Goal: Transaction & Acquisition: Subscribe to service/newsletter

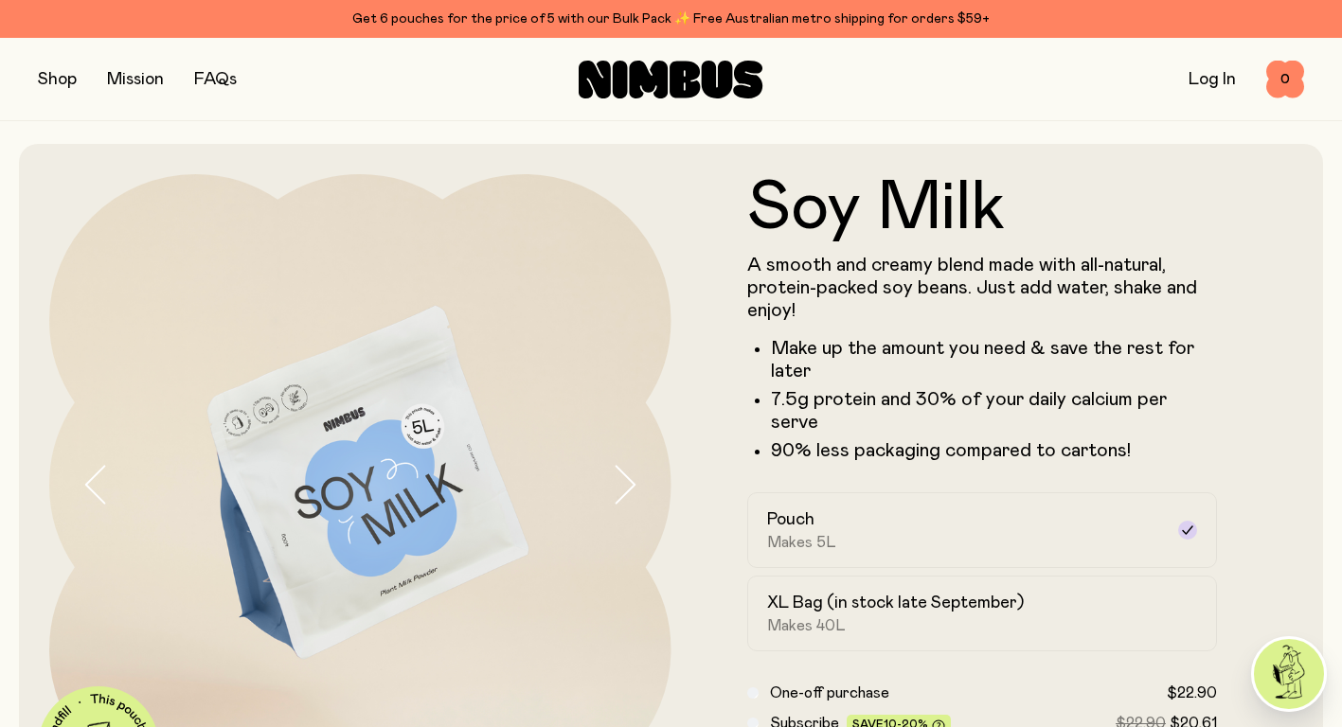
scroll to position [126, 0]
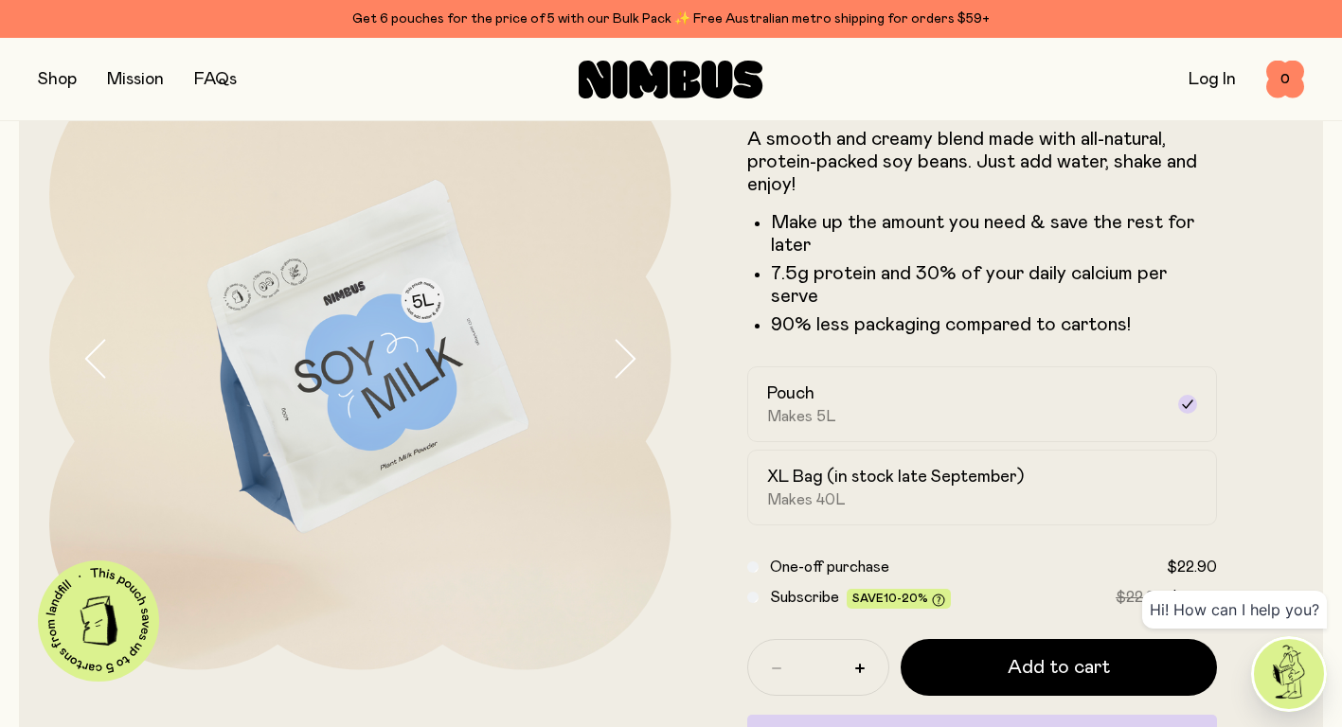
click at [1075, 466] on div "XL Bag (in stock late September) Makes 40L" at bounding box center [965, 488] width 397 height 44
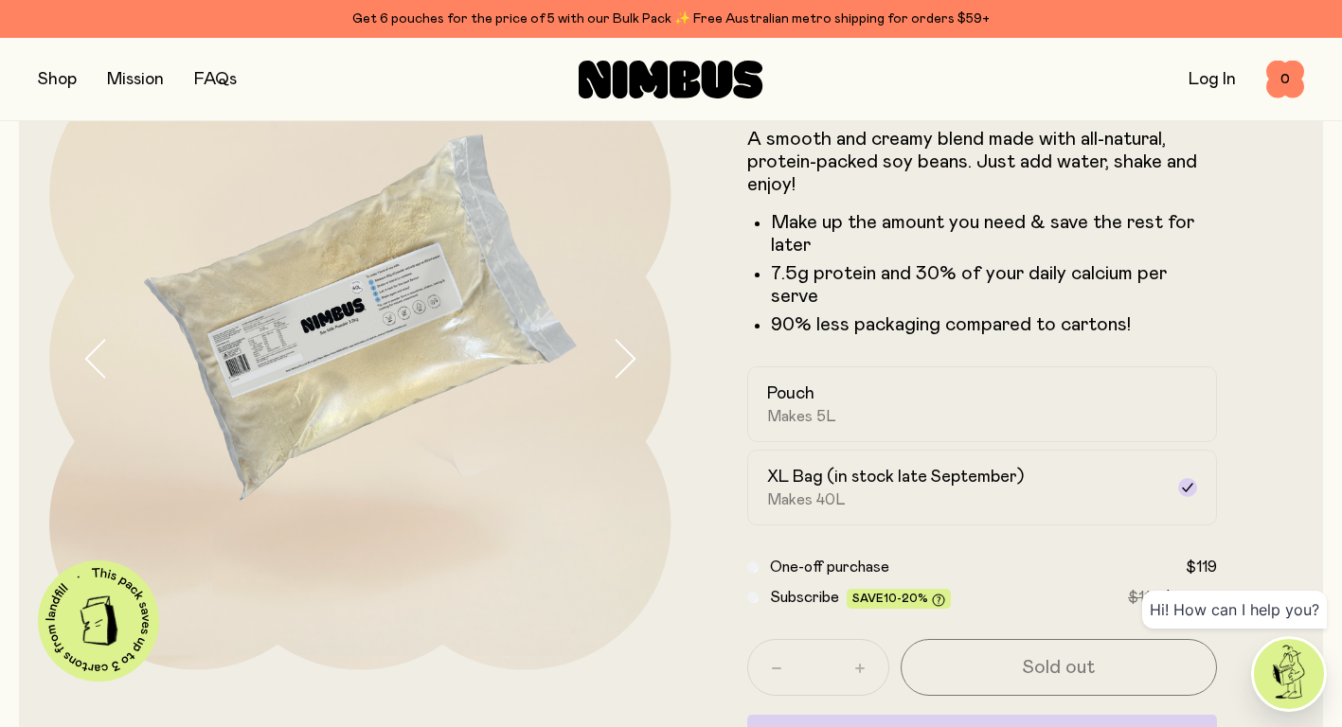
click at [1007, 396] on div "Pouch Makes 5L" at bounding box center [965, 405] width 397 height 44
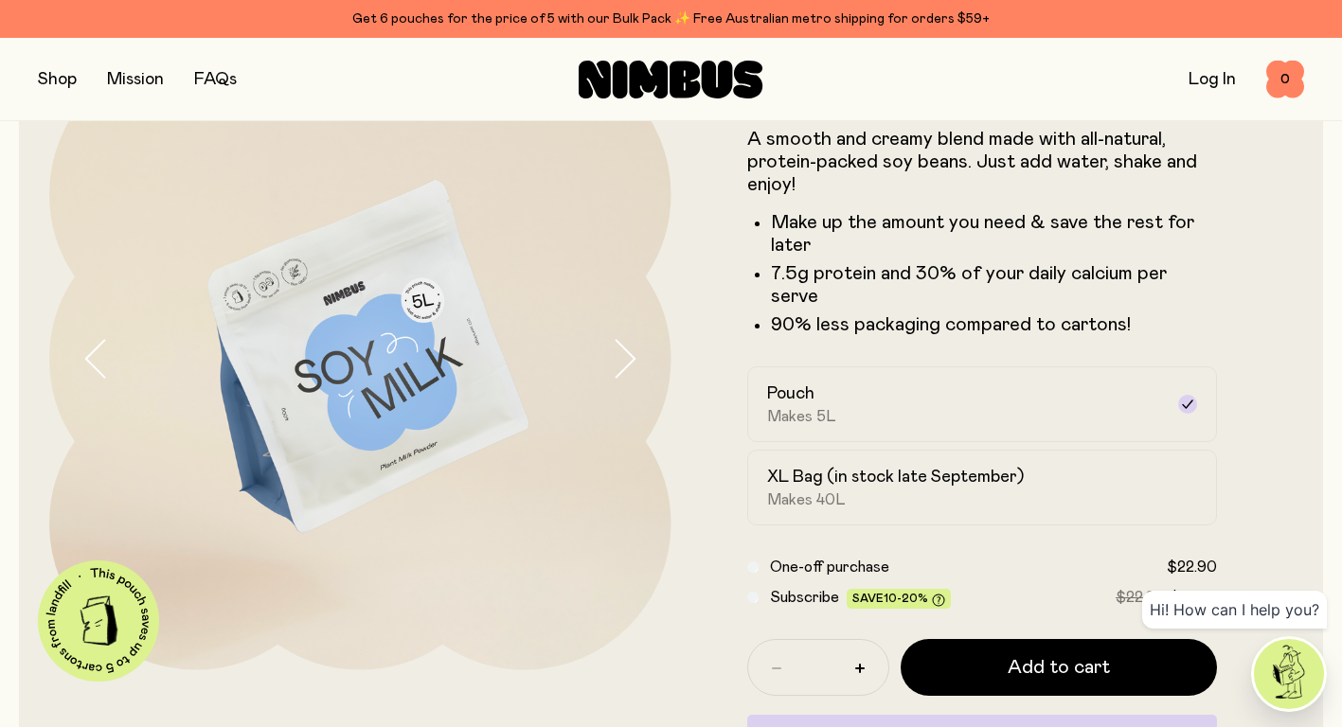
click at [947, 489] on label "XL Bag (in stock late September) Makes 40L" at bounding box center [982, 488] width 471 height 76
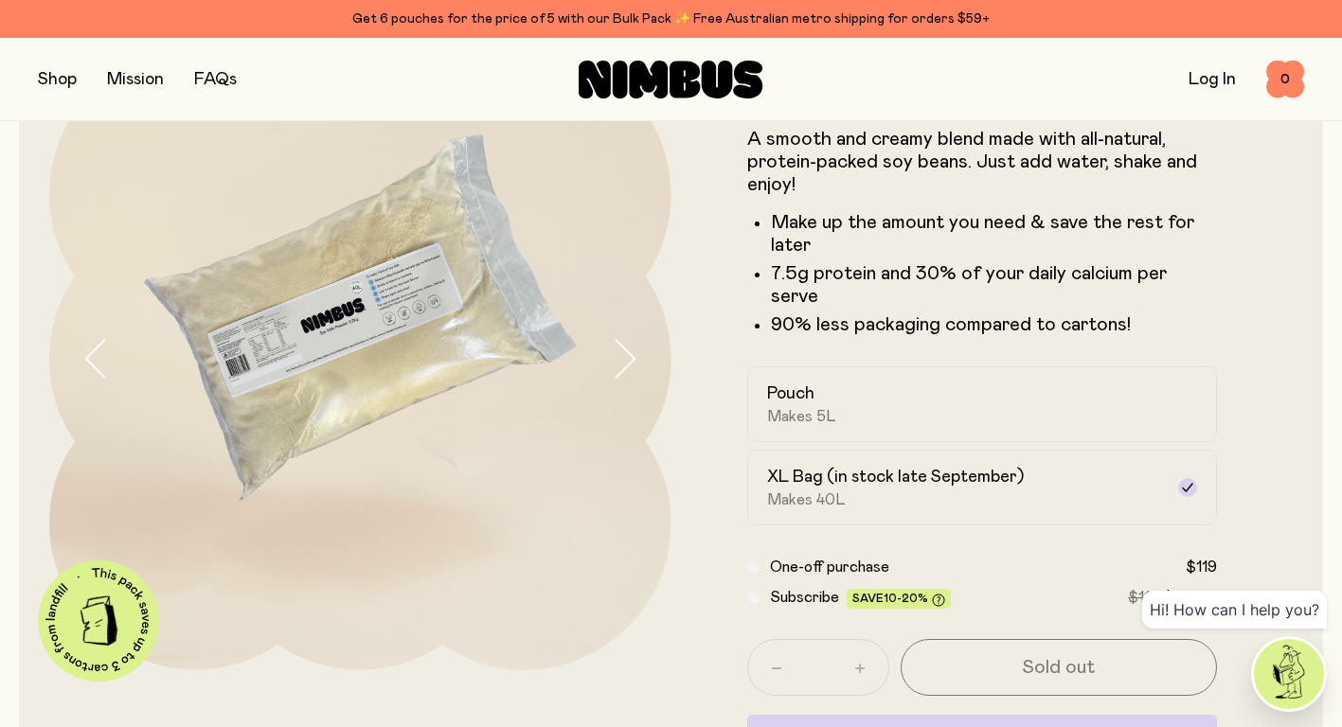
click at [627, 351] on icon "button" at bounding box center [624, 359] width 19 height 37
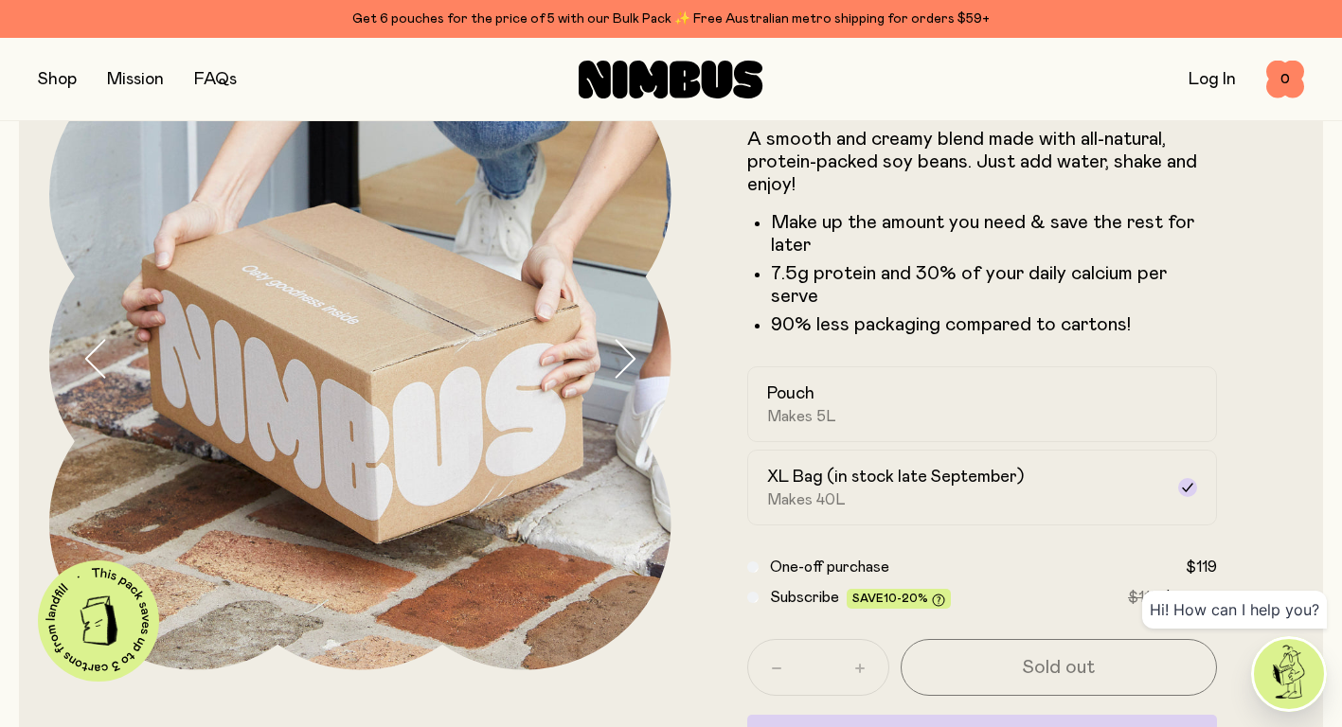
click at [627, 351] on icon "button" at bounding box center [624, 359] width 19 height 37
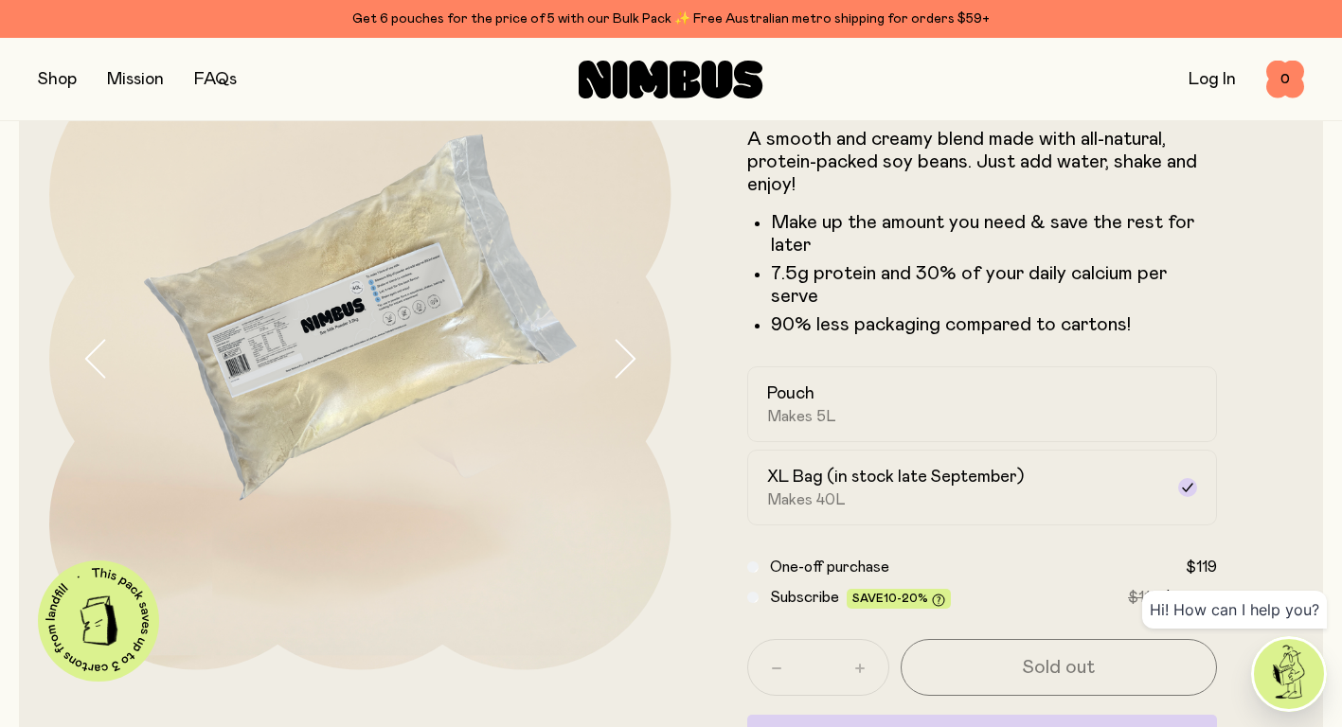
click at [858, 383] on div "Pouch Makes 5L" at bounding box center [965, 405] width 397 height 44
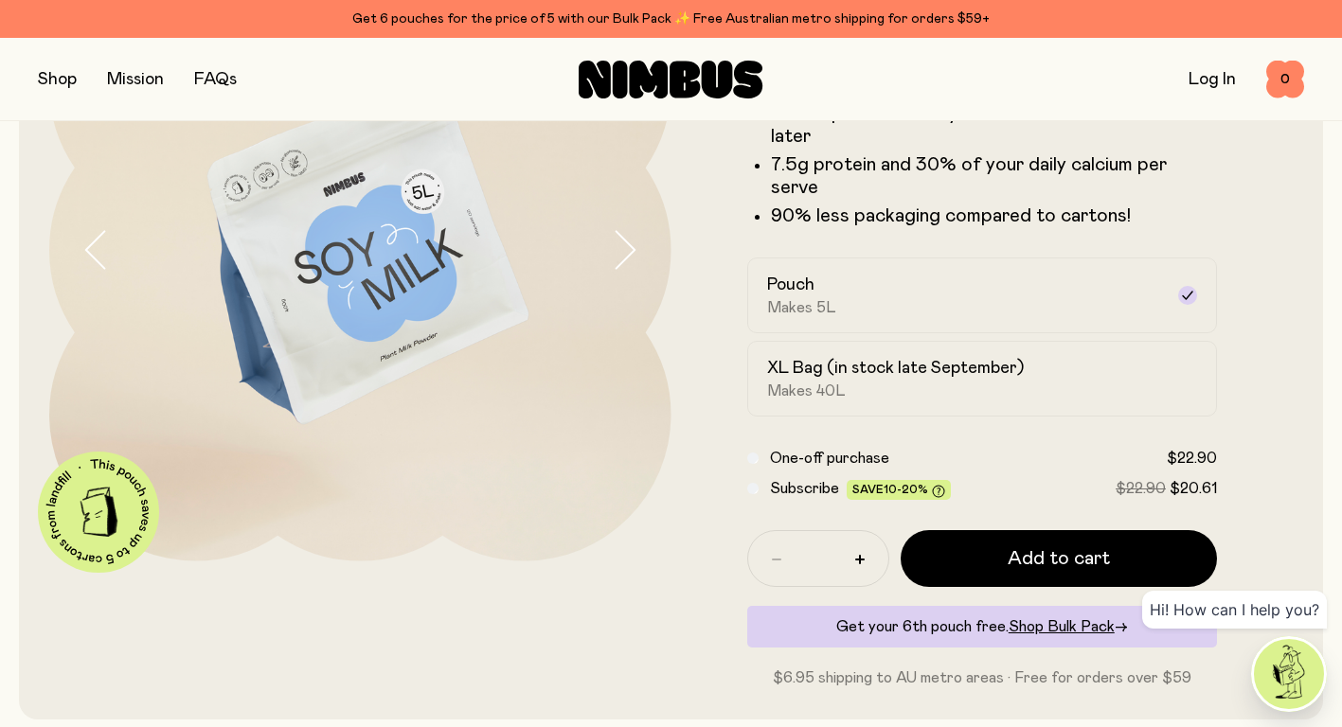
scroll to position [252, 0]
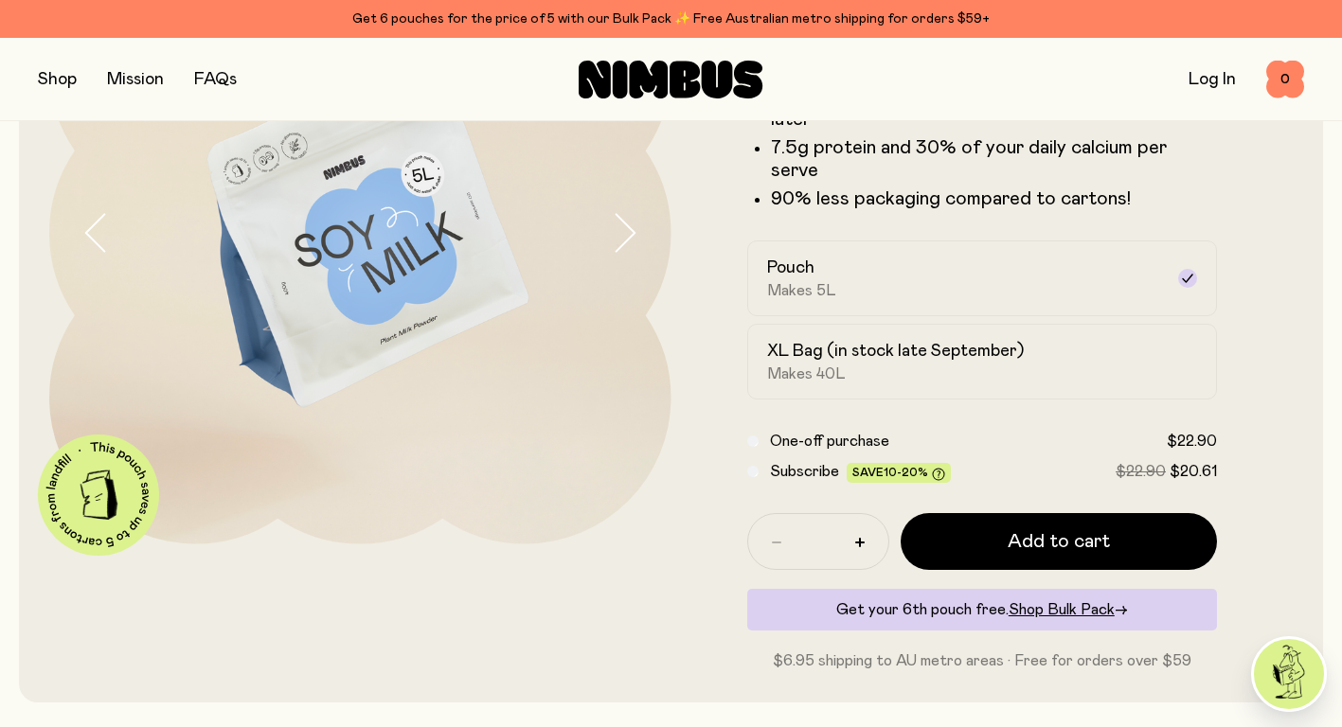
click at [780, 464] on span "Subscribe" at bounding box center [804, 471] width 69 height 15
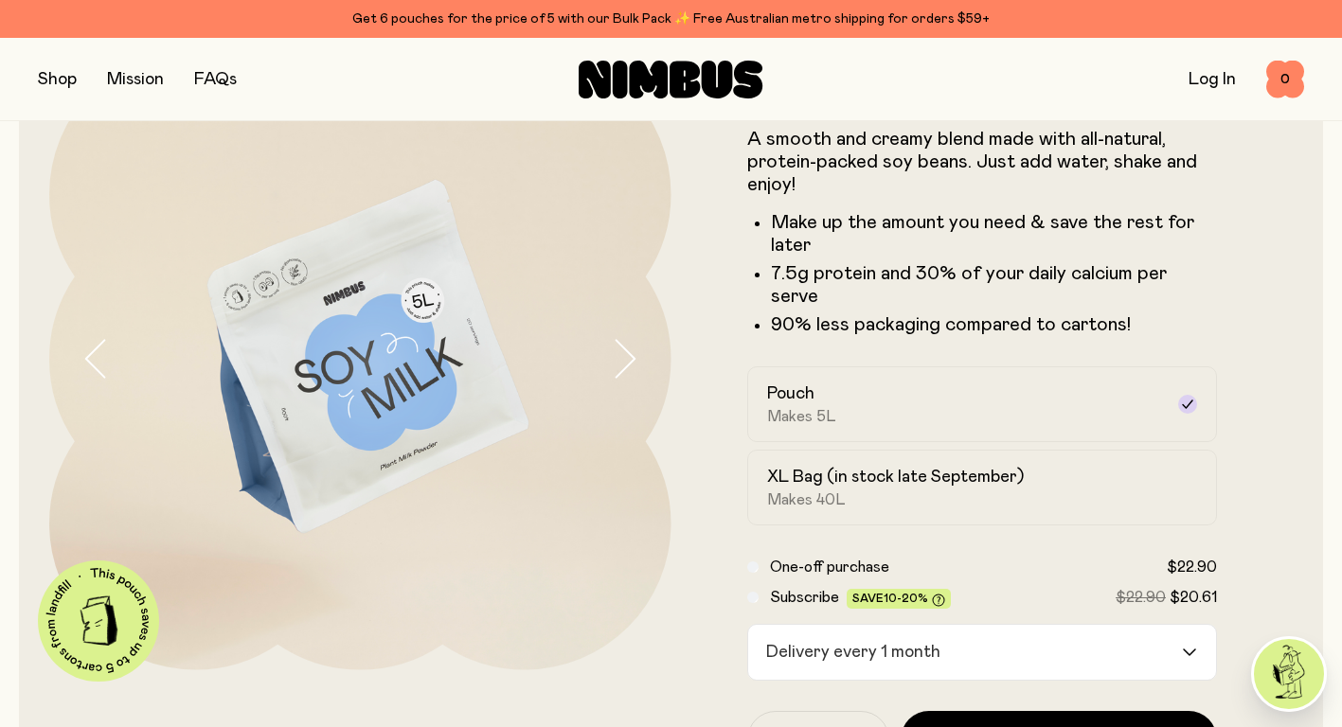
scroll to position [0, 0]
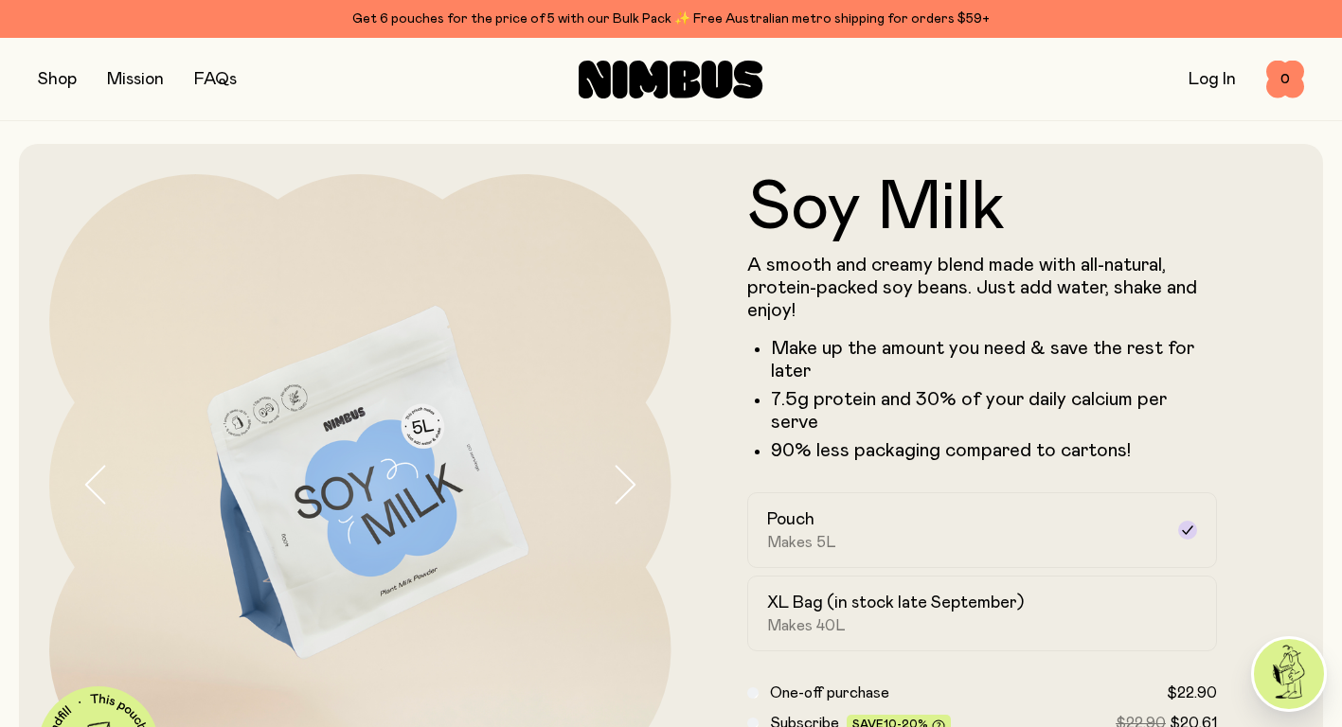
click at [62, 70] on button "button" at bounding box center [57, 79] width 39 height 27
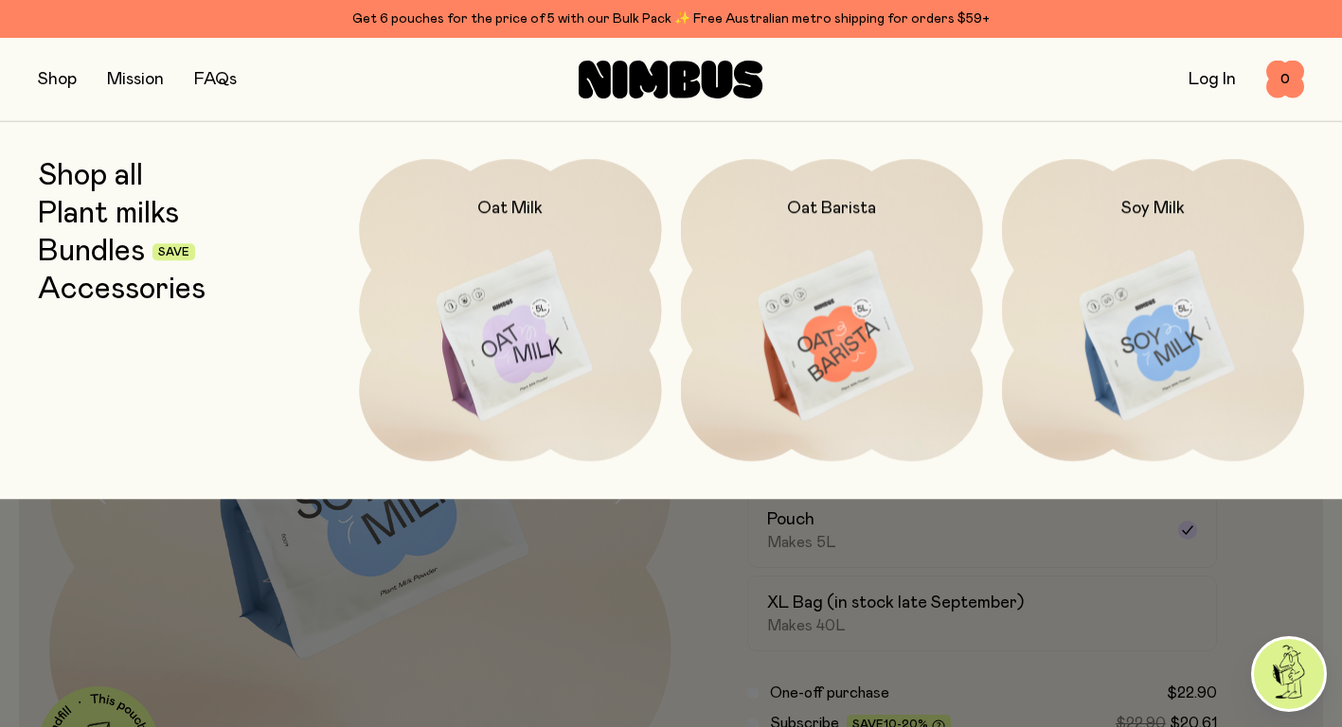
click at [1172, 284] on img at bounding box center [1153, 336] width 302 height 355
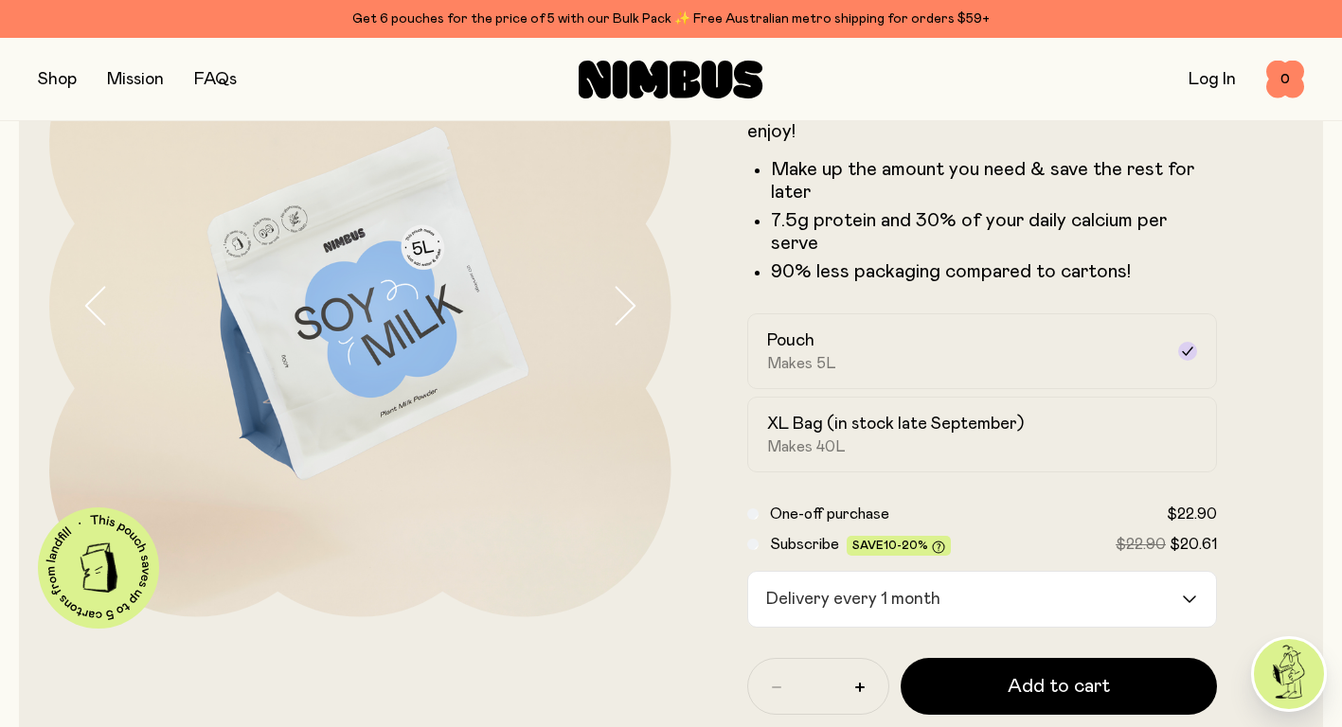
scroll to position [379, 0]
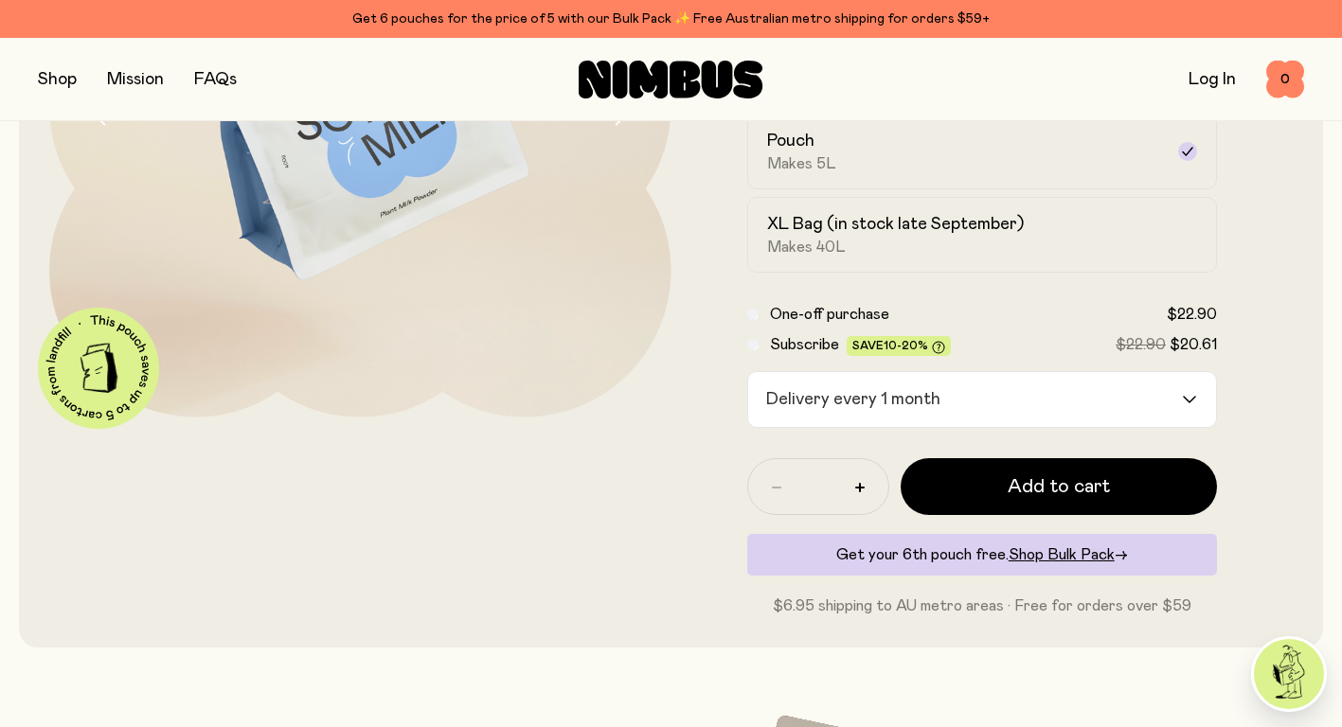
click at [1041, 547] on span "Shop Bulk Pack" at bounding box center [1061, 554] width 106 height 15
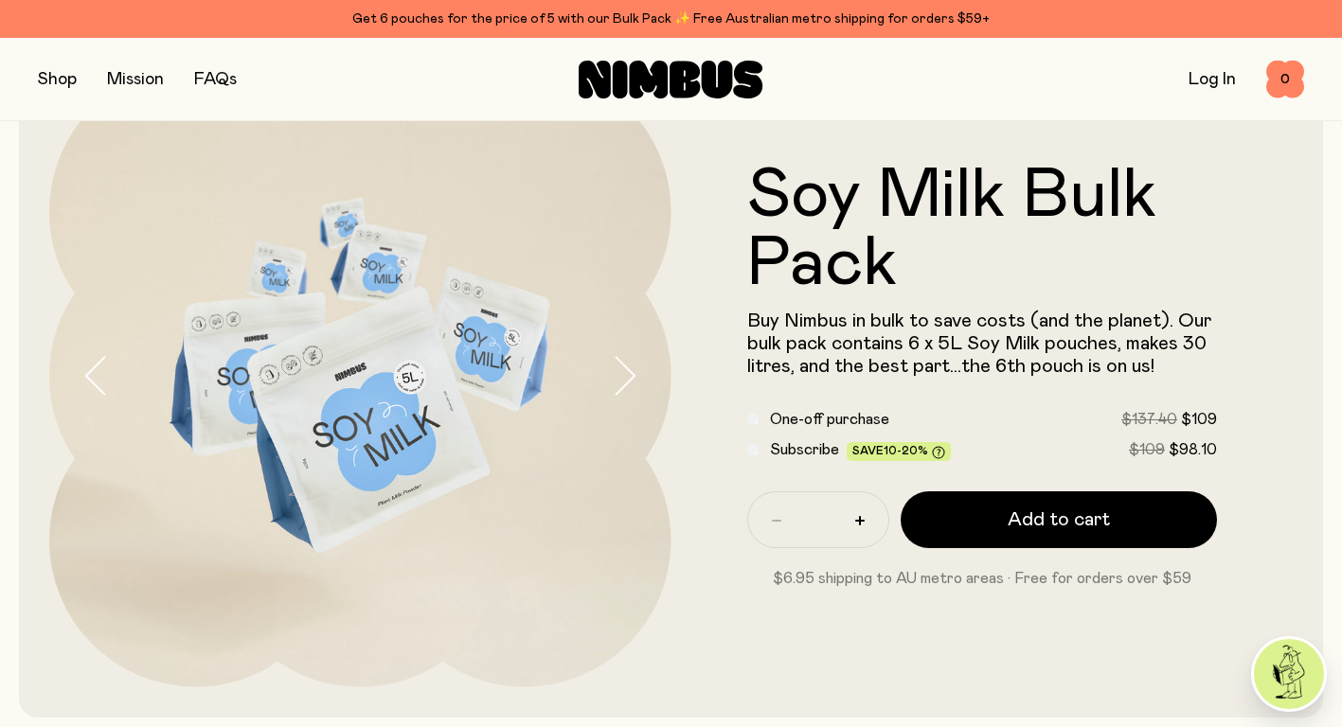
scroll to position [126, 0]
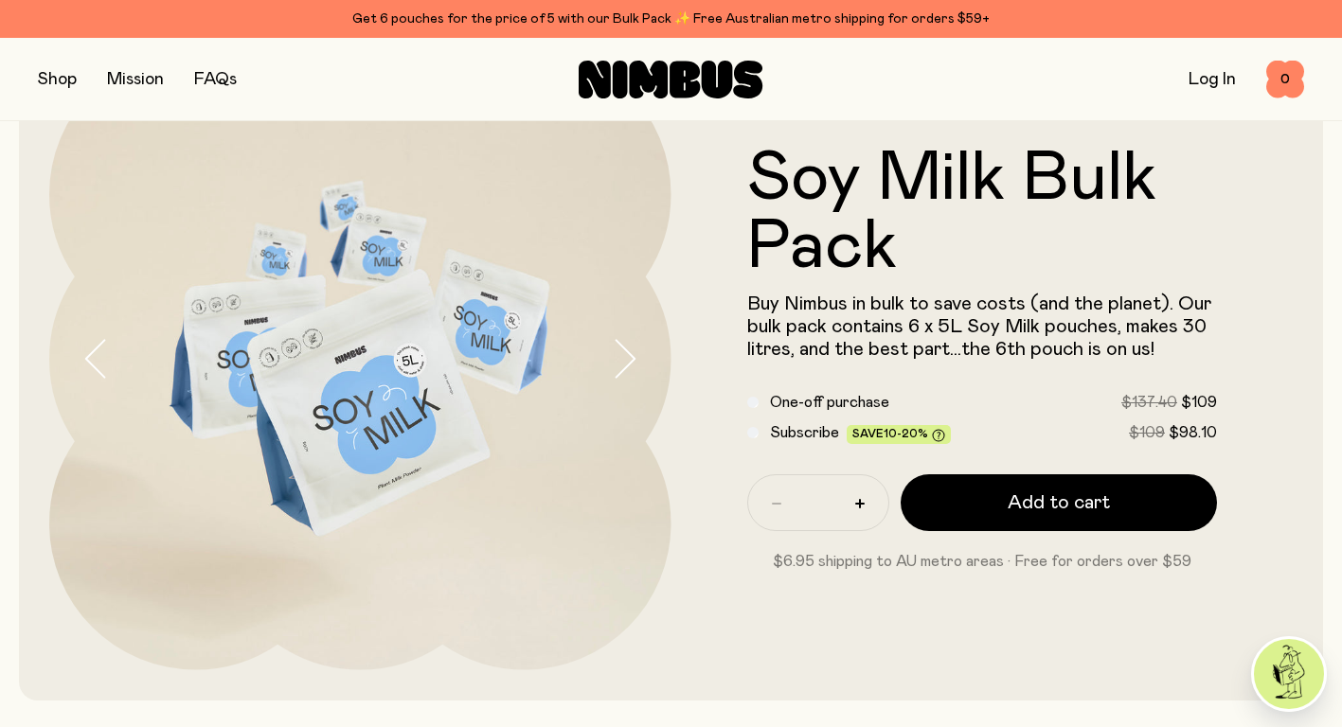
click at [801, 434] on span "Subscribe" at bounding box center [804, 432] width 69 height 15
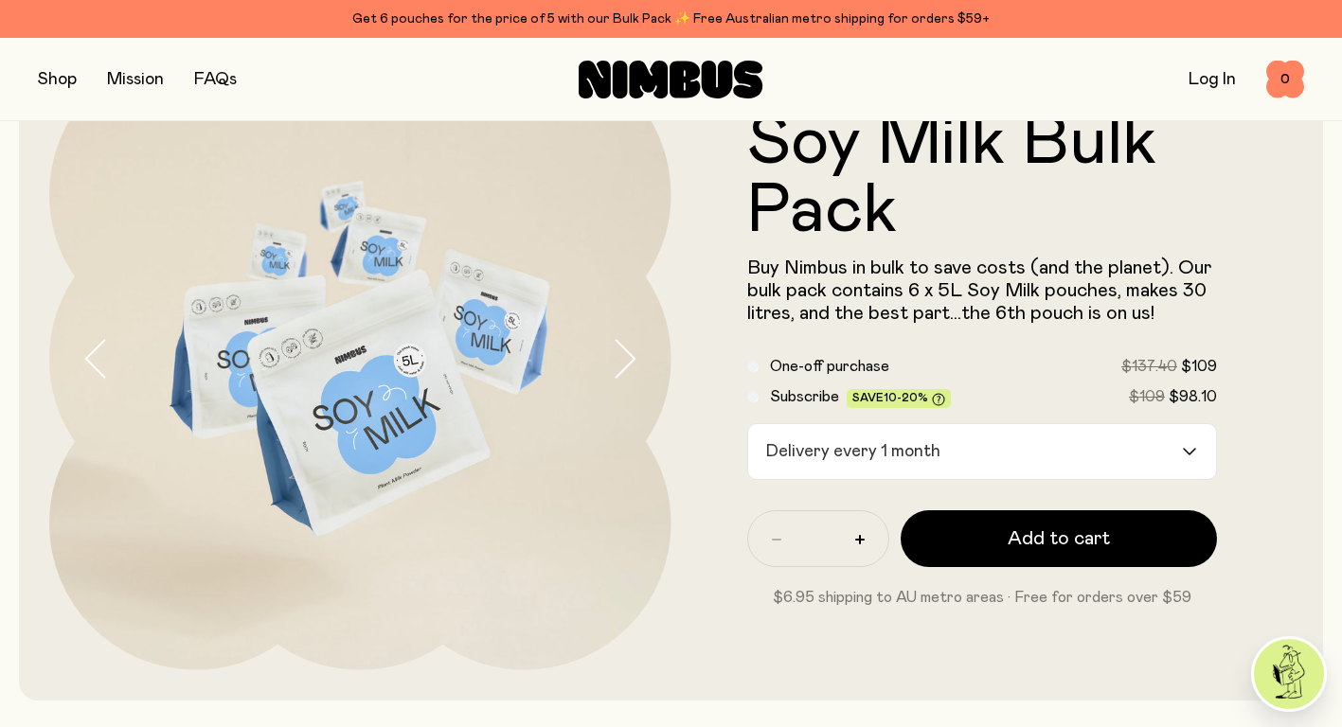
click at [917, 431] on div "Delivery every 1 month" at bounding box center [965, 451] width 435 height 55
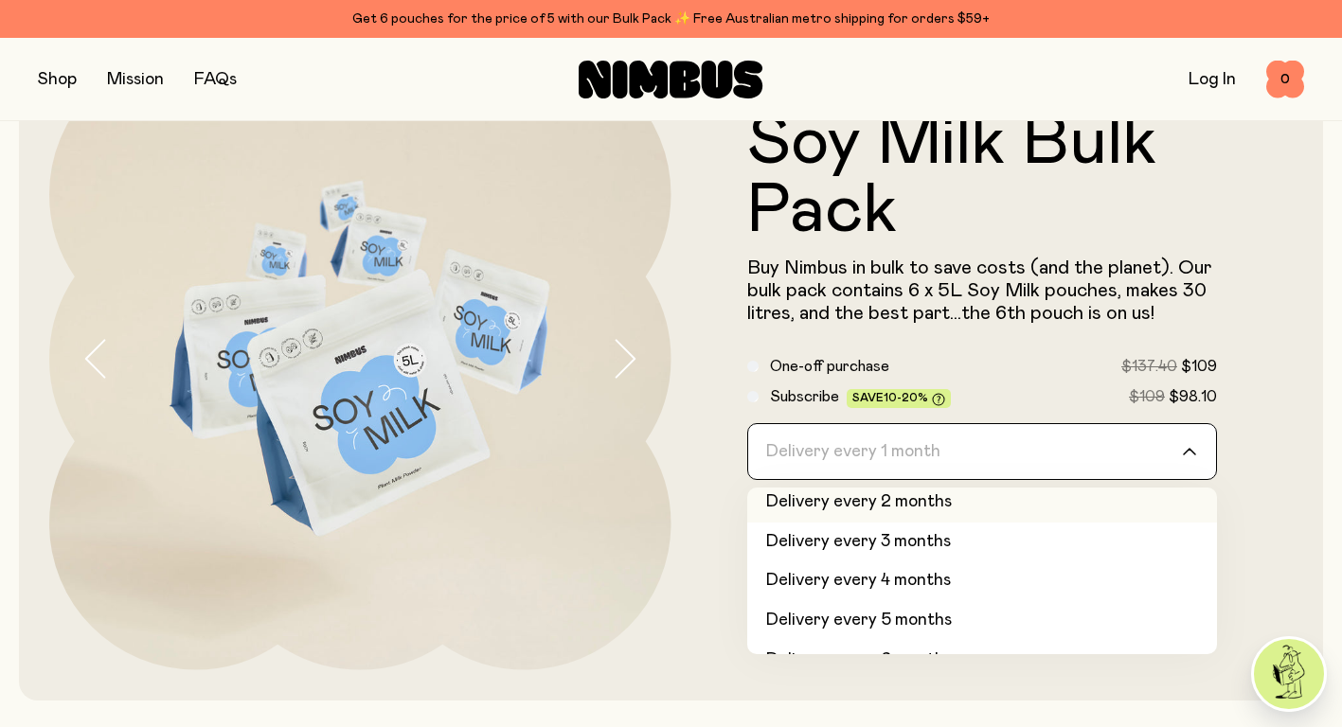
scroll to position [80, 0]
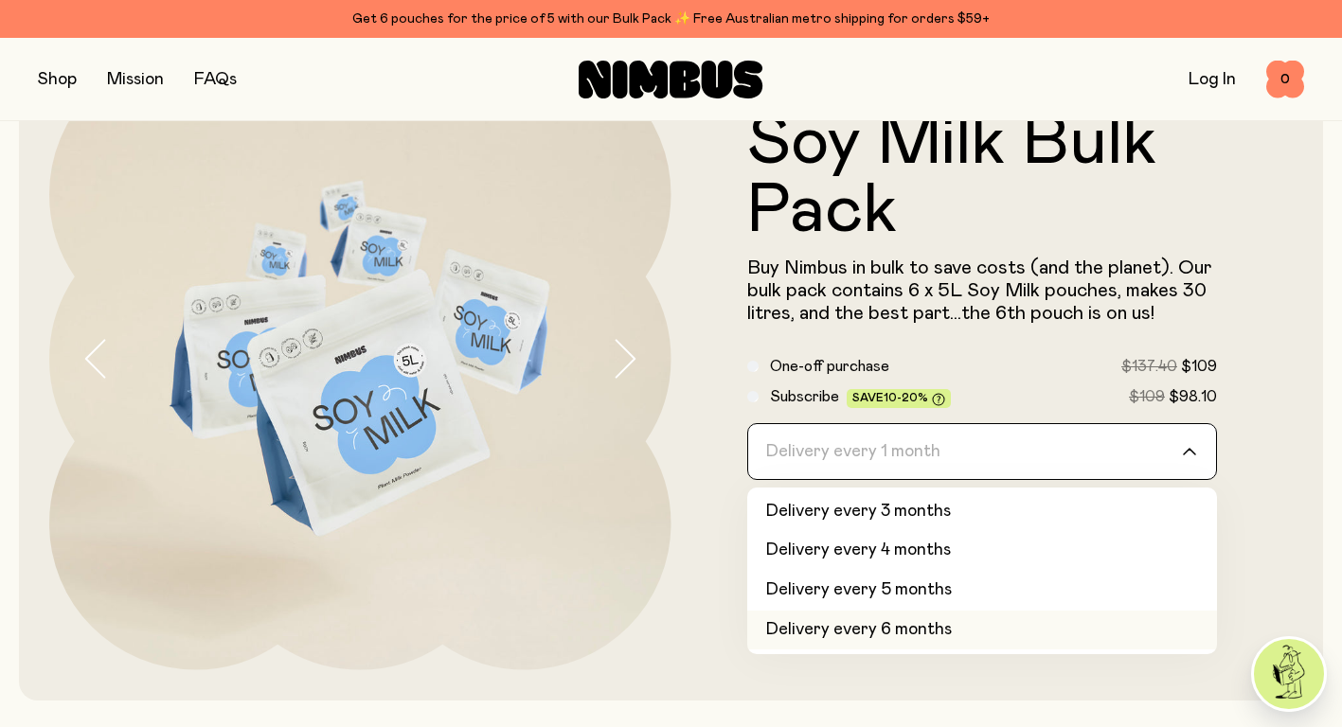
click at [914, 639] on li "Delivery every 6 months" at bounding box center [982, 631] width 471 height 40
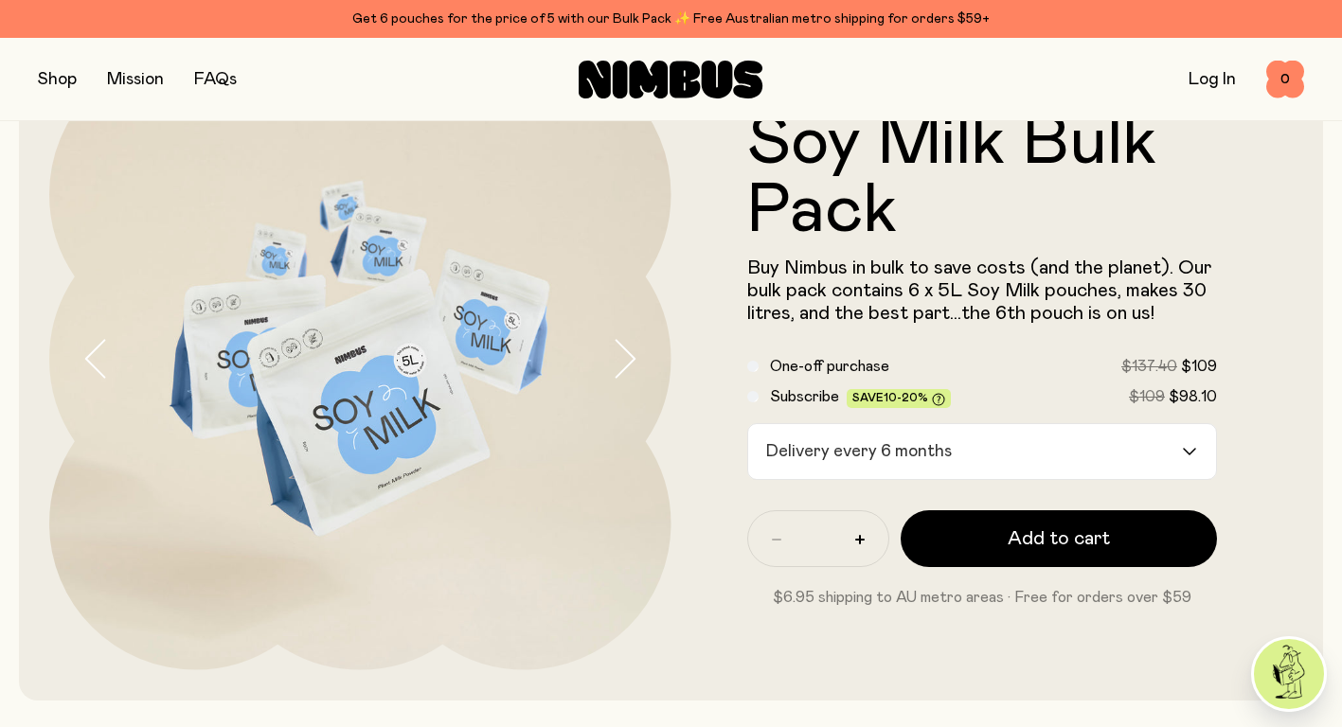
click at [965, 543] on button "Add to cart" at bounding box center [1058, 538] width 317 height 57
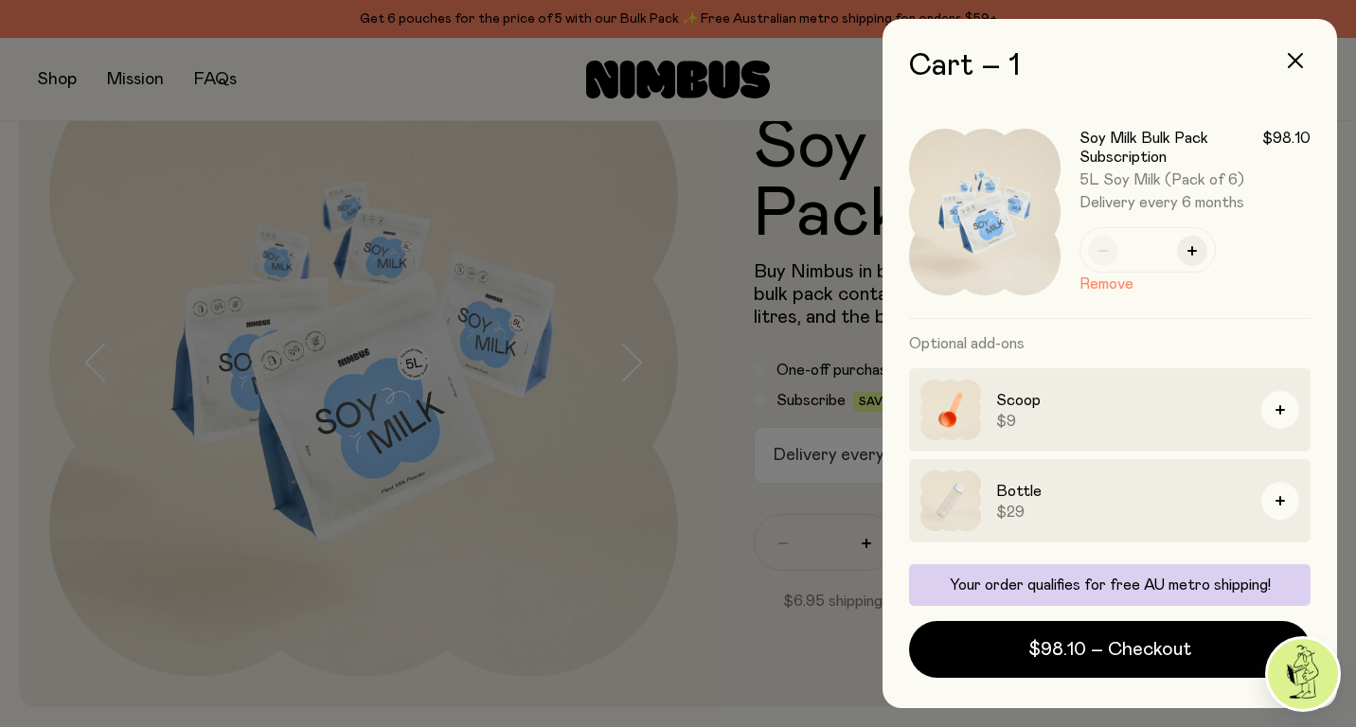
scroll to position [88, 0]
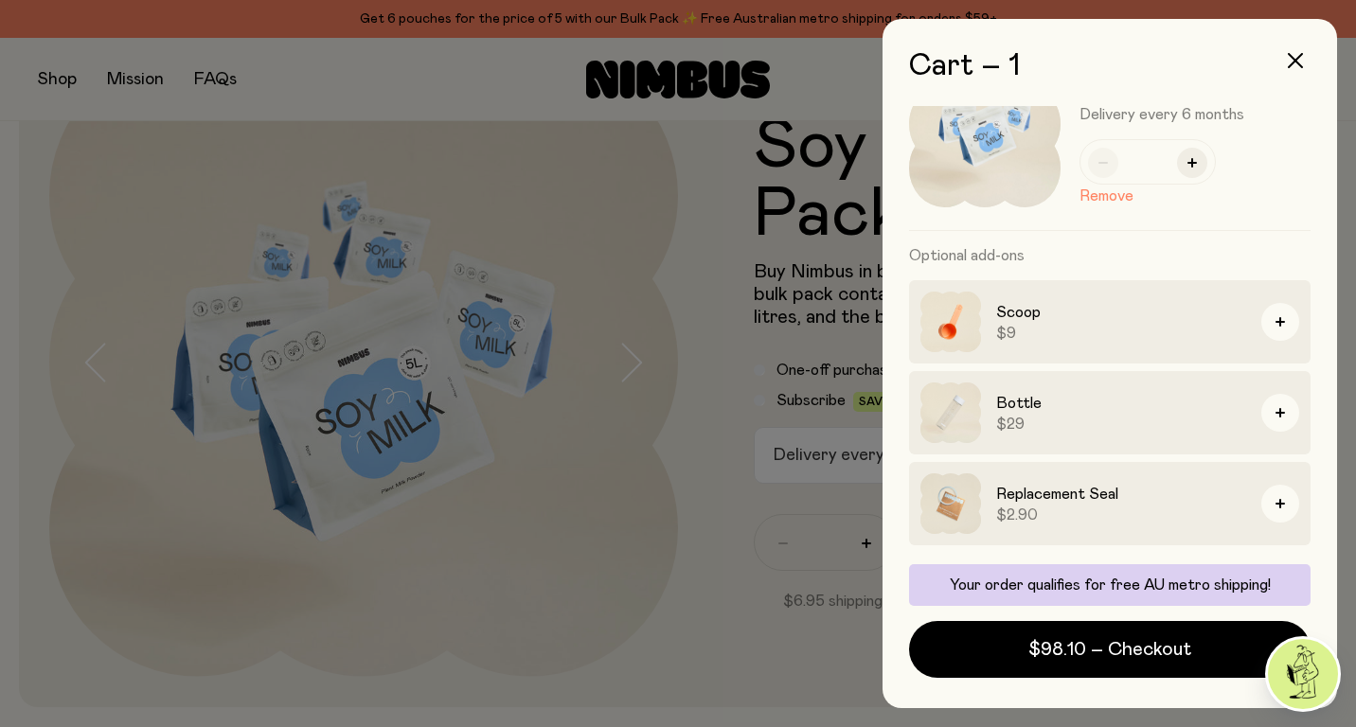
click at [1288, 64] on icon "button" at bounding box center [1295, 60] width 15 height 15
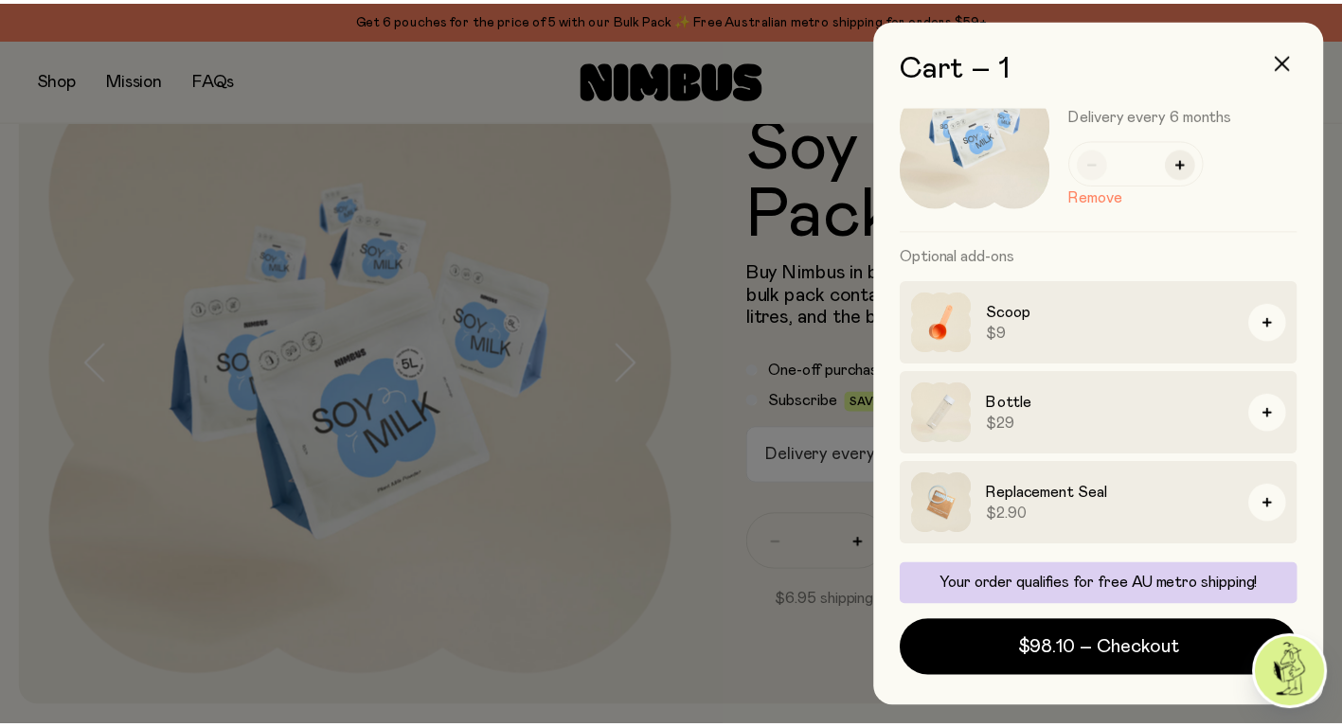
scroll to position [126, 0]
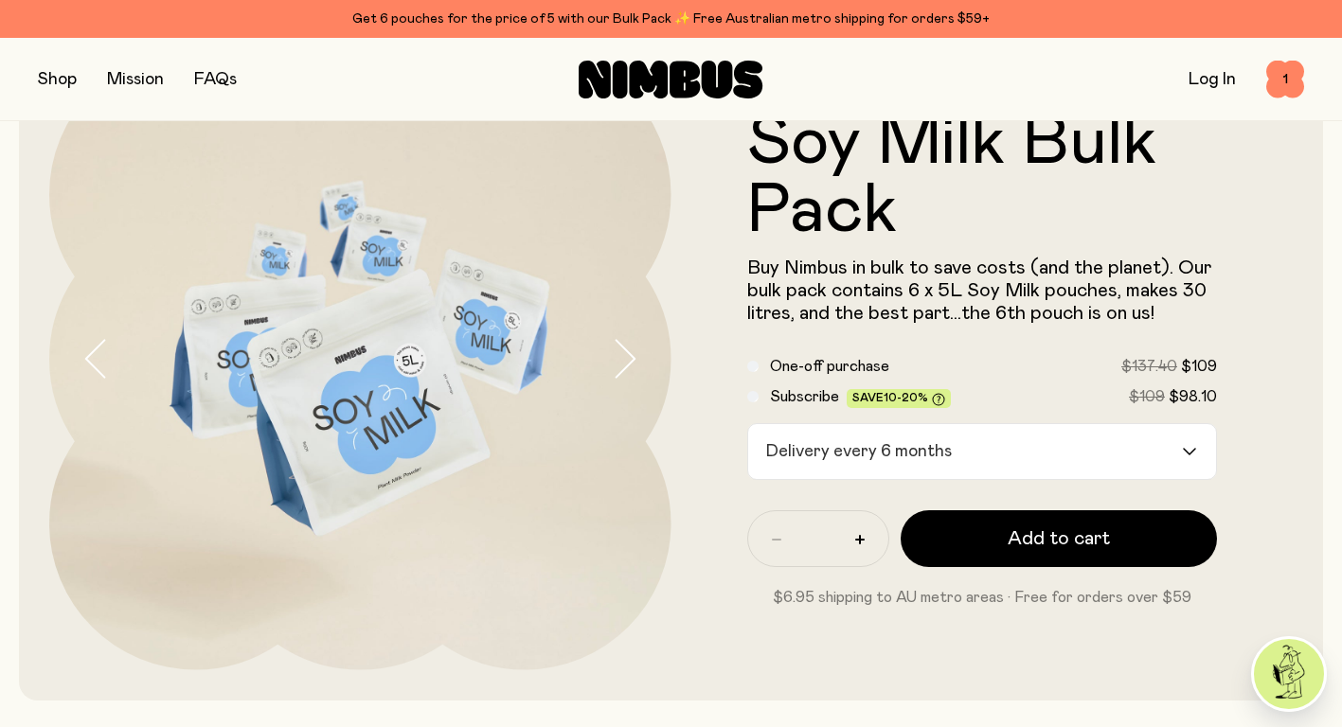
click at [65, 73] on button "button" at bounding box center [57, 79] width 39 height 27
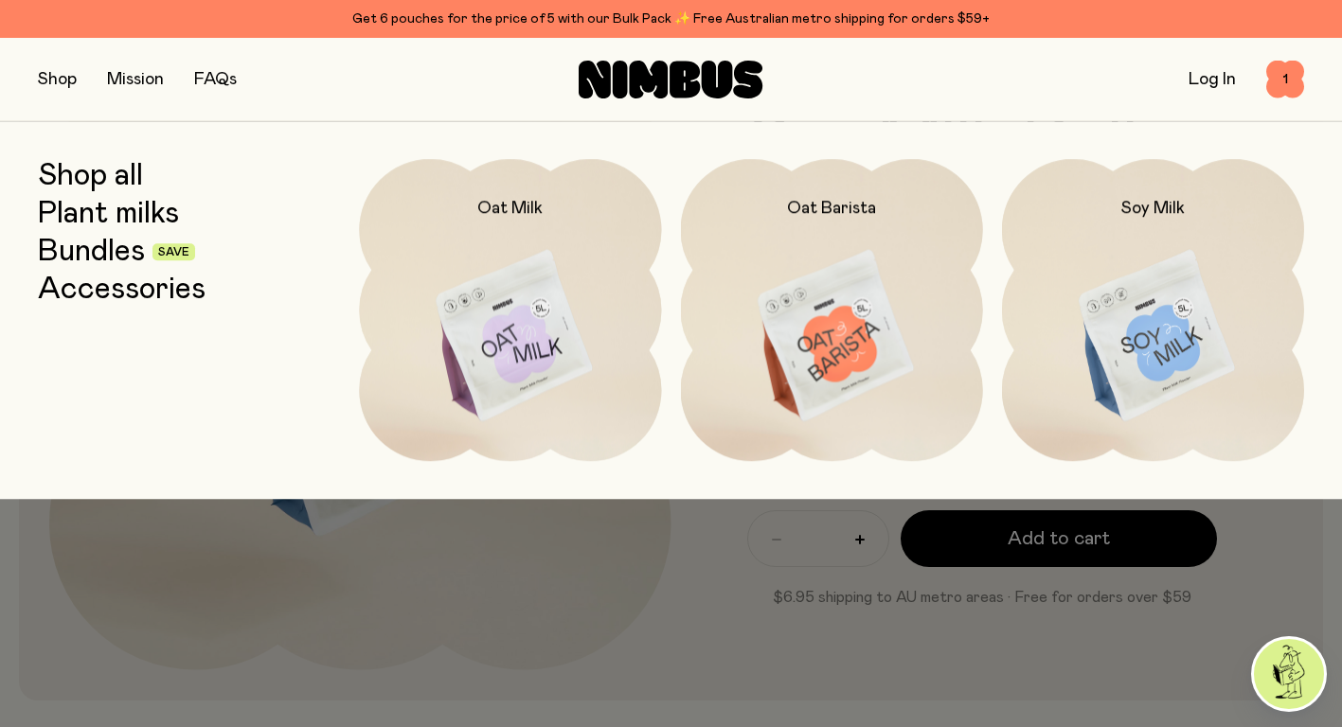
click at [162, 286] on link "Accessories" at bounding box center [122, 290] width 168 height 34
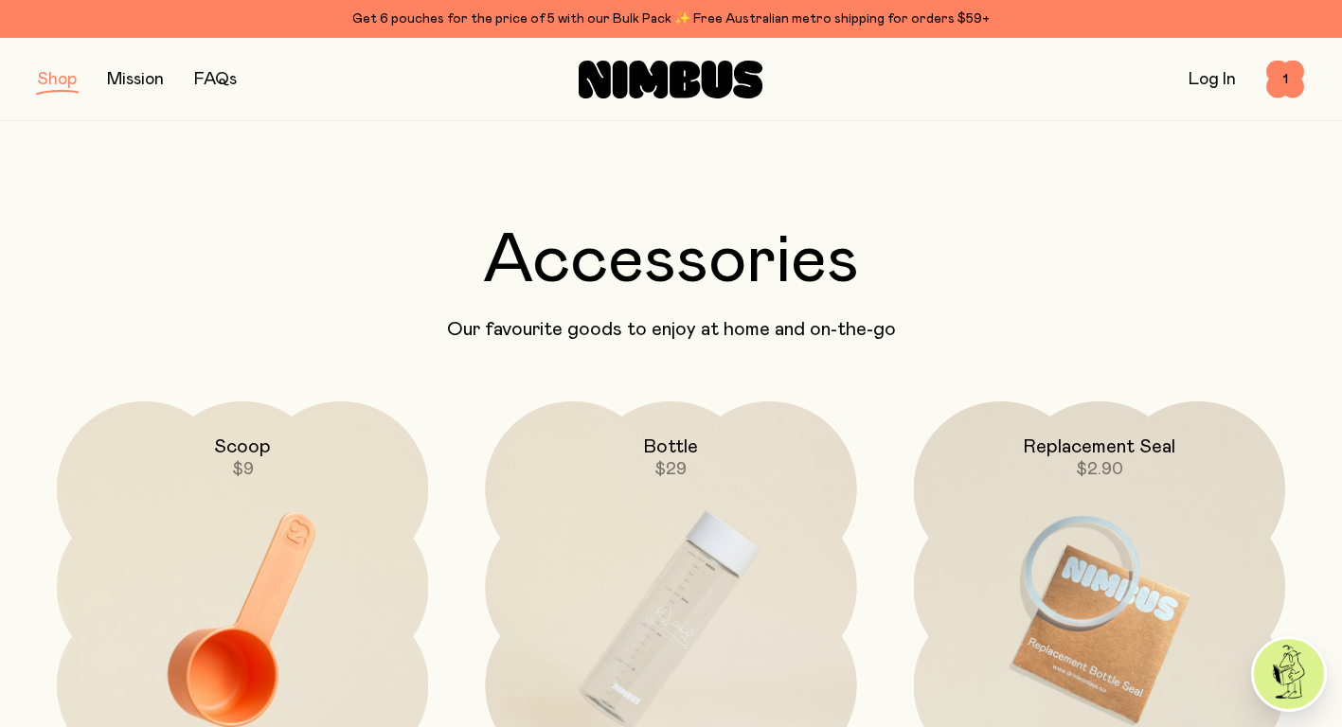
click at [1291, 73] on span "1" at bounding box center [1285, 80] width 38 height 38
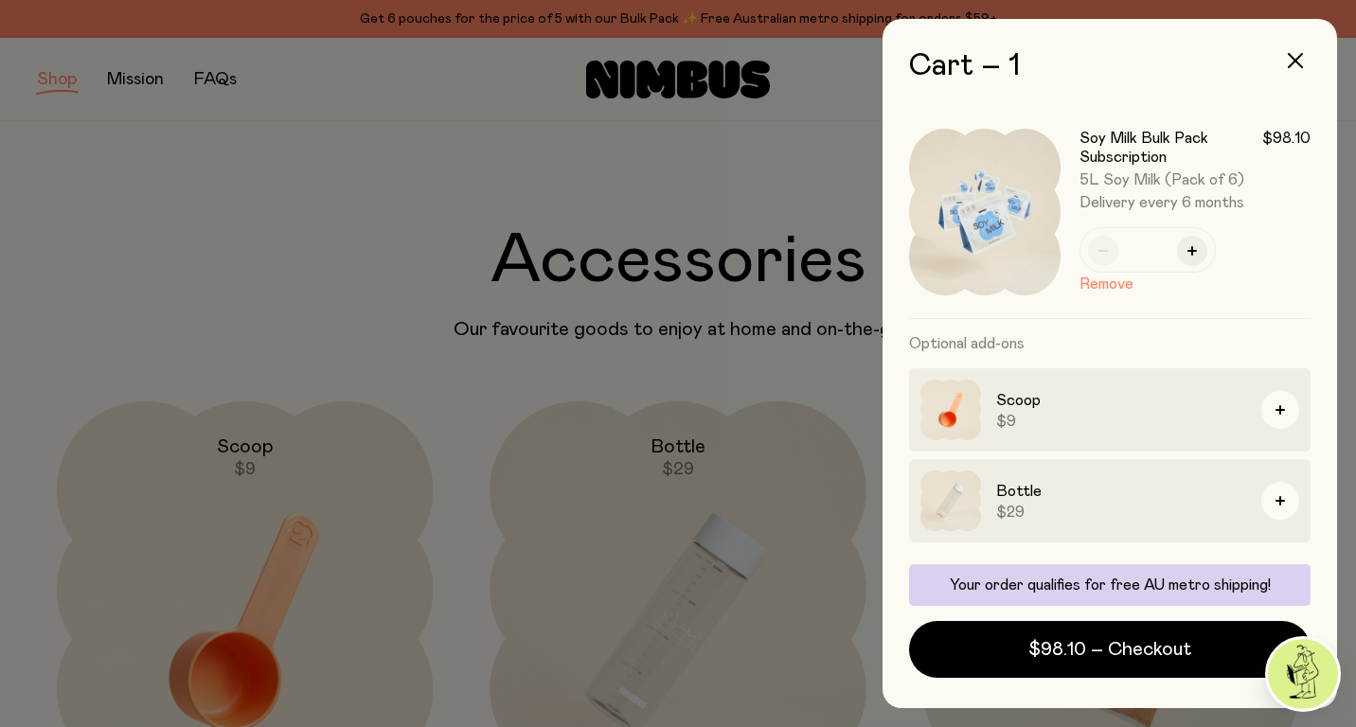
click at [1294, 63] on icon "button" at bounding box center [1295, 60] width 15 height 15
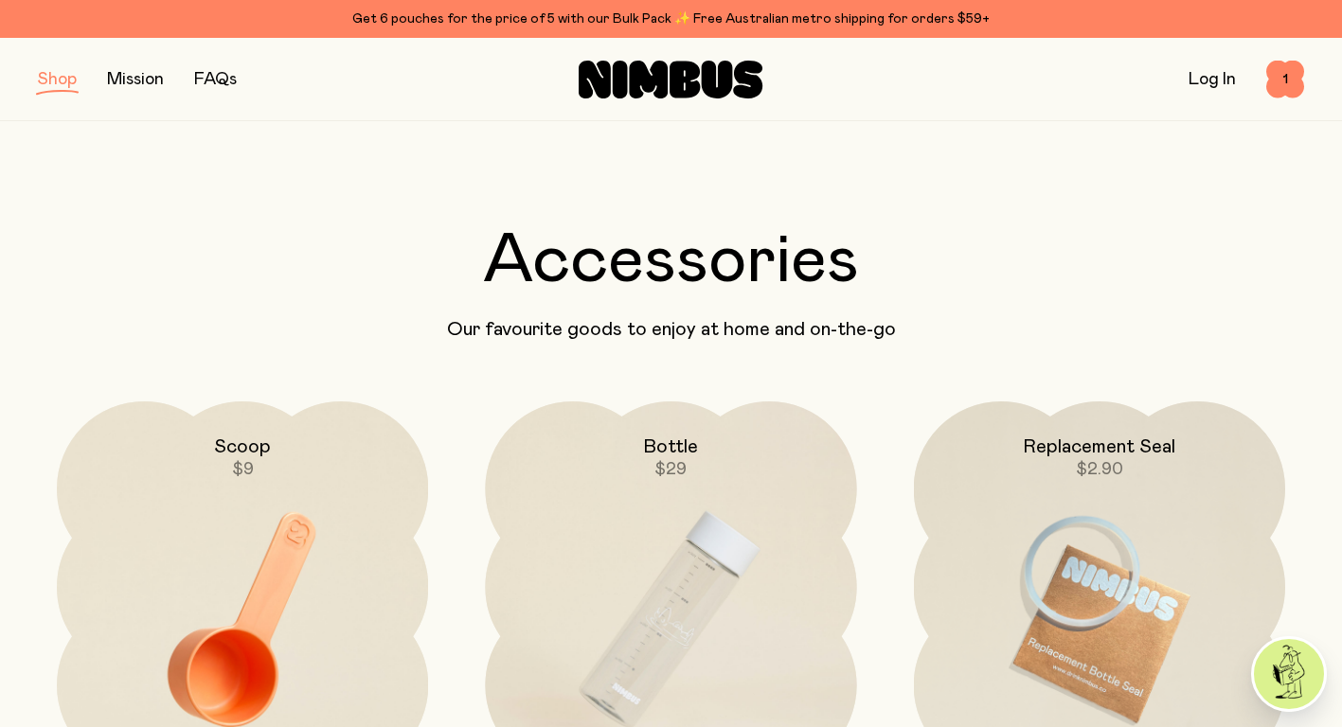
click at [73, 78] on button "button" at bounding box center [57, 79] width 39 height 27
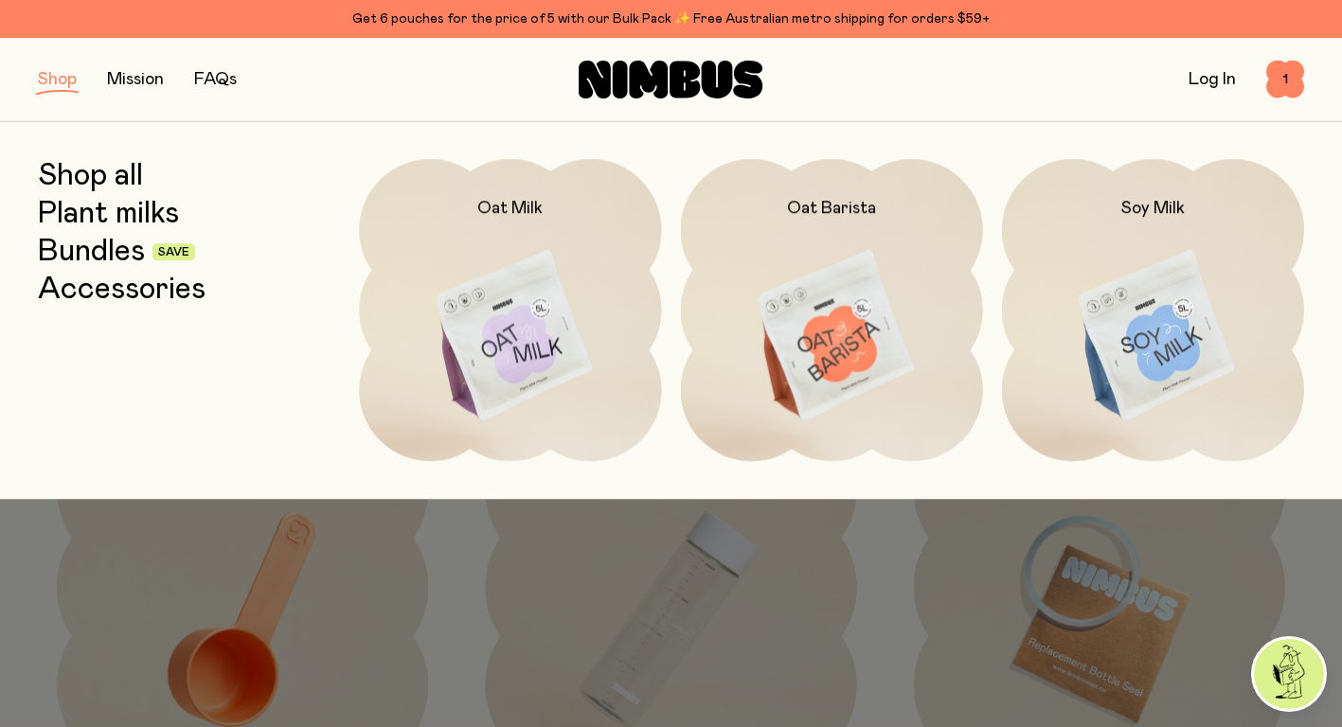
click at [1177, 244] on img at bounding box center [1153, 336] width 302 height 355
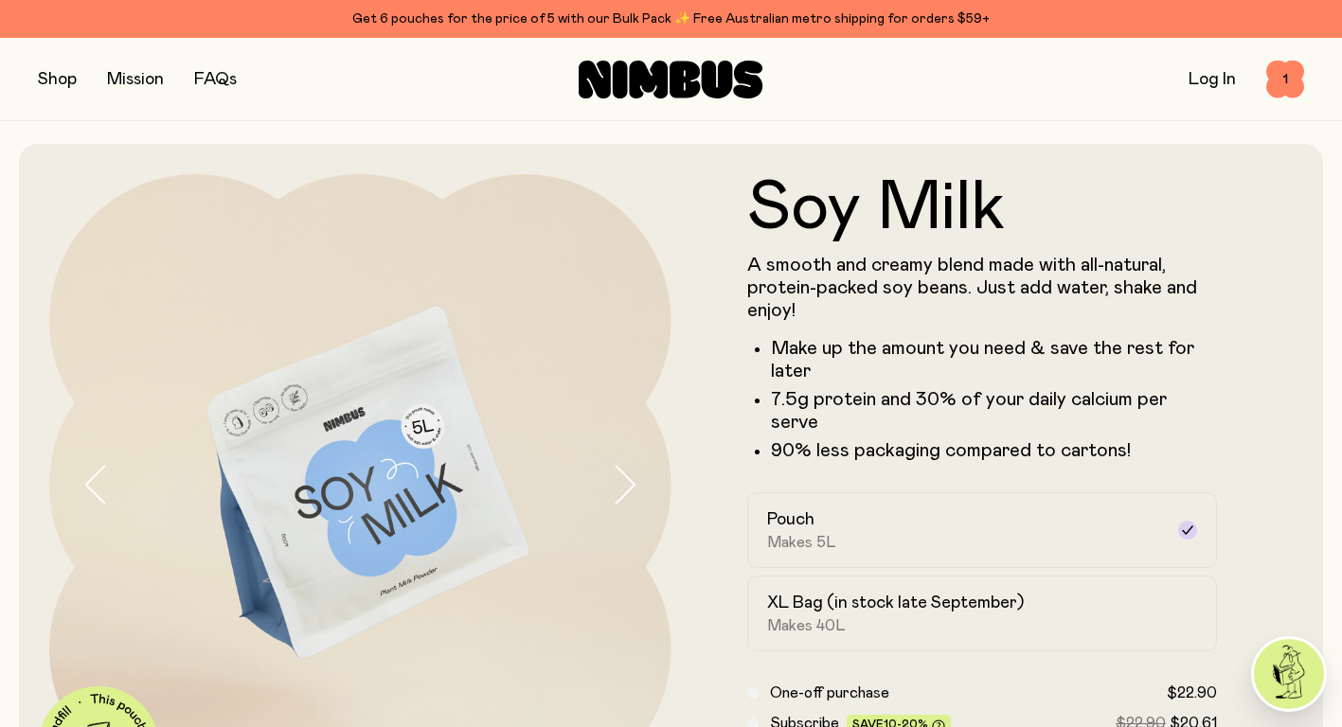
click at [887, 519] on div "Pouch Makes 5L" at bounding box center [965, 530] width 397 height 44
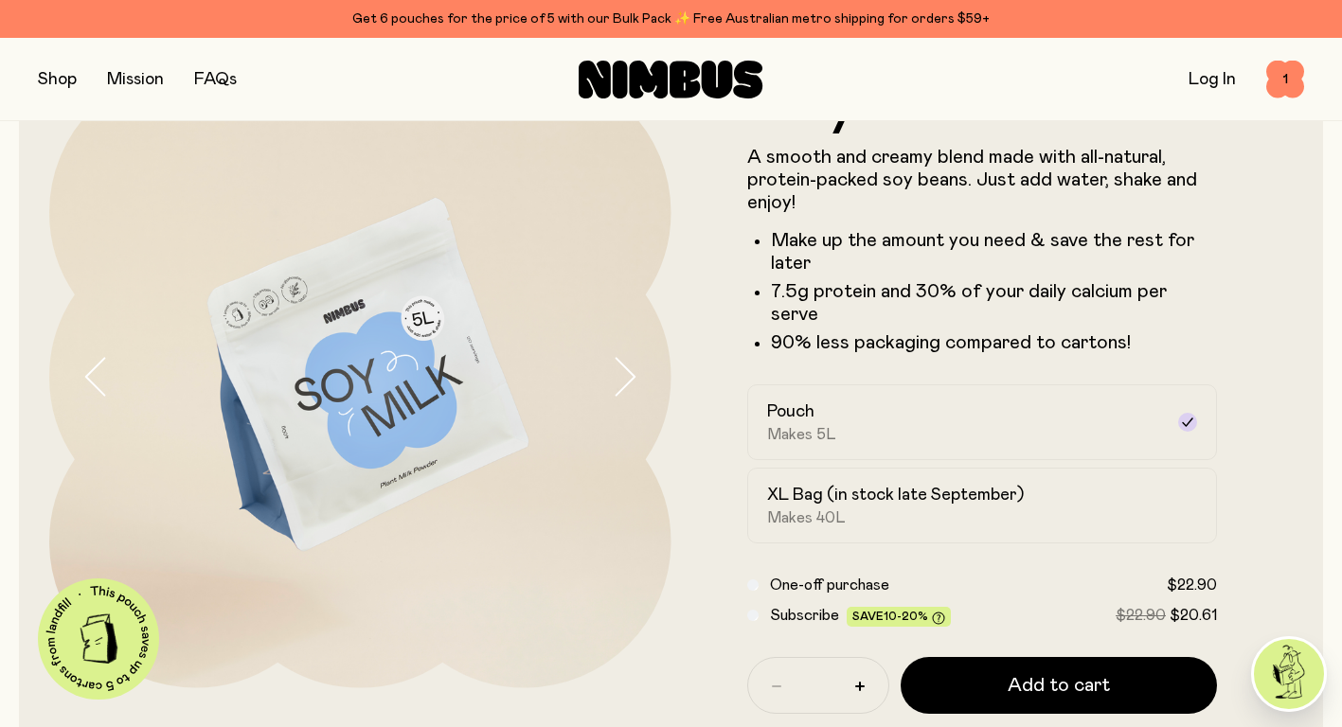
scroll to position [126, 0]
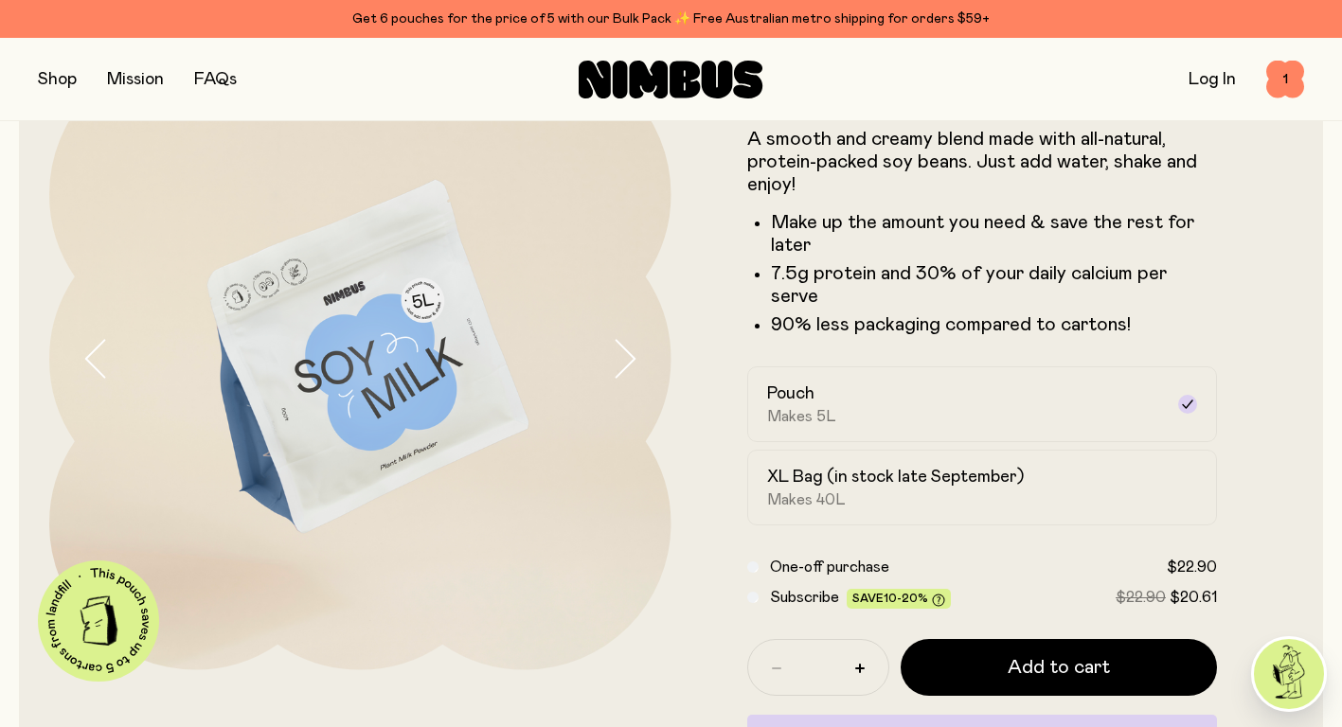
click at [854, 653] on button "button" at bounding box center [860, 668] width 30 height 30
click at [856, 664] on icon "button" at bounding box center [859, 668] width 9 height 9
click at [775, 664] on icon "button" at bounding box center [776, 668] width 9 height 9
click at [788, 590] on span "Subscribe" at bounding box center [804, 597] width 69 height 15
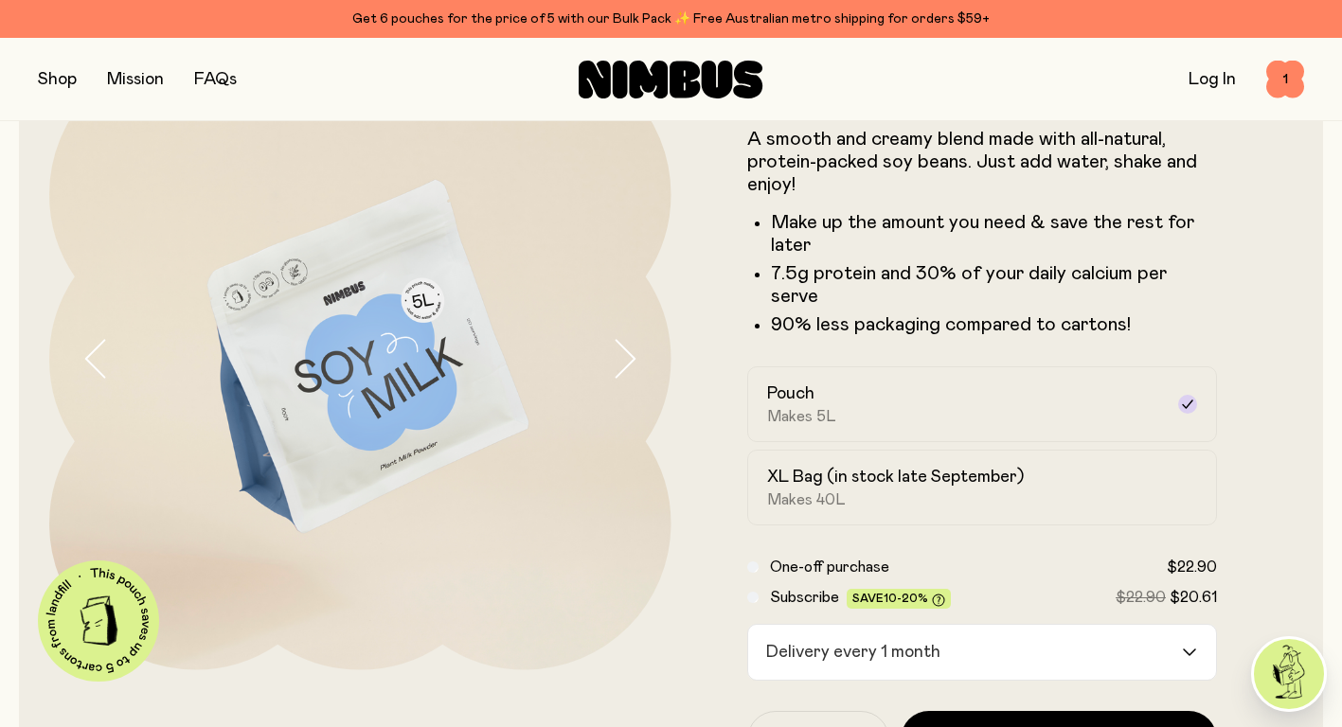
scroll to position [252, 0]
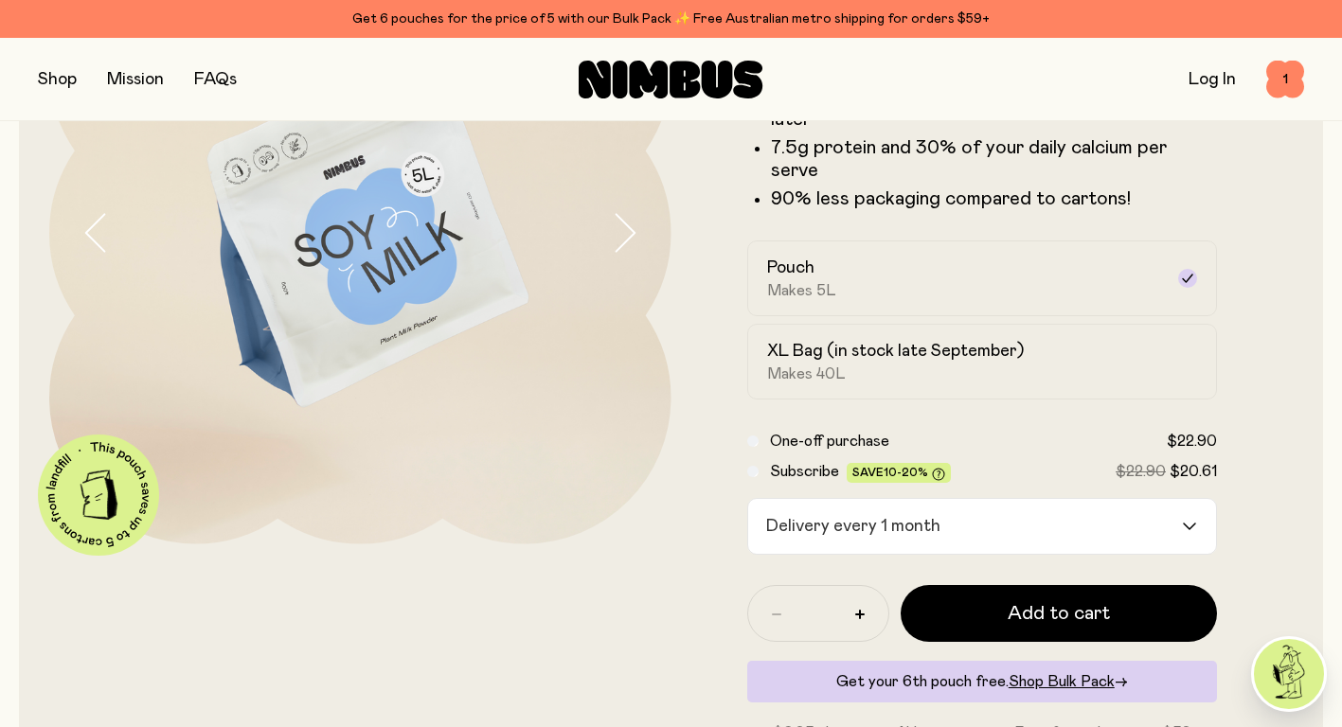
click at [851, 599] on button "button" at bounding box center [860, 614] width 30 height 30
click at [1283, 67] on span "1" at bounding box center [1285, 80] width 38 height 38
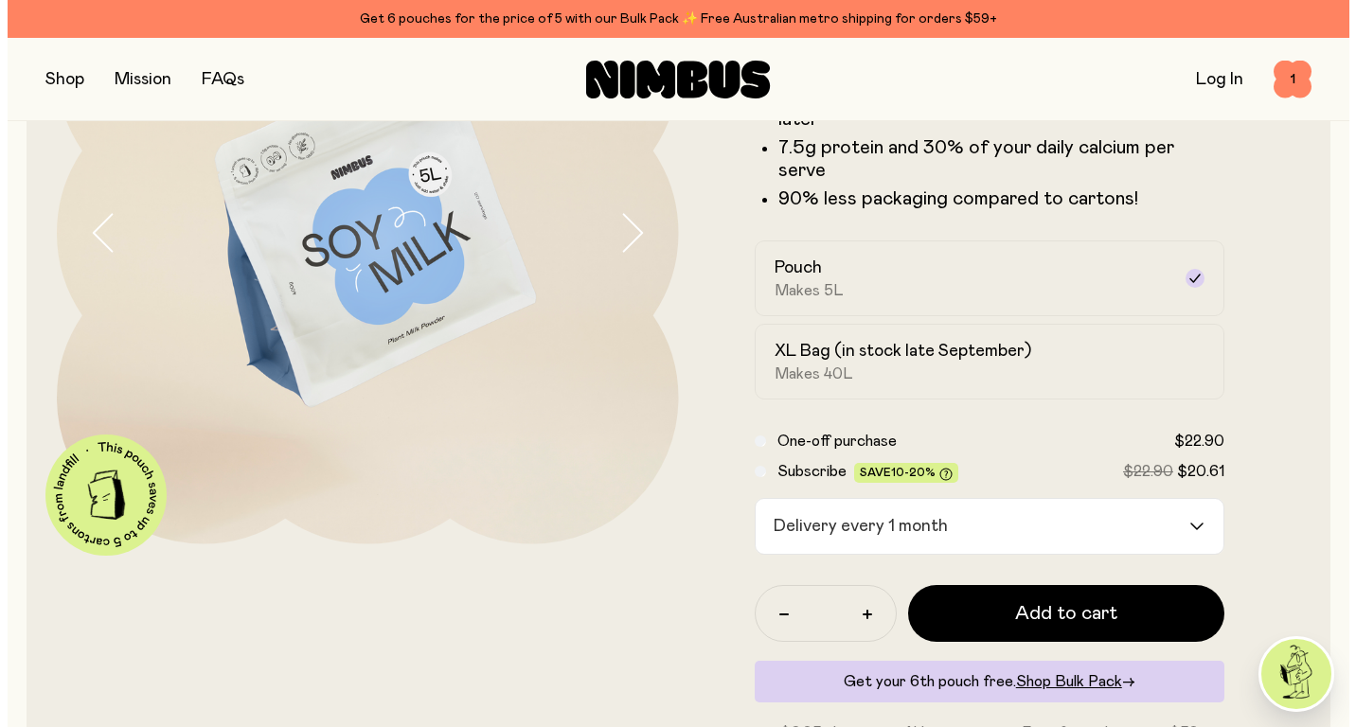
scroll to position [0, 0]
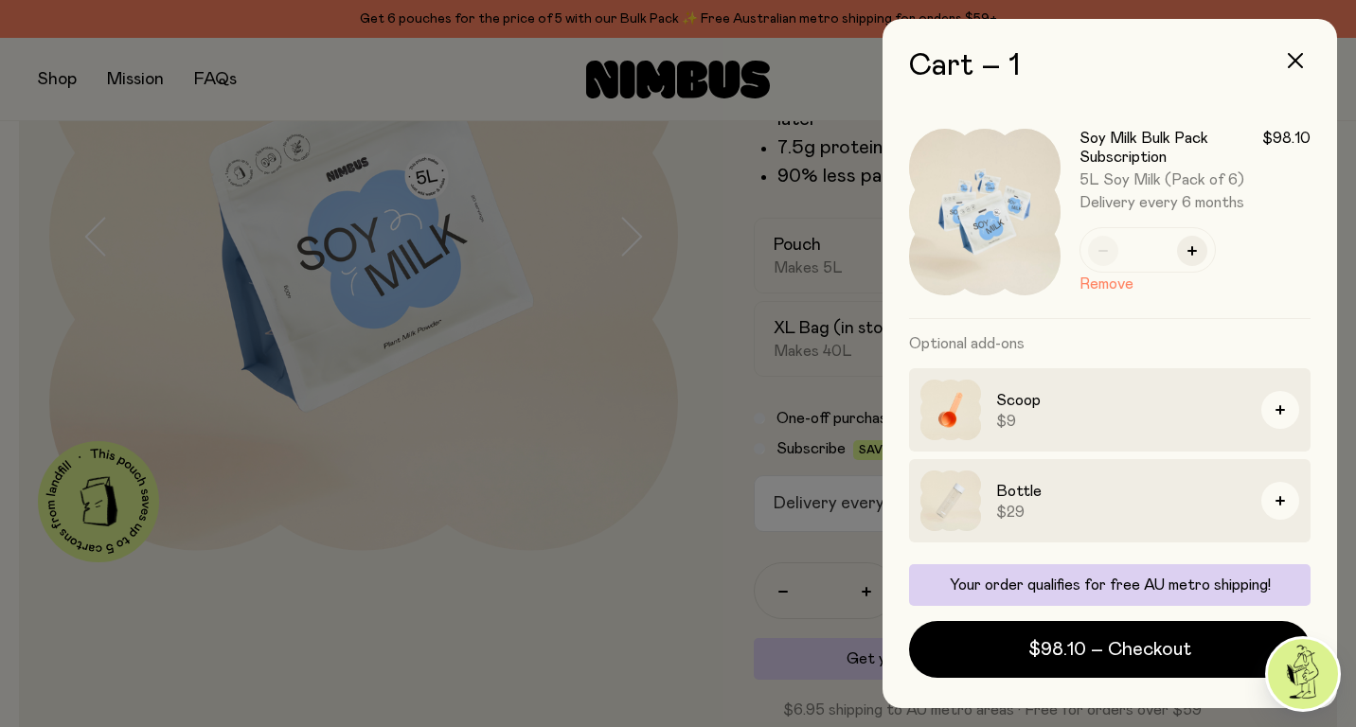
click at [1107, 286] on button "Remove" at bounding box center [1106, 284] width 54 height 23
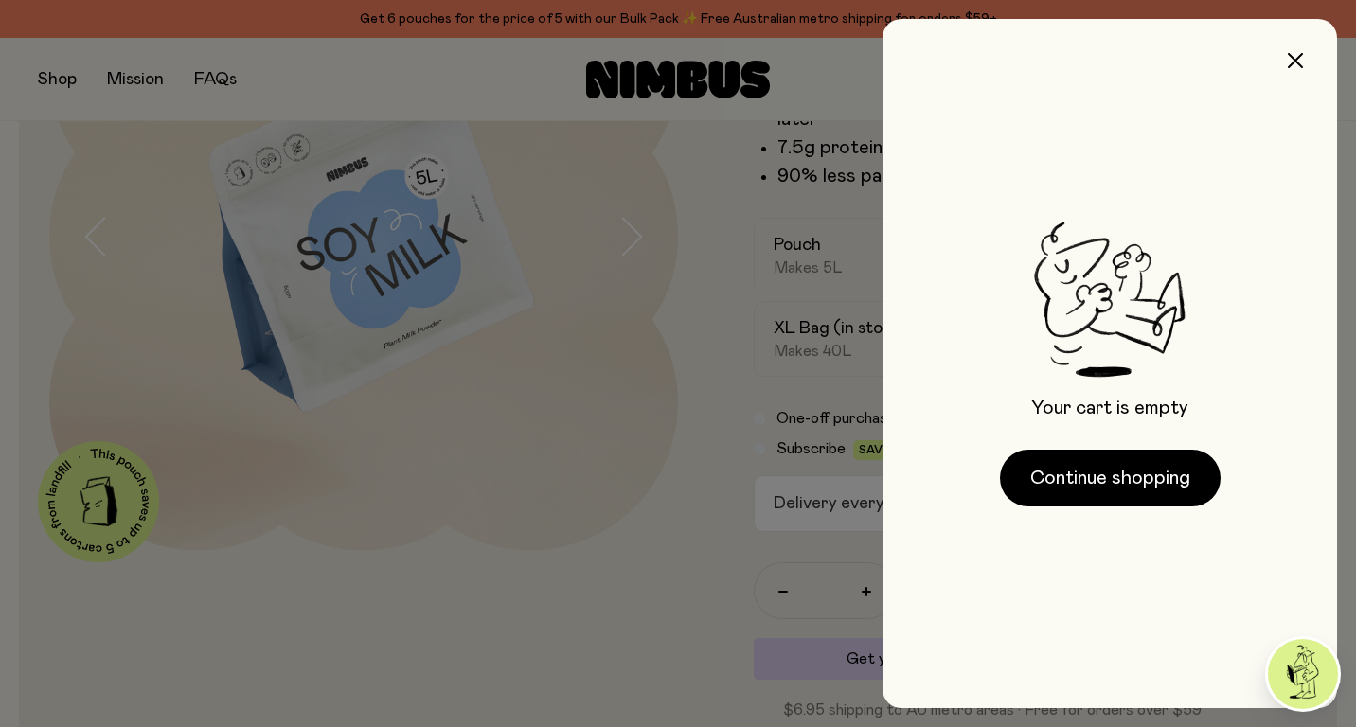
click at [1295, 44] on button "button" at bounding box center [1294, 60] width 45 height 45
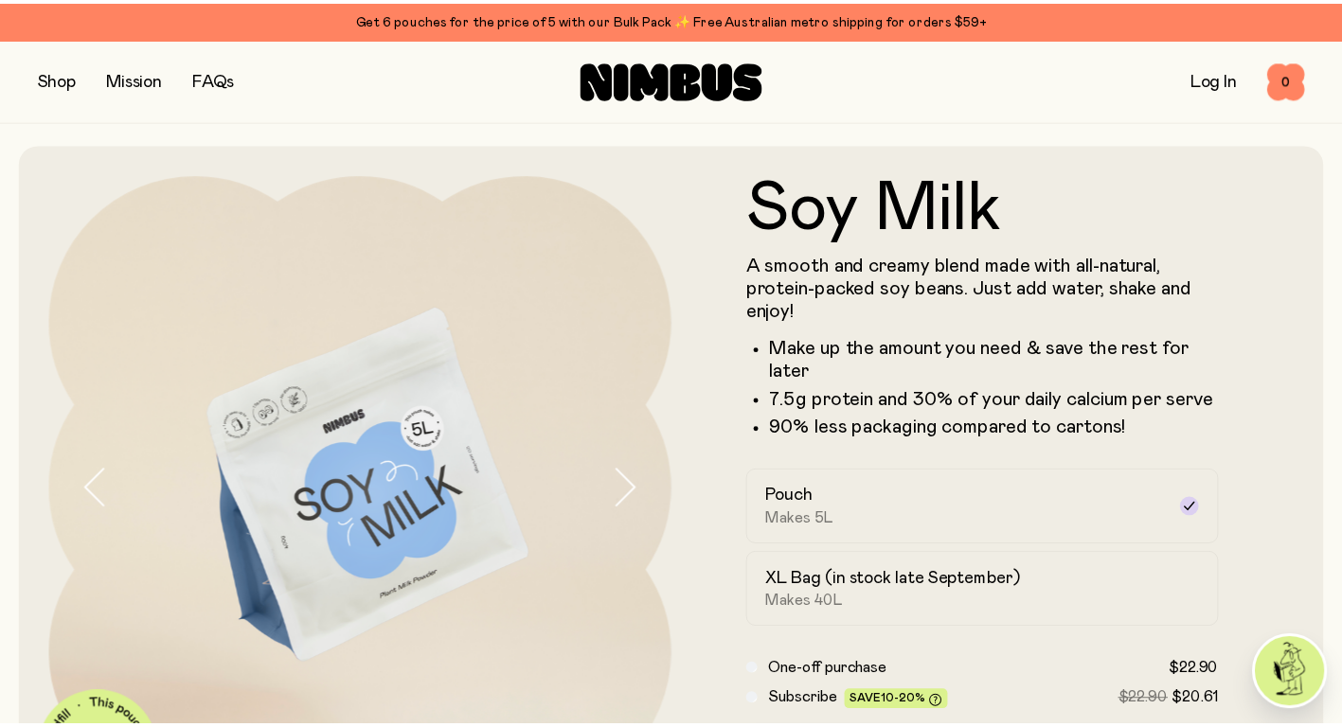
scroll to position [252, 0]
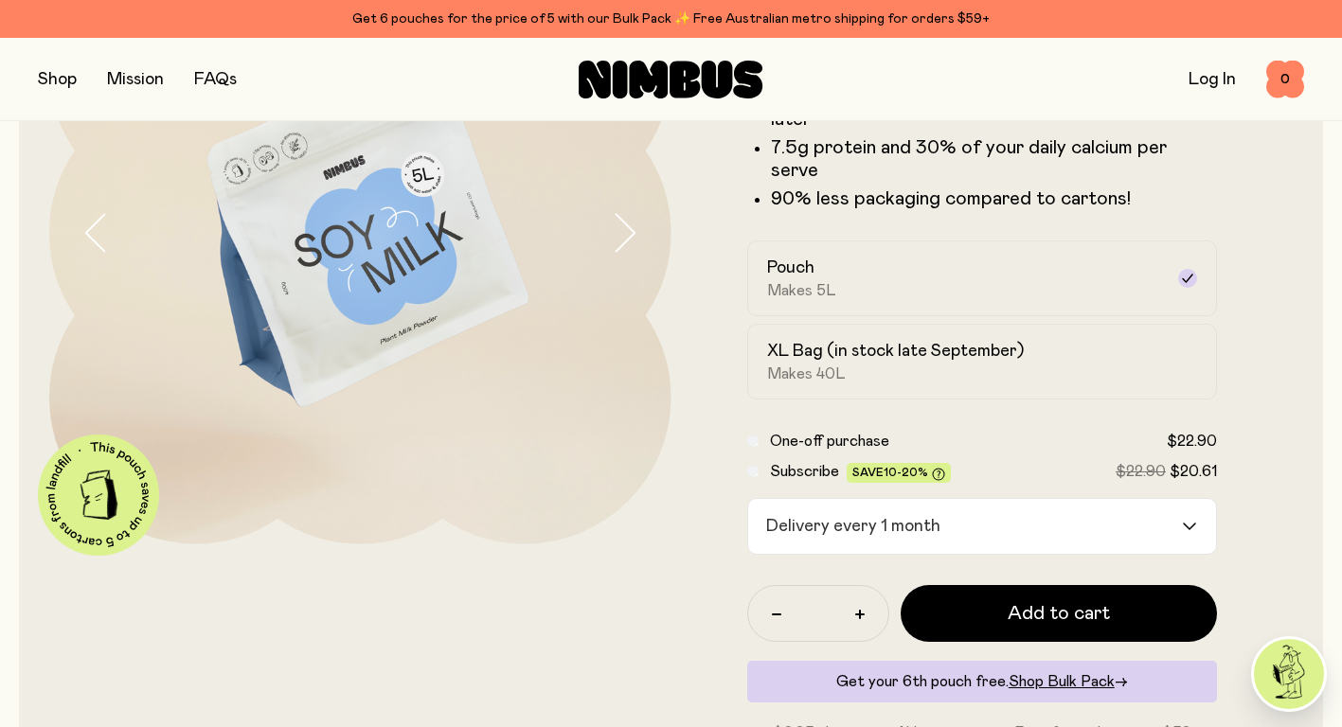
click at [1031, 607] on button "Add to cart" at bounding box center [1058, 613] width 317 height 57
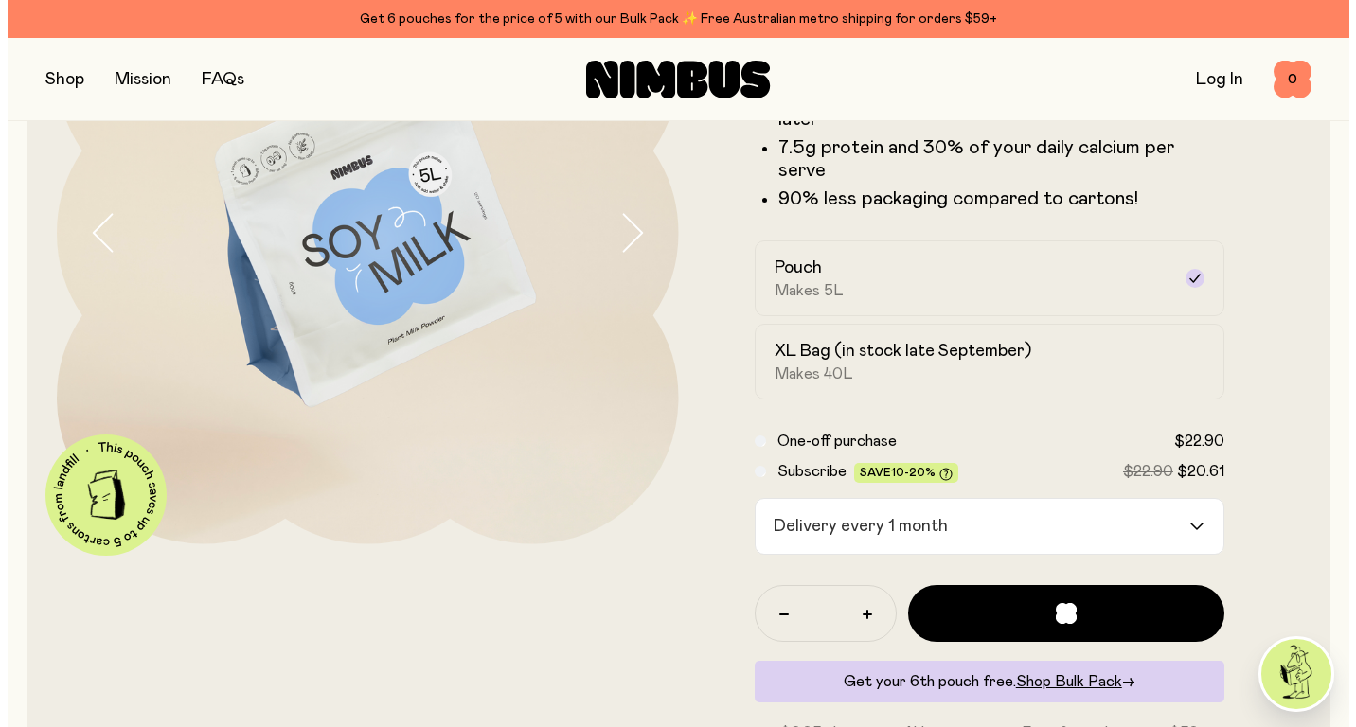
scroll to position [0, 0]
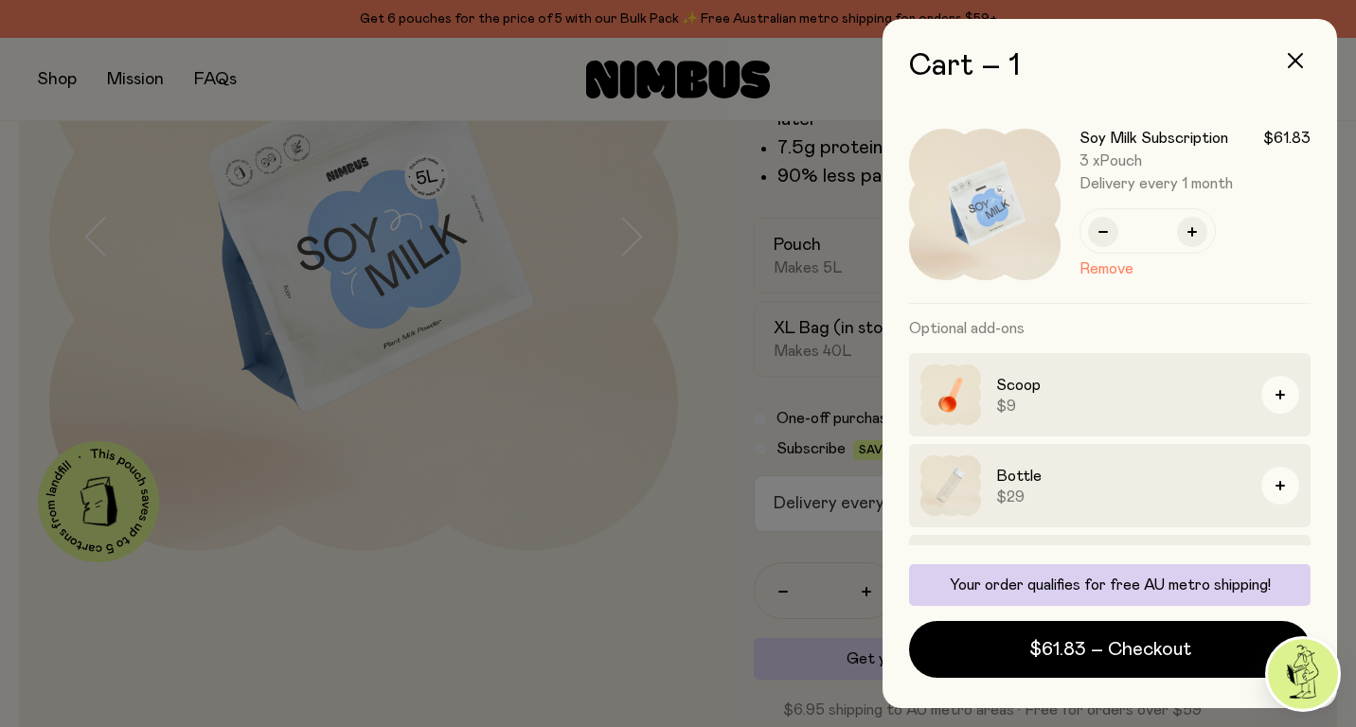
click at [1294, 58] on icon "button" at bounding box center [1295, 60] width 15 height 15
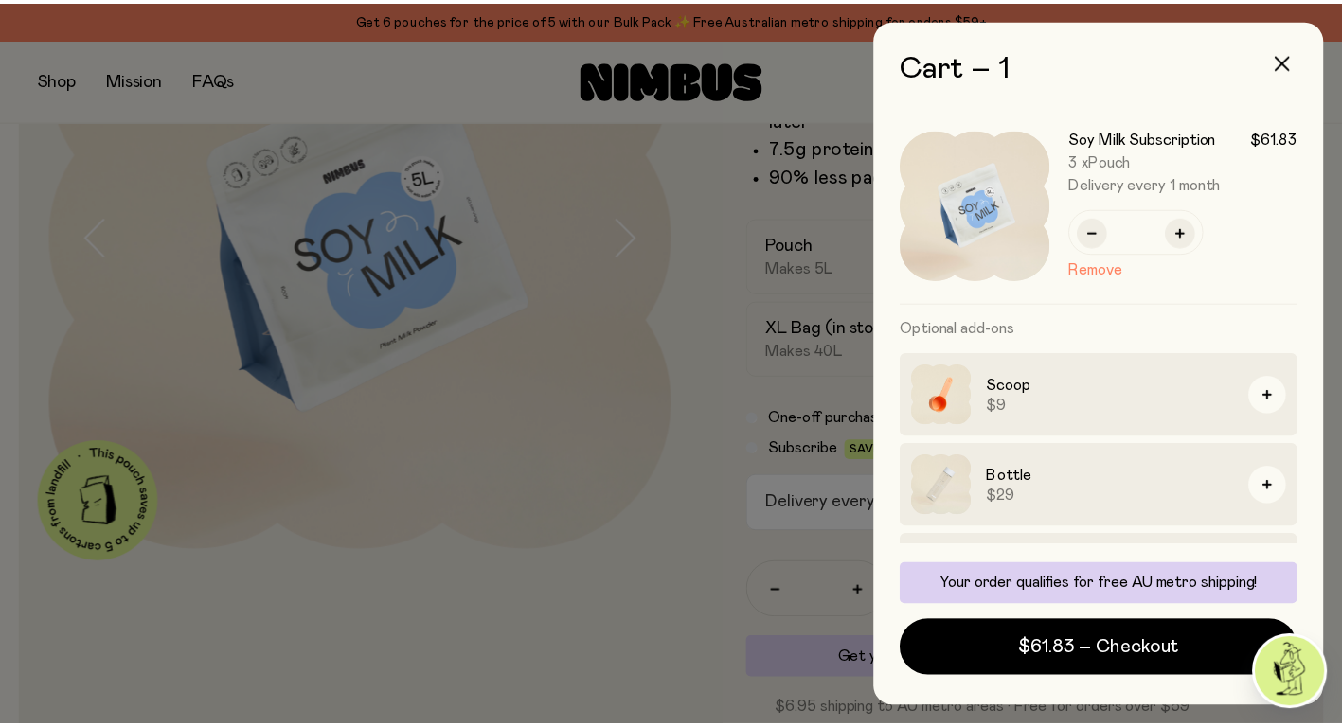
scroll to position [252, 0]
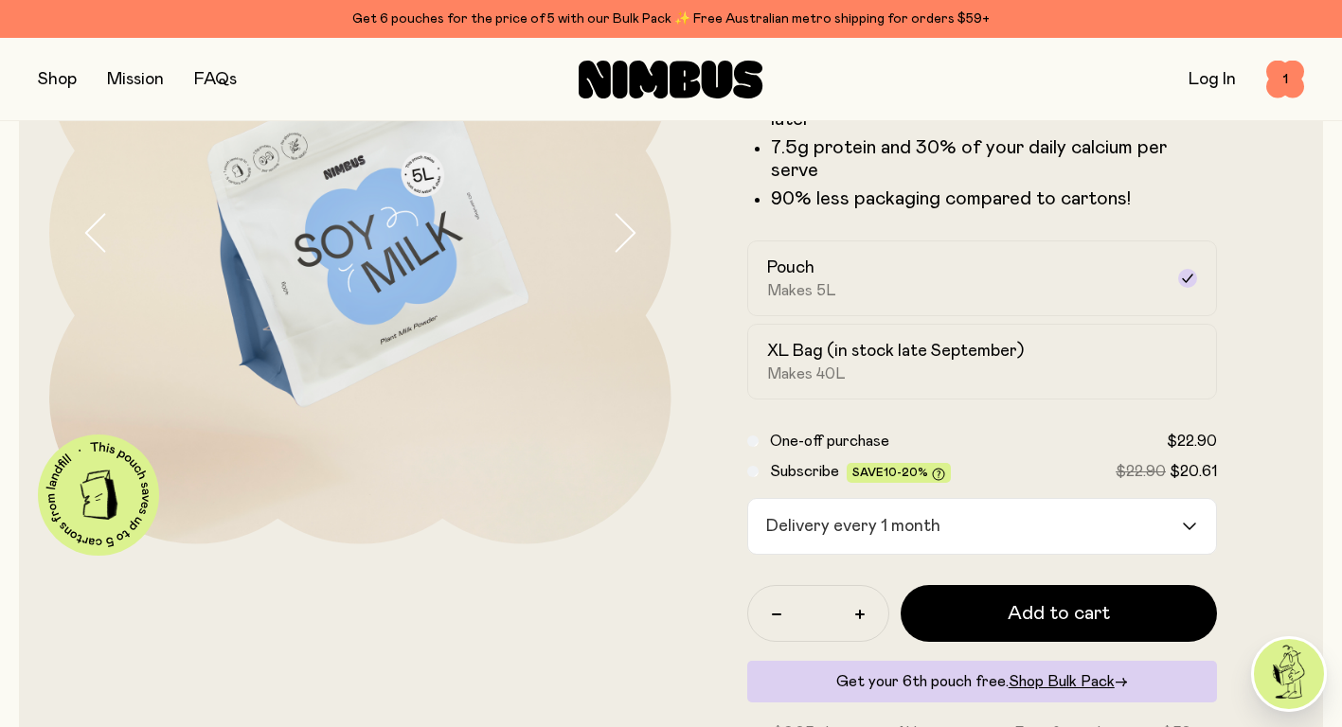
click at [958, 357] on div "XL Bag (in stock late September) Makes 40L" at bounding box center [965, 362] width 397 height 44
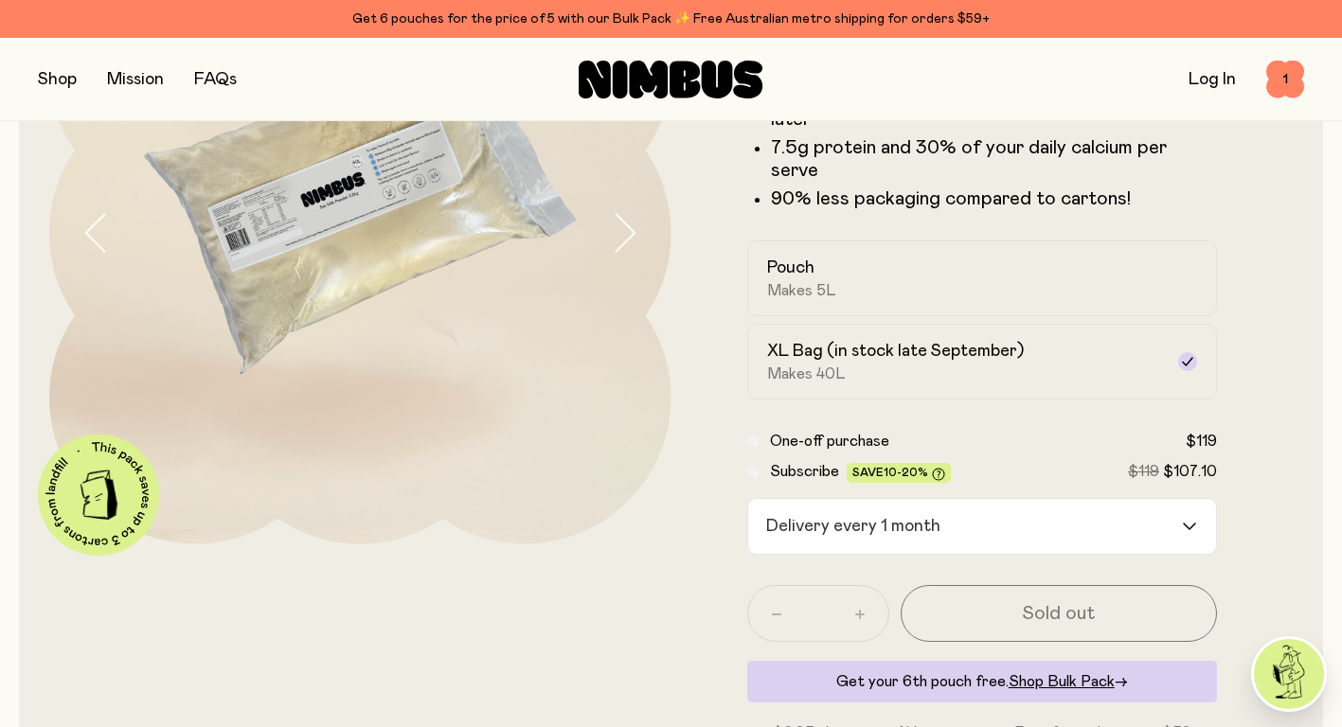
click at [950, 505] on input "Search for option" at bounding box center [1064, 526] width 233 height 55
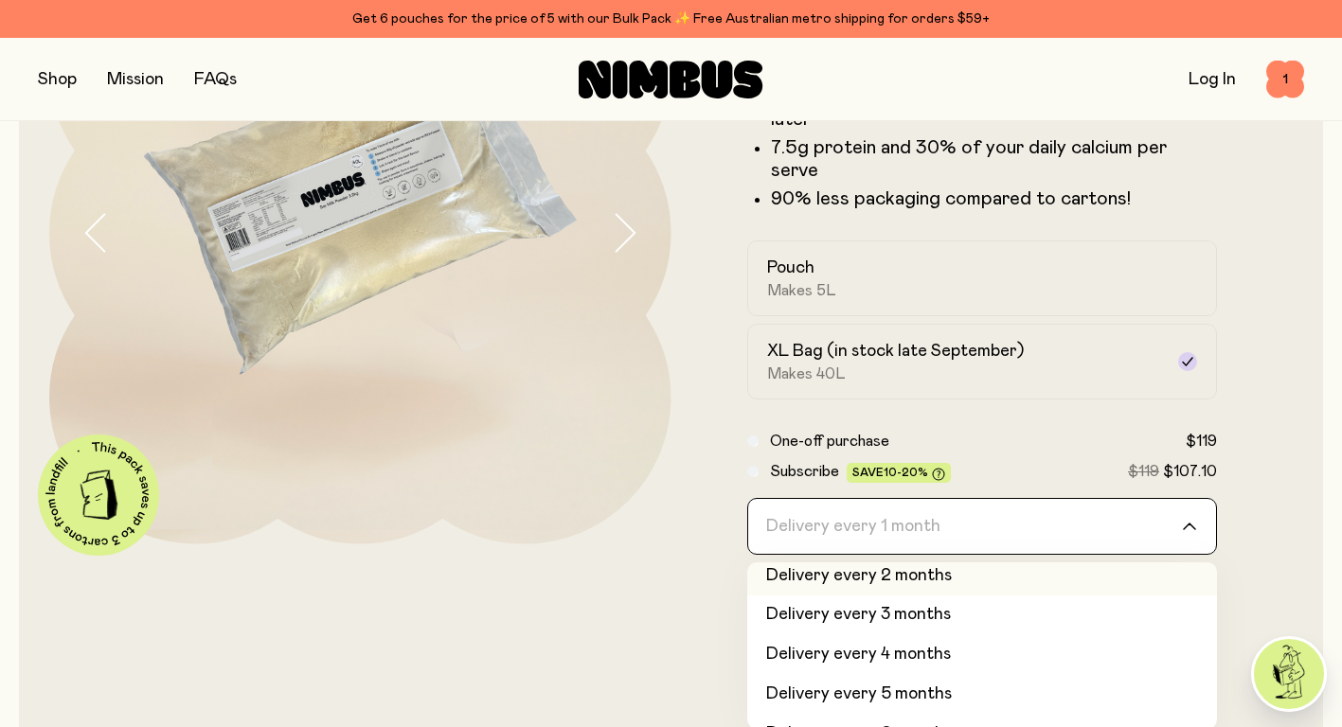
scroll to position [80, 0]
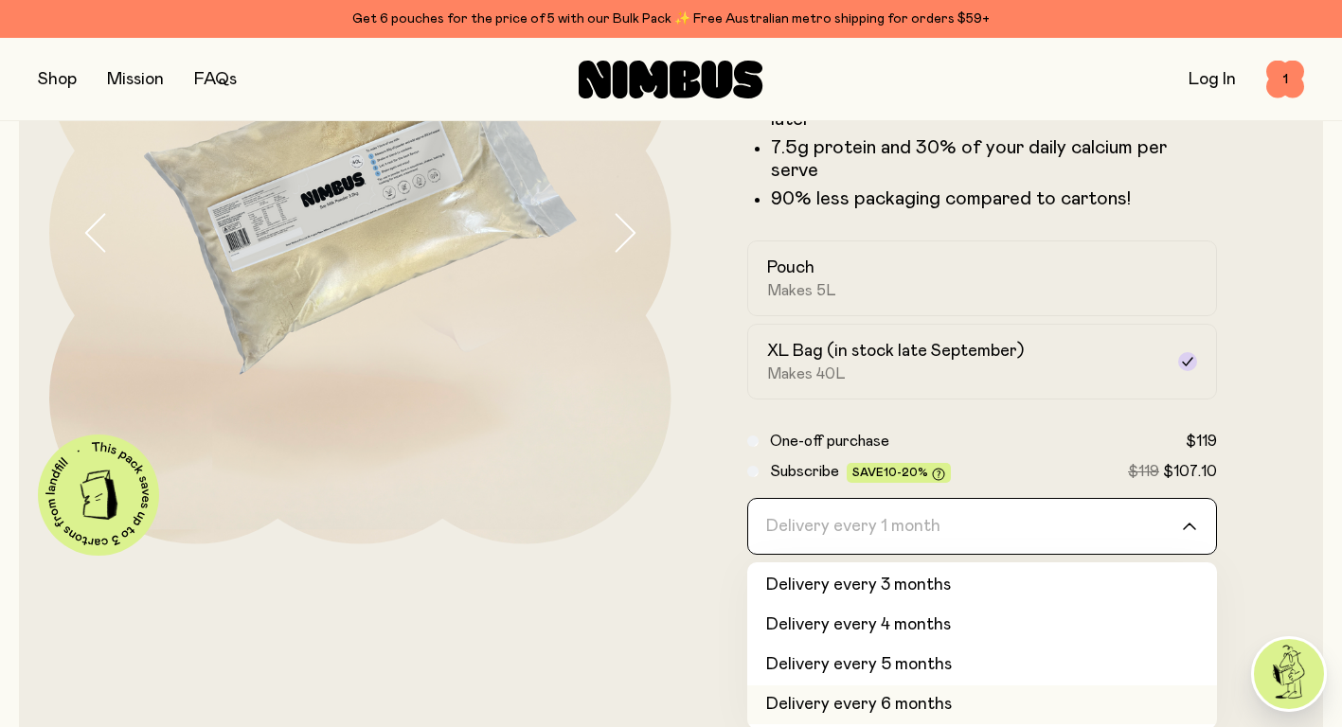
click at [904, 685] on li "Delivery every 6 months" at bounding box center [982, 705] width 471 height 40
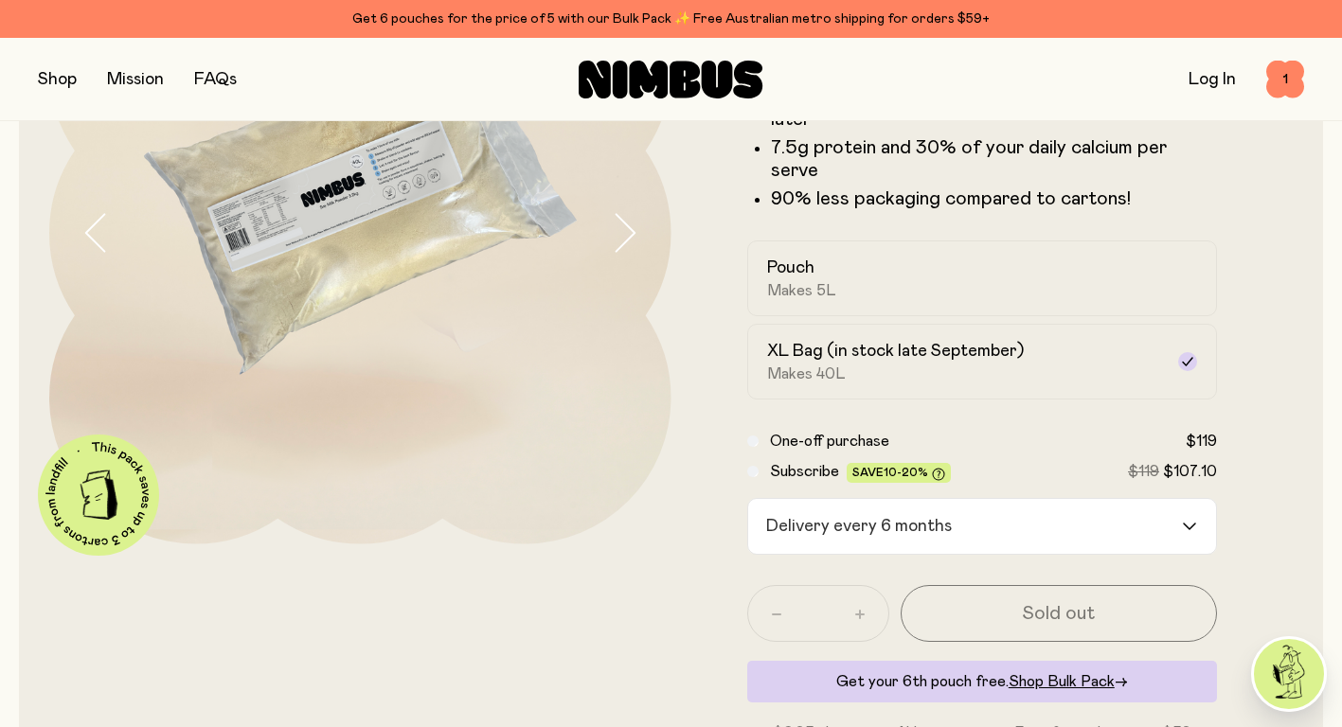
scroll to position [0, 0]
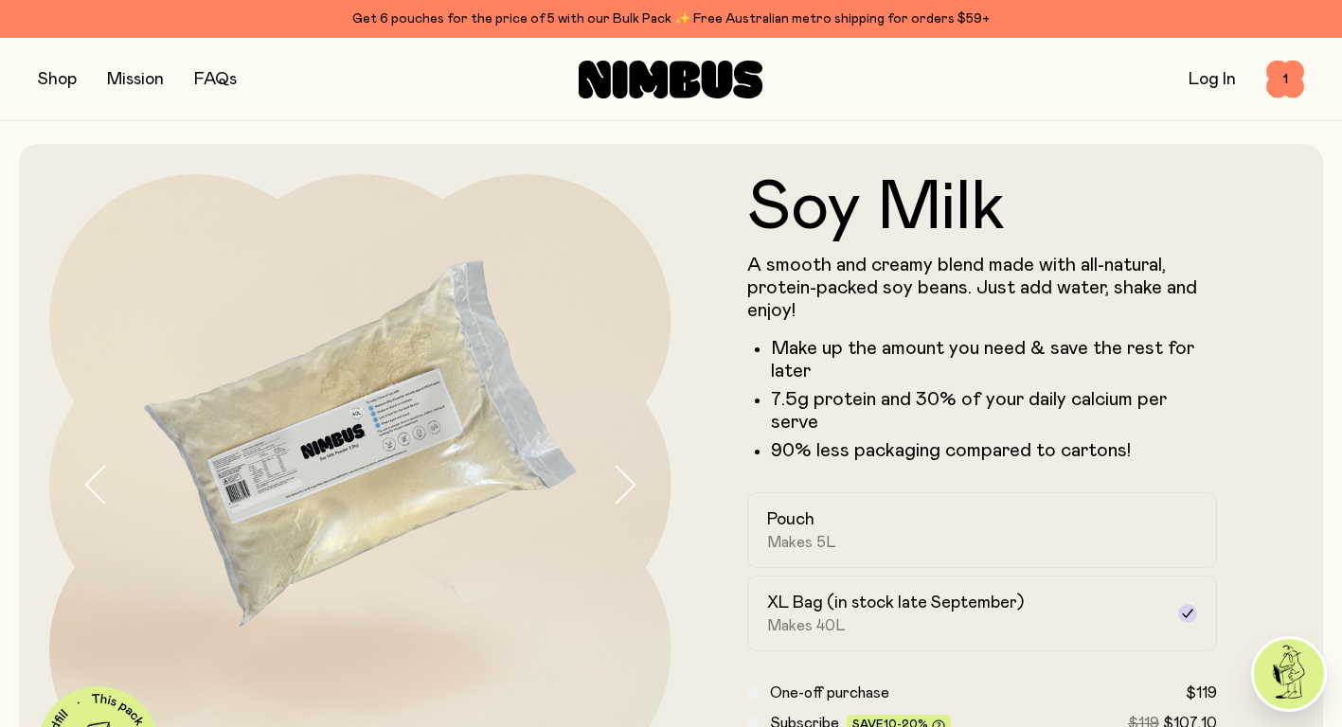
click at [992, 492] on label "Pouch Makes 5L" at bounding box center [982, 530] width 471 height 76
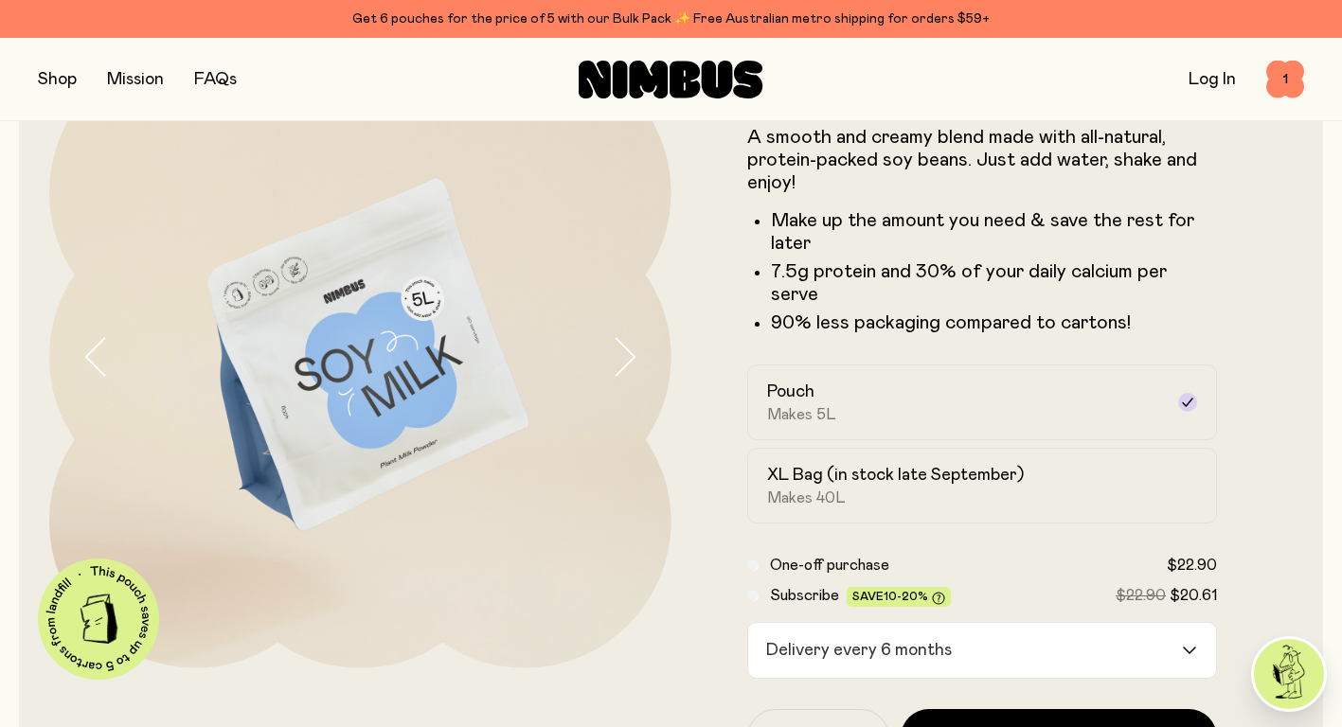
scroll to position [252, 0]
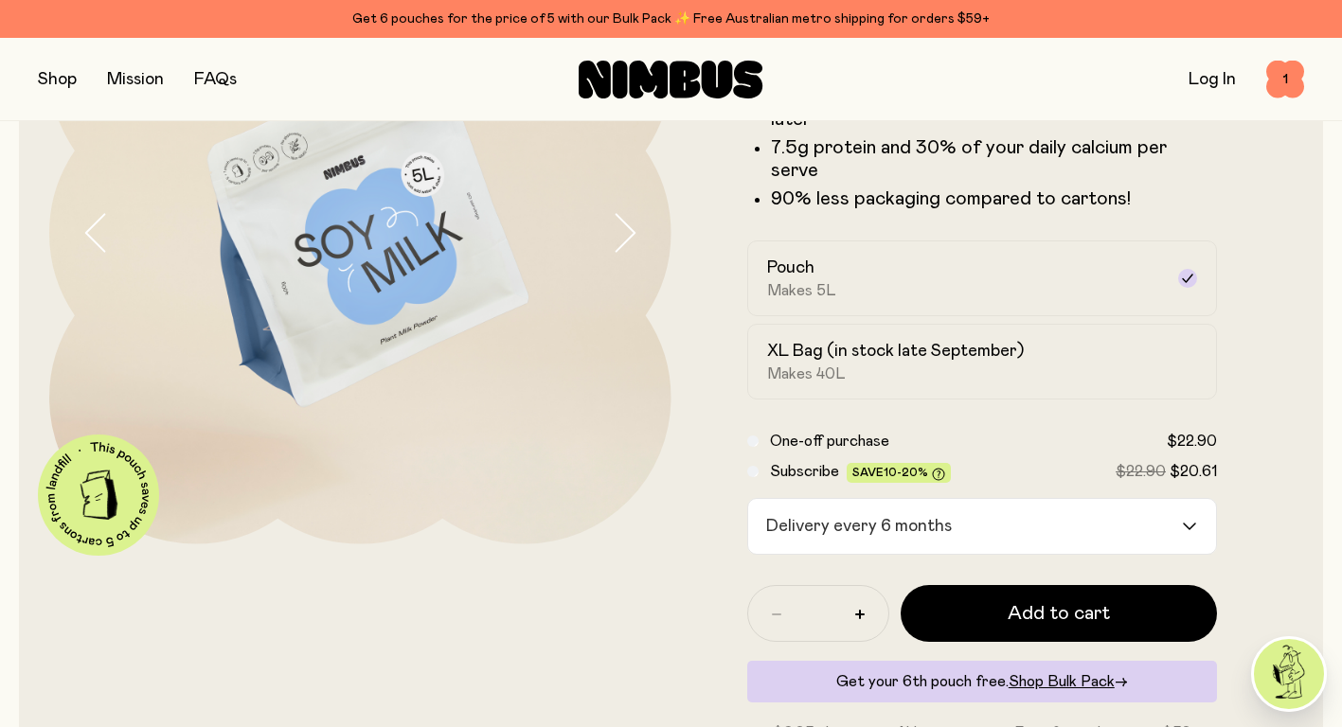
click at [863, 610] on icon "button" at bounding box center [859, 614] width 9 height 9
type input "*"
click at [1272, 83] on span "1" at bounding box center [1285, 80] width 38 height 38
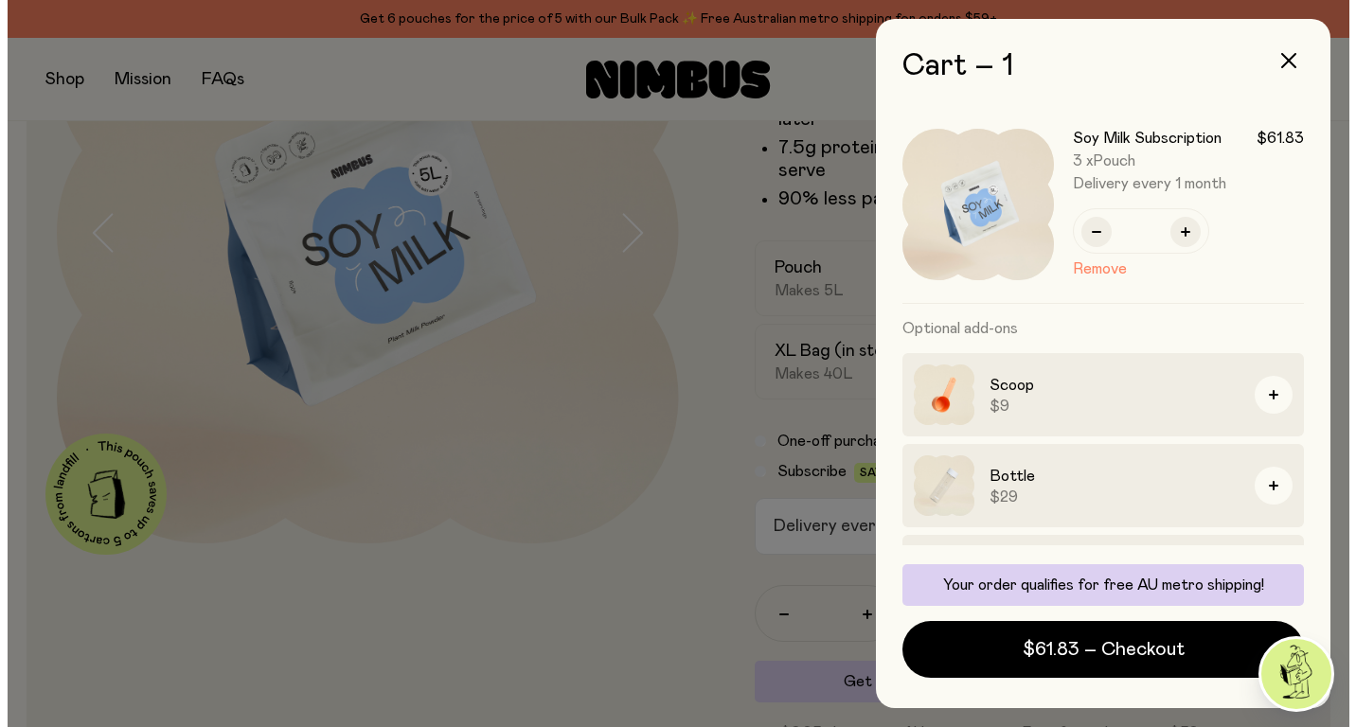
scroll to position [0, 0]
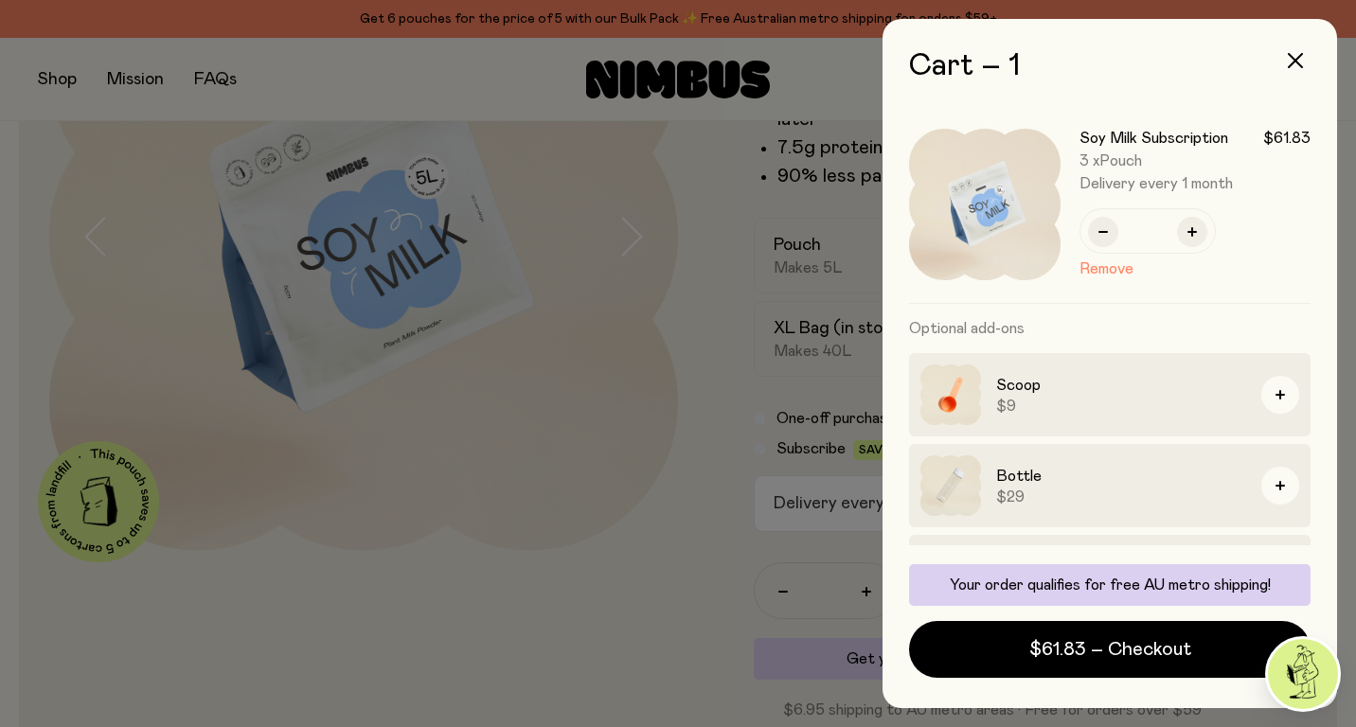
click at [1125, 264] on button "Remove" at bounding box center [1106, 269] width 54 height 23
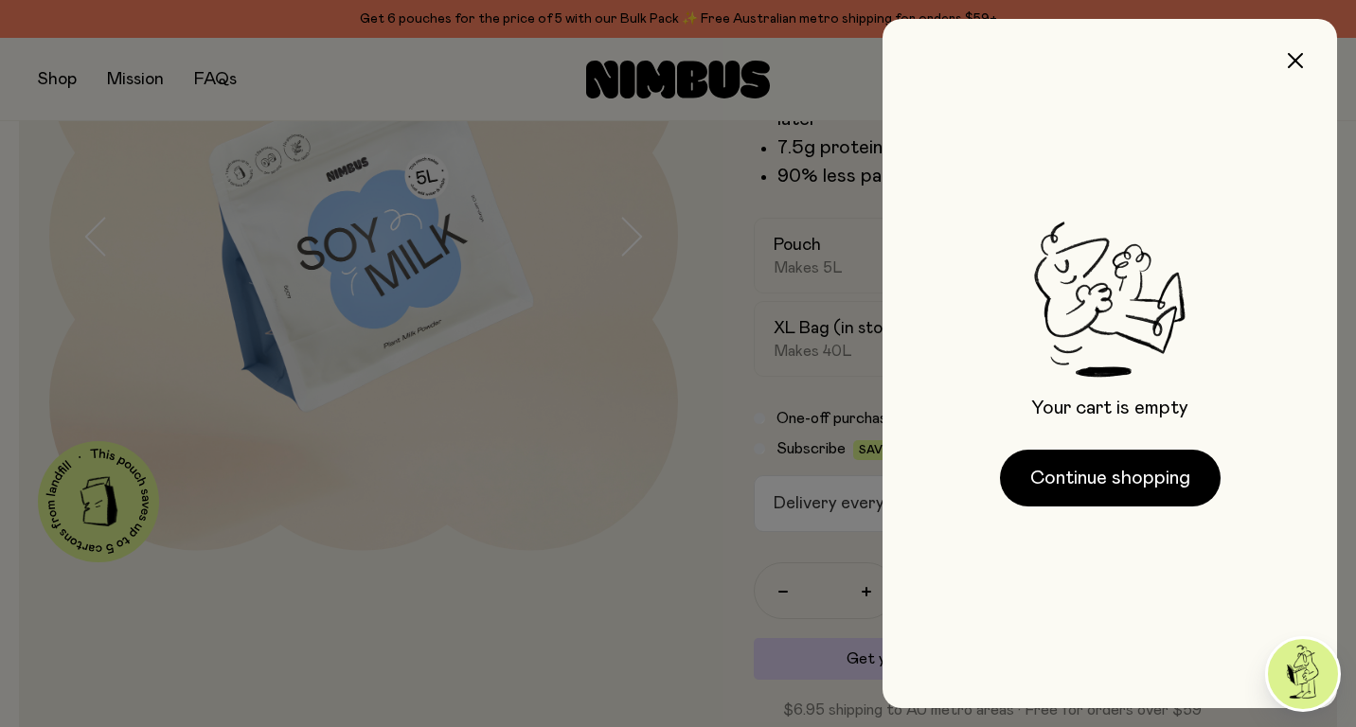
click at [1299, 45] on button "button" at bounding box center [1294, 60] width 45 height 45
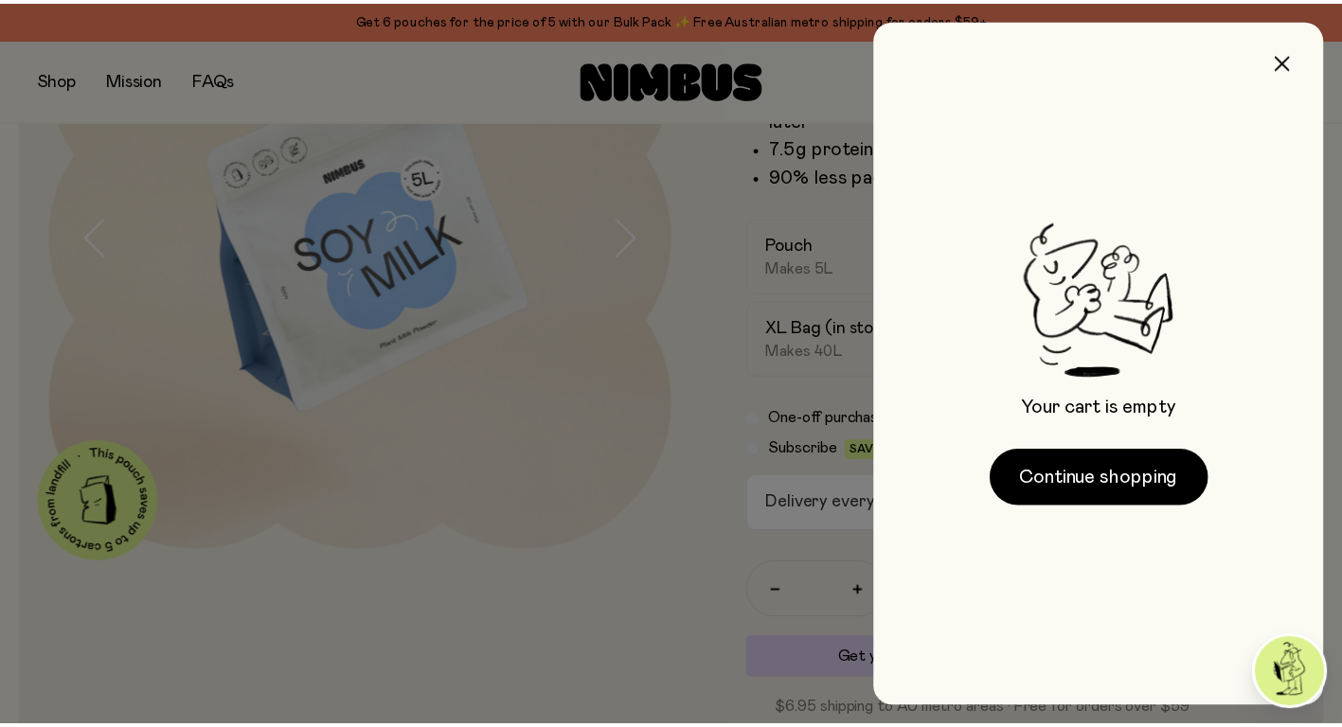
scroll to position [252, 0]
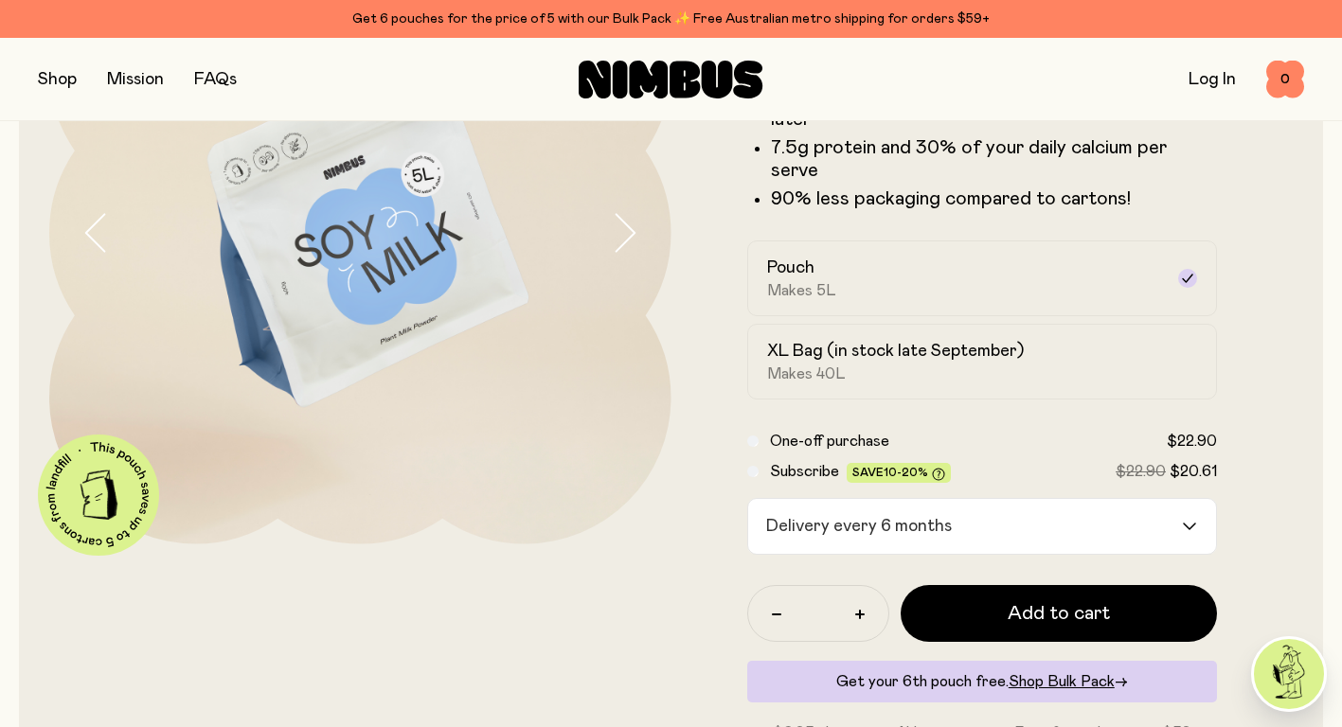
click at [1028, 507] on input "Search for option" at bounding box center [1070, 526] width 222 height 55
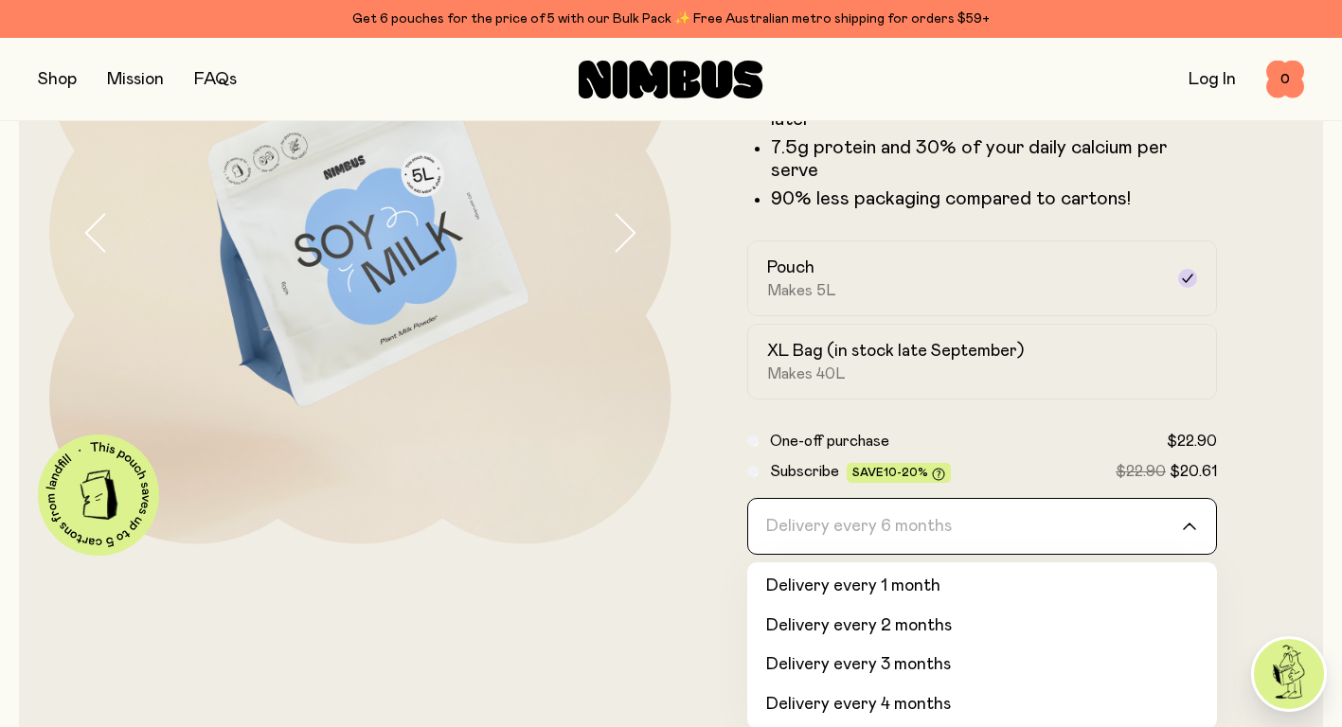
scroll to position [44, 0]
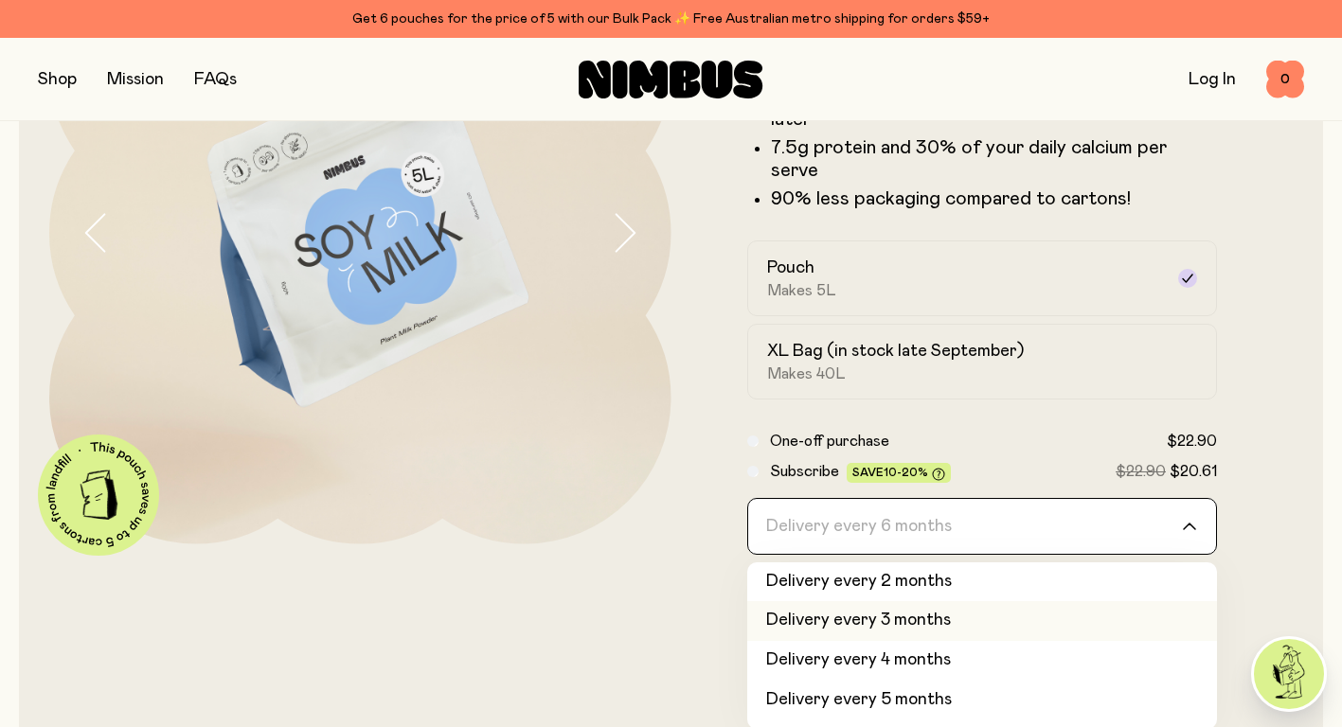
click at [890, 601] on li "Delivery every 3 months" at bounding box center [982, 621] width 471 height 40
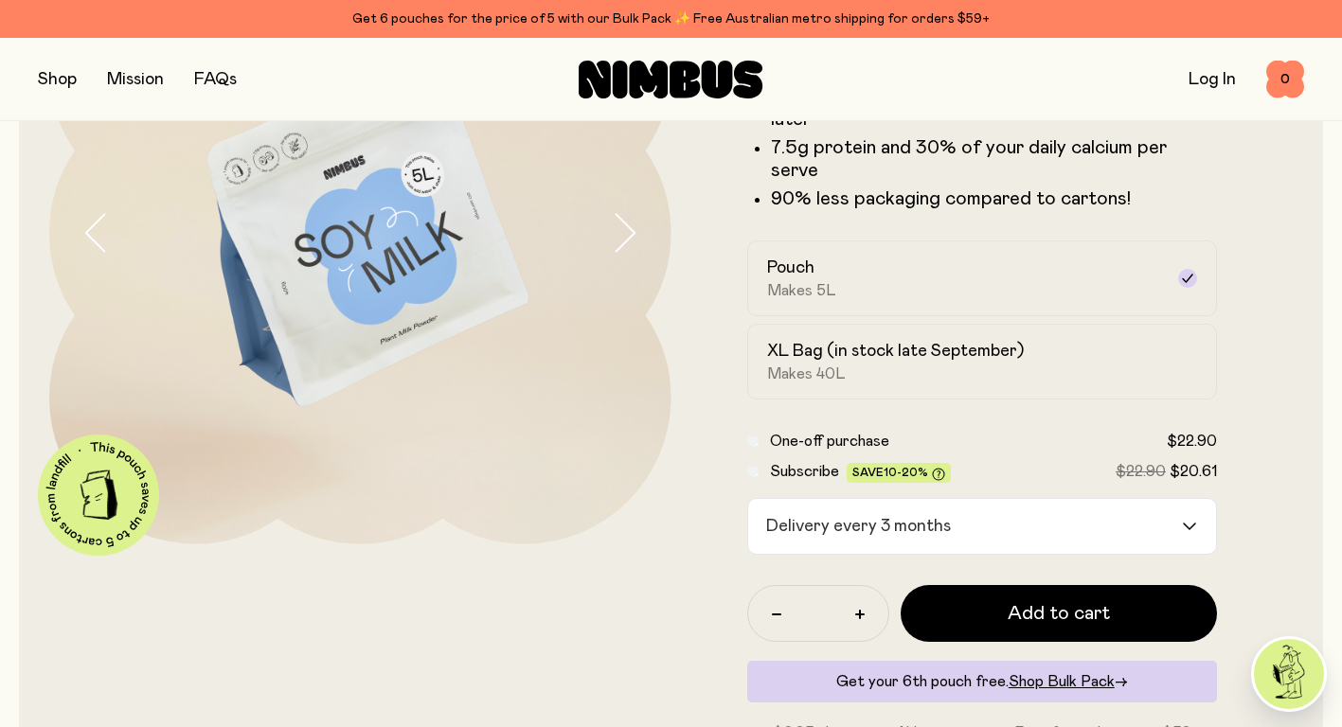
click at [1035, 674] on span "Shop Bulk Pack" at bounding box center [1061, 681] width 106 height 15
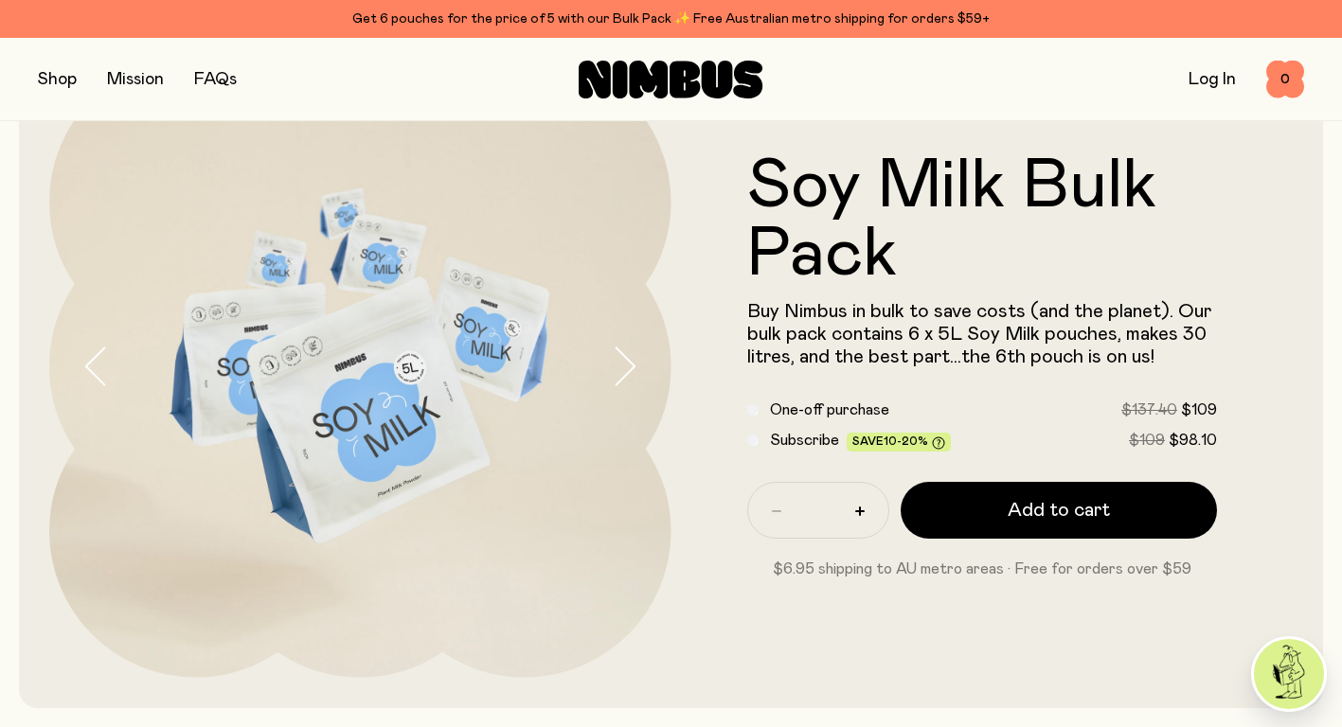
scroll to position [252, 0]
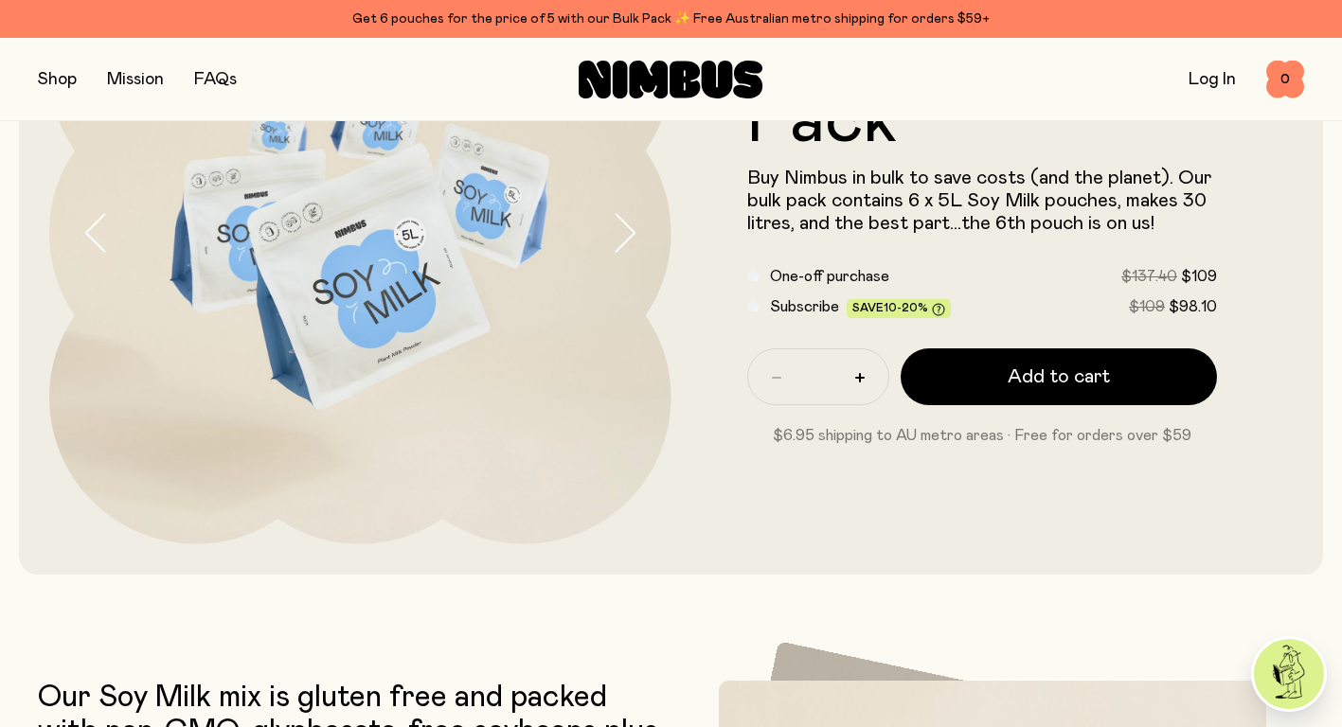
click at [792, 302] on span "Subscribe" at bounding box center [804, 306] width 69 height 15
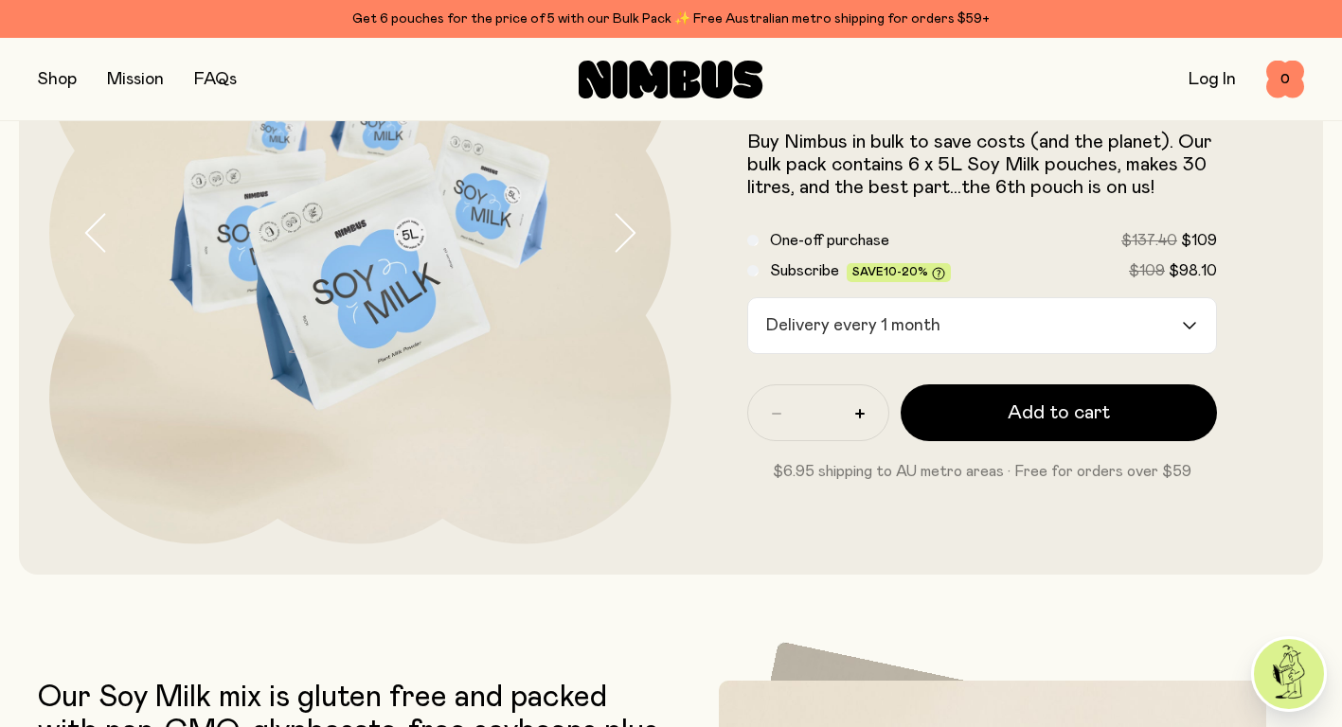
click at [906, 324] on div "Delivery every 1 month" at bounding box center [965, 325] width 435 height 55
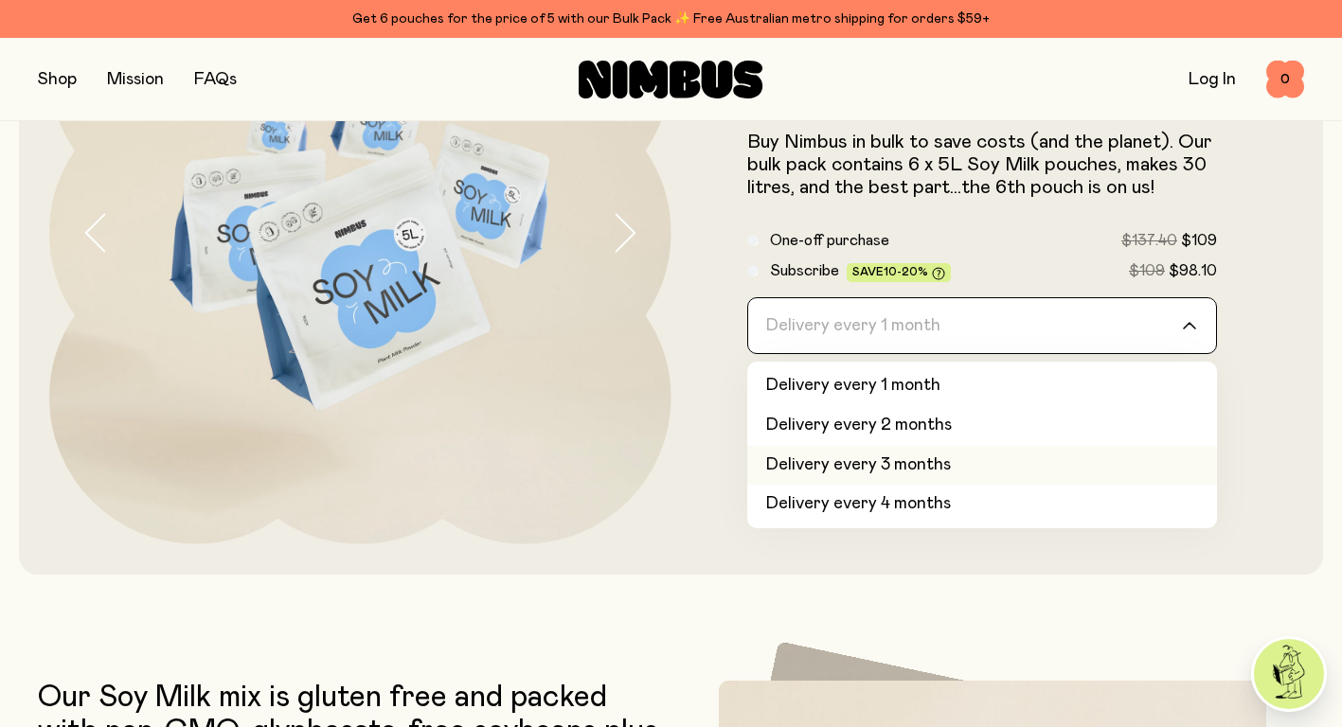
click at [921, 464] on li "Delivery every 3 months" at bounding box center [982, 466] width 471 height 40
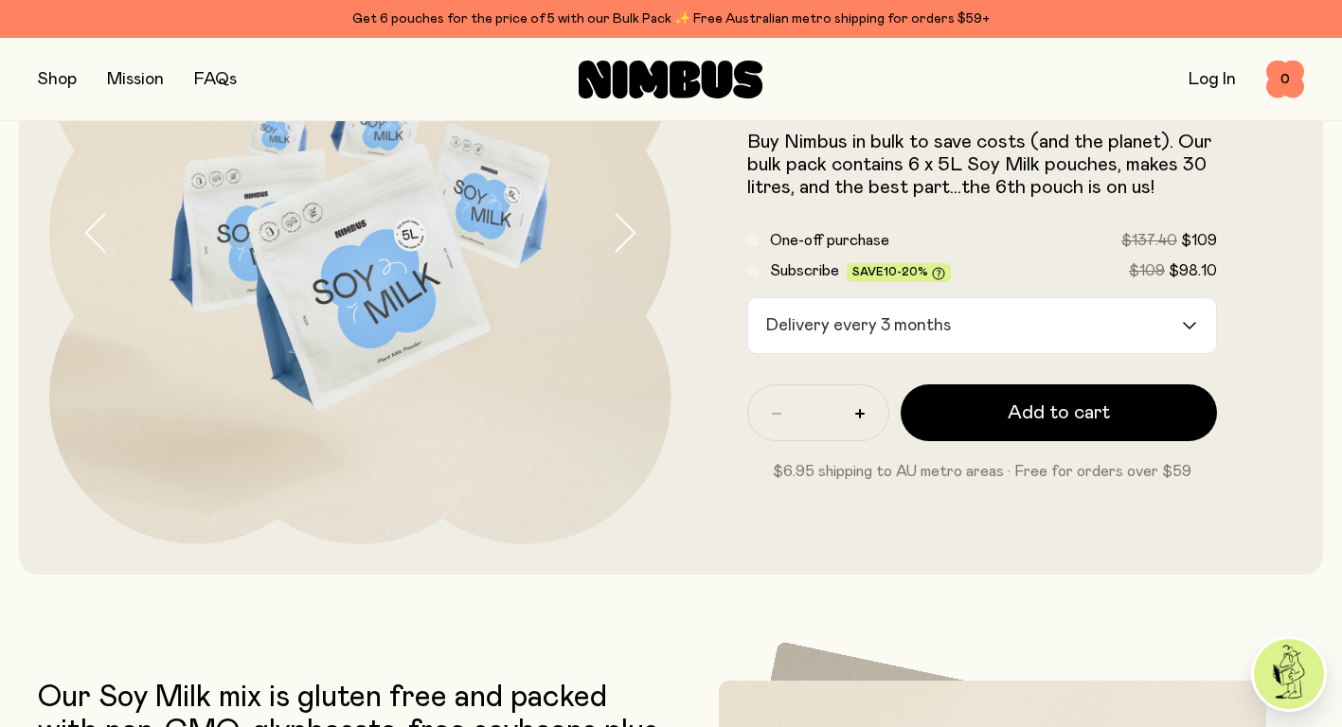
click at [854, 418] on button "button" at bounding box center [860, 414] width 30 height 30
click at [889, 340] on div "Delivery every 3 months" at bounding box center [965, 325] width 435 height 55
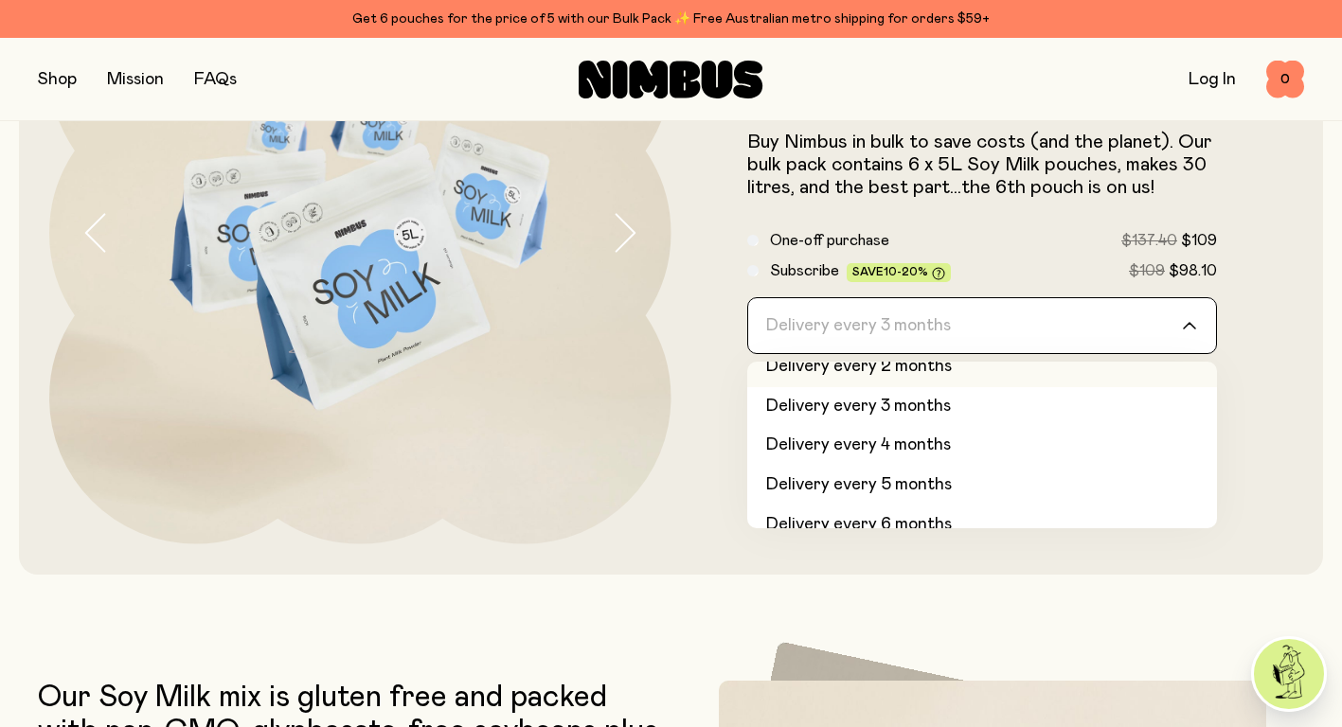
scroll to position [80, 0]
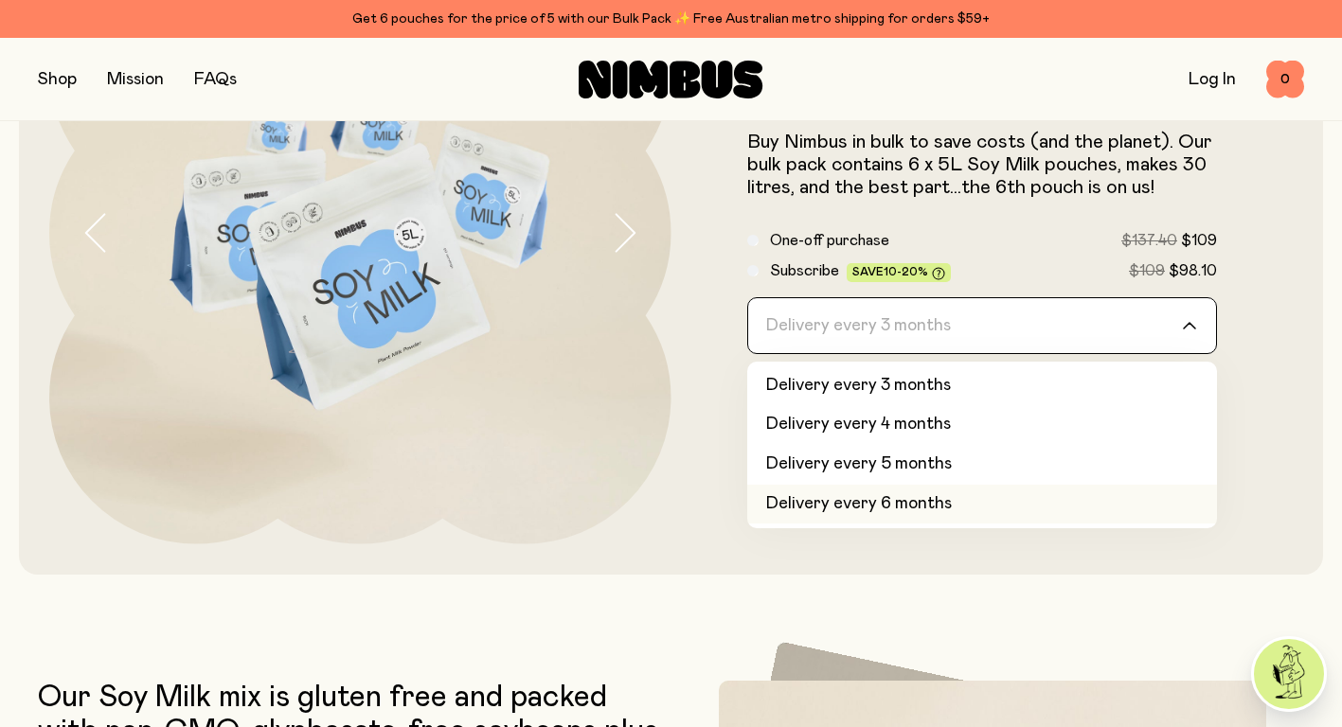
click at [894, 515] on li "Delivery every 6 months" at bounding box center [982, 505] width 471 height 40
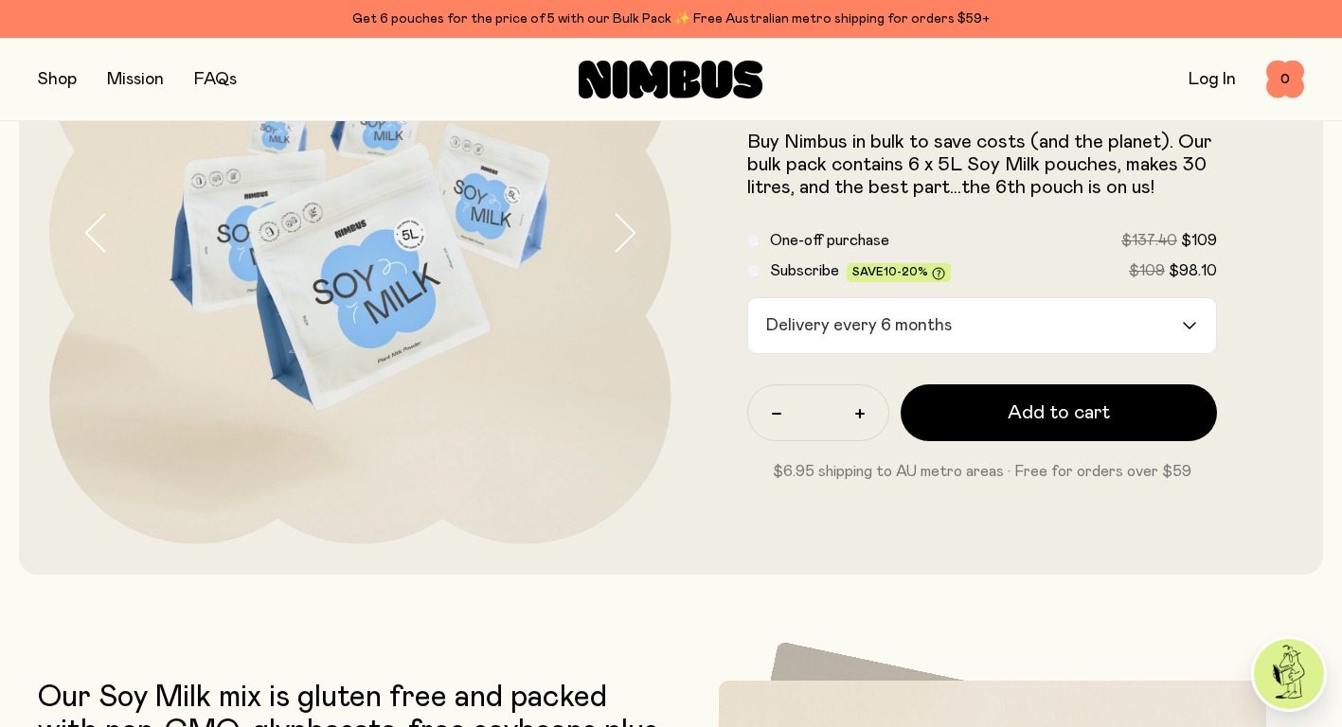
click at [952, 397] on button "Add to cart" at bounding box center [1058, 412] width 317 height 57
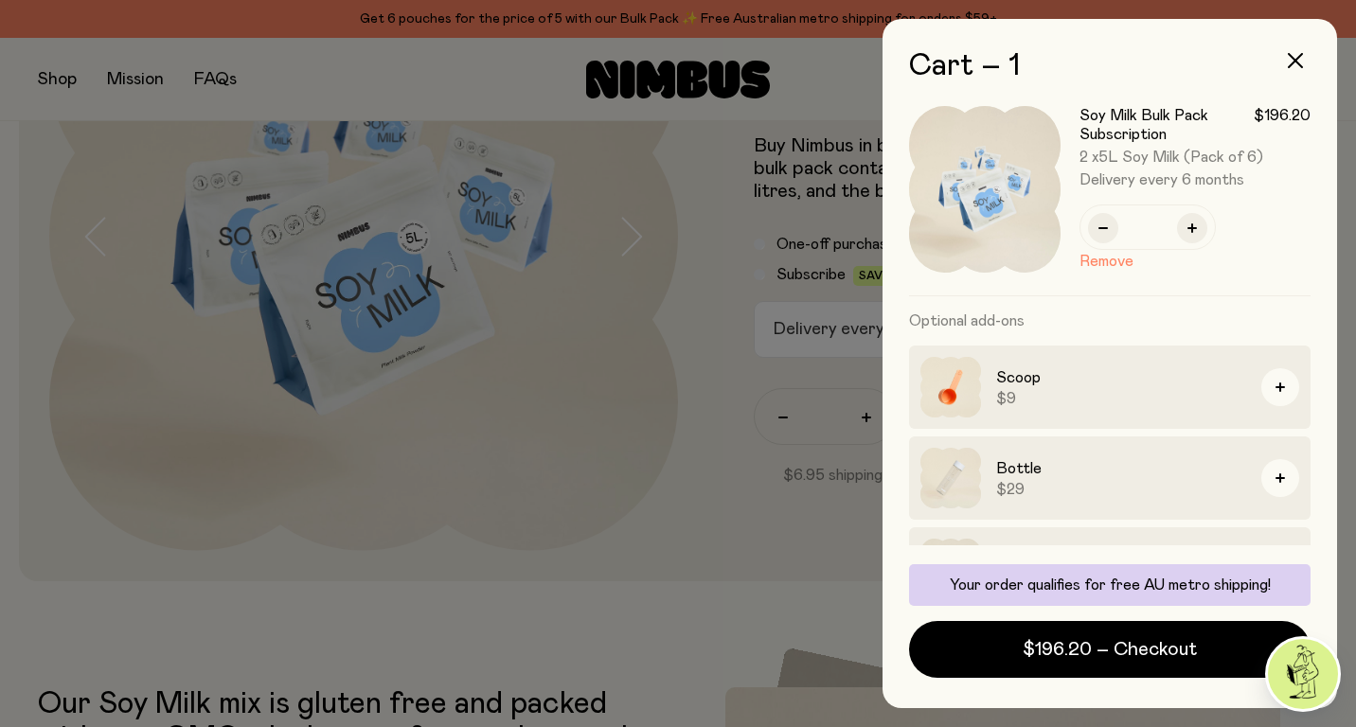
scroll to position [0, 0]
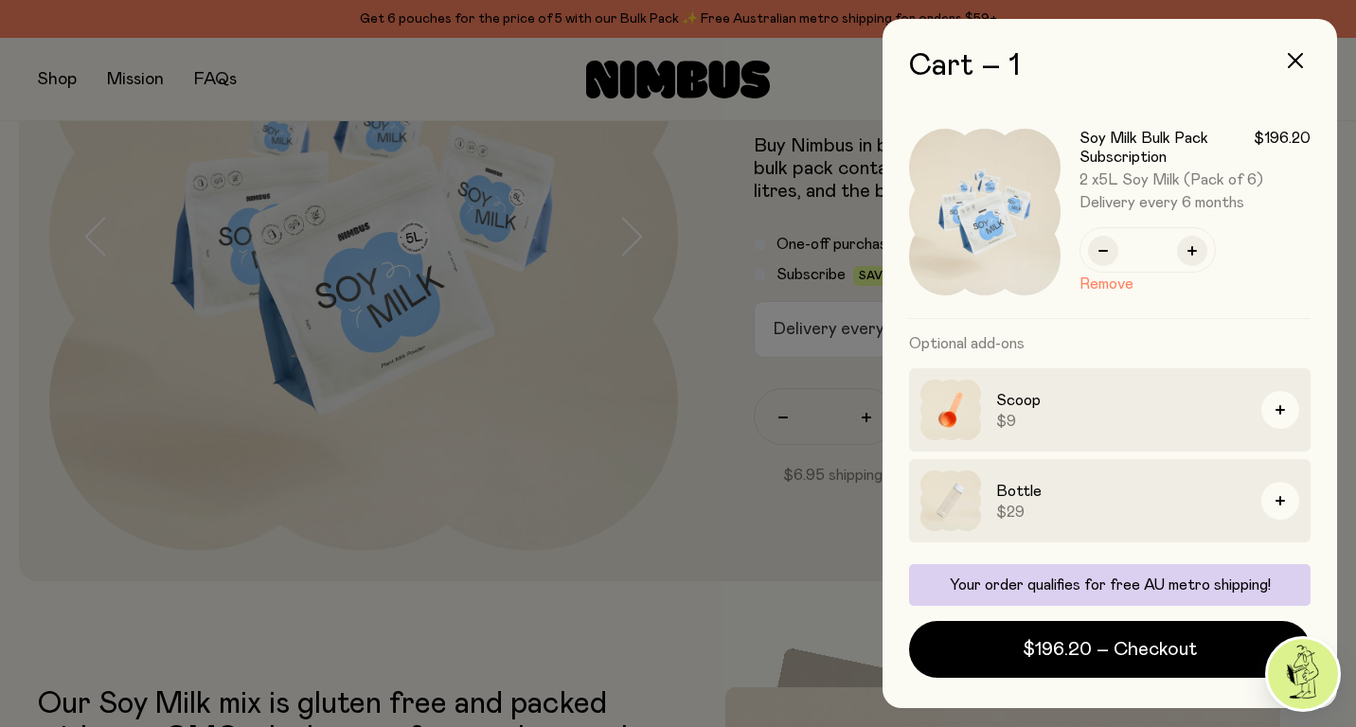
click at [1303, 52] on button "button" at bounding box center [1294, 60] width 45 height 45
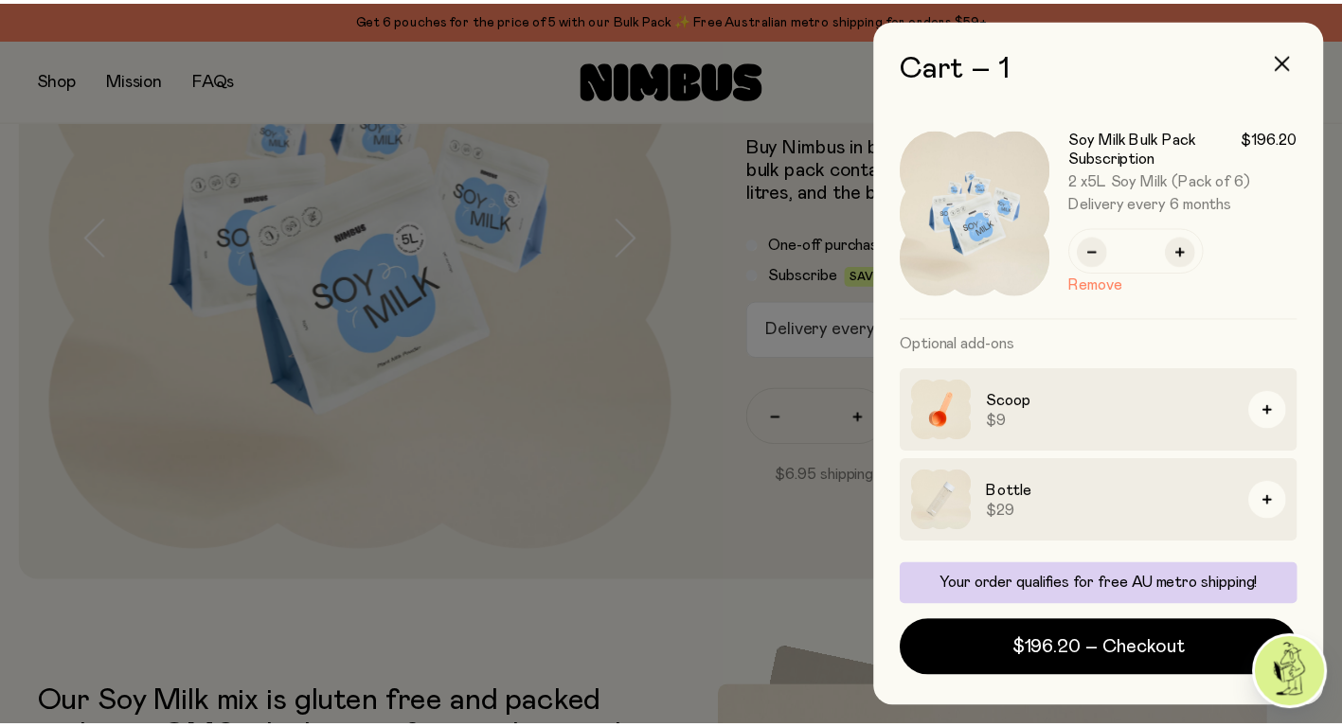
scroll to position [252, 0]
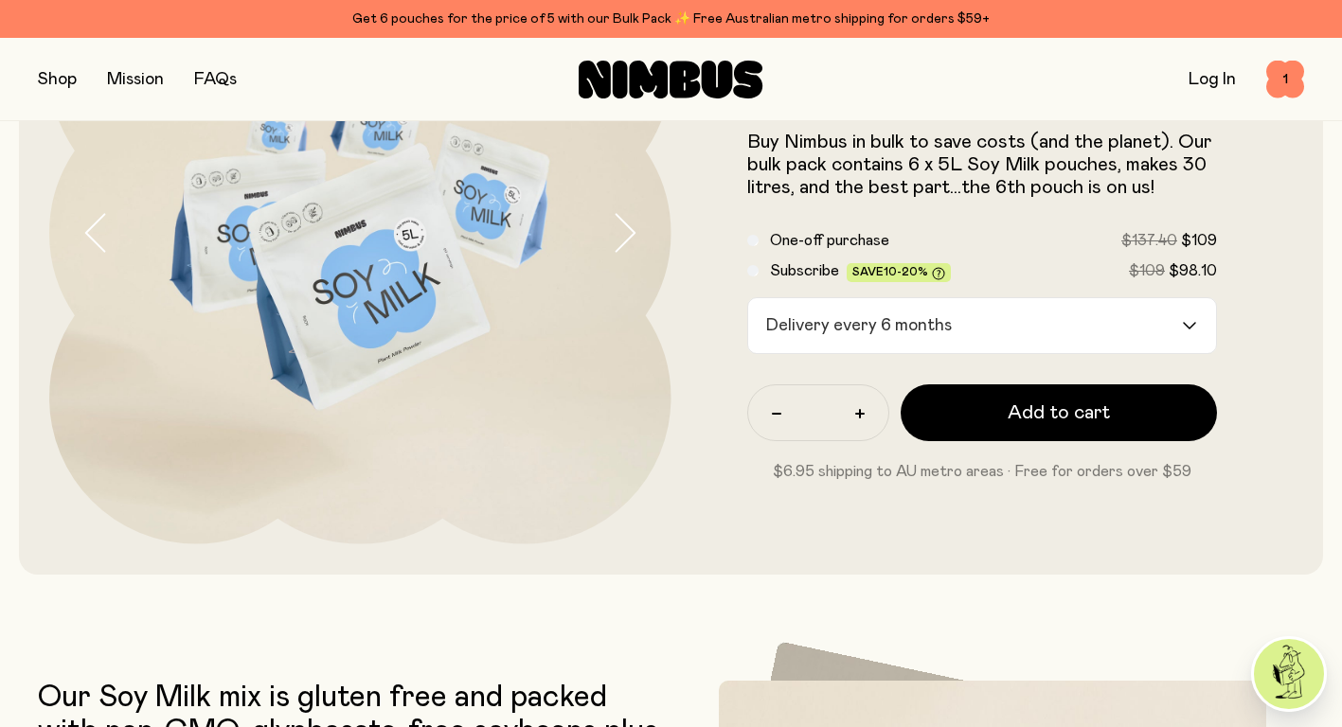
click at [769, 415] on button "button" at bounding box center [776, 414] width 30 height 30
type input "*"
click at [1036, 327] on input "Search for option" at bounding box center [1070, 325] width 222 height 55
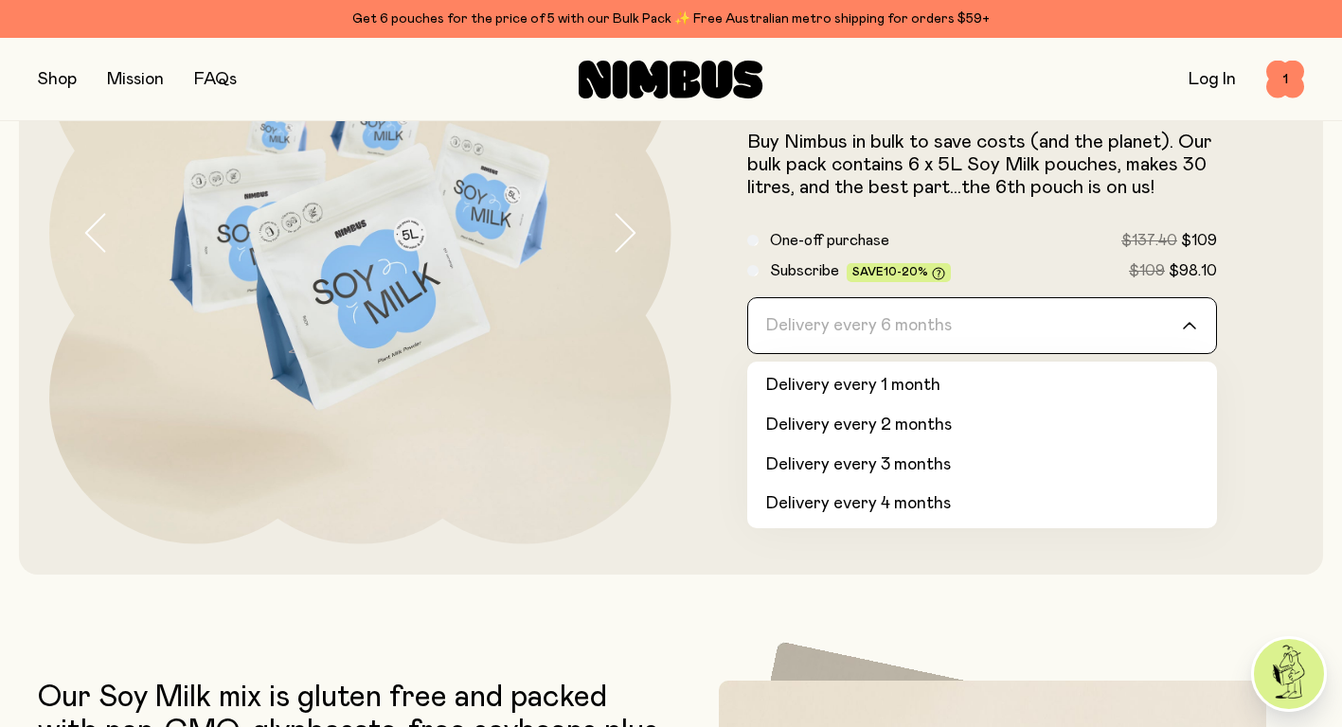
scroll to position [44, 0]
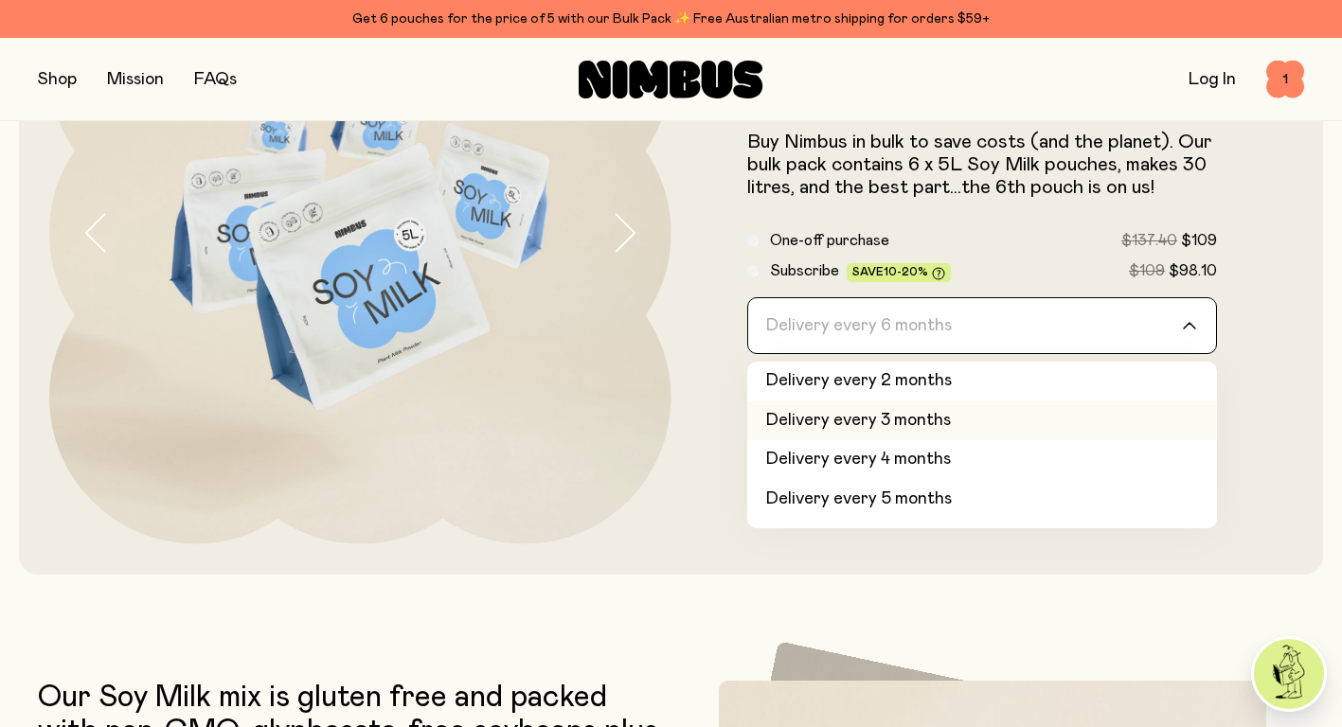
click at [906, 421] on li "Delivery every 3 months" at bounding box center [982, 421] width 471 height 40
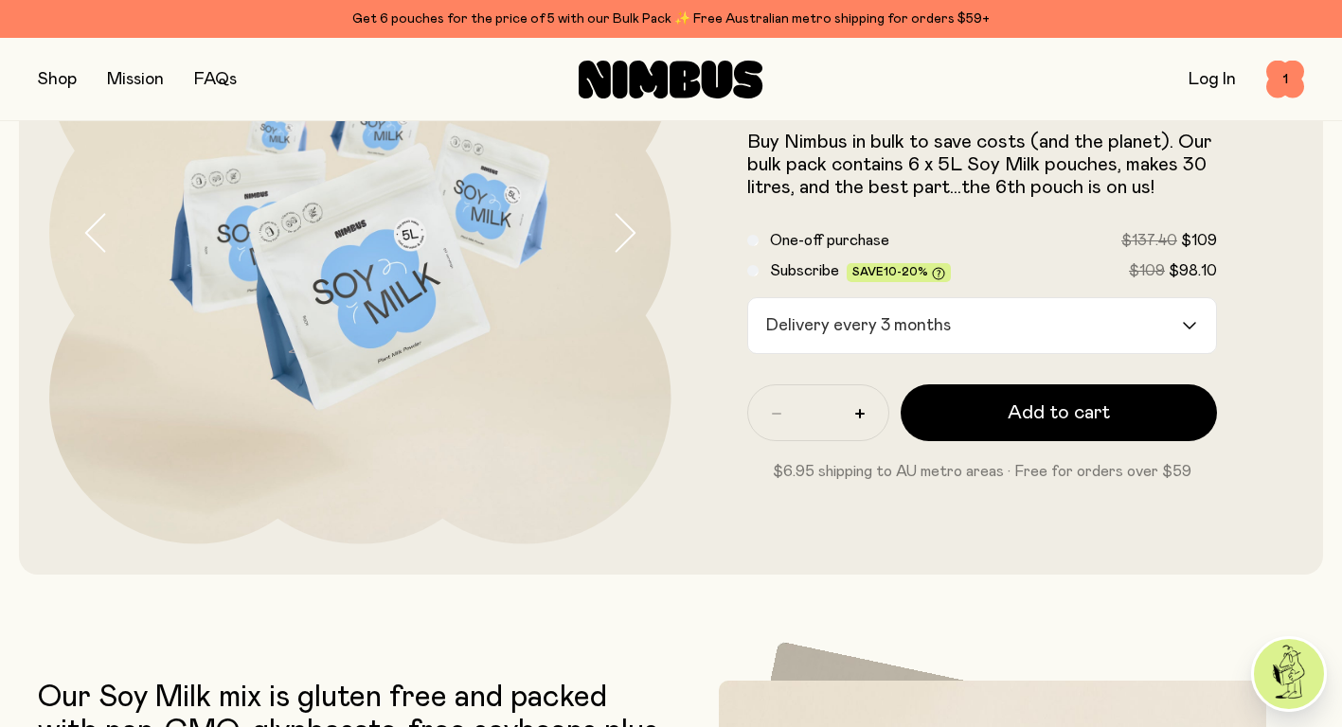
click at [1241, 265] on form "Soy Milk Bulk Pack Buy Nimbus in bulk to save costs (and the planet). Our bulk …" at bounding box center [982, 233] width 622 height 500
